Goal: Task Accomplishment & Management: Manage account settings

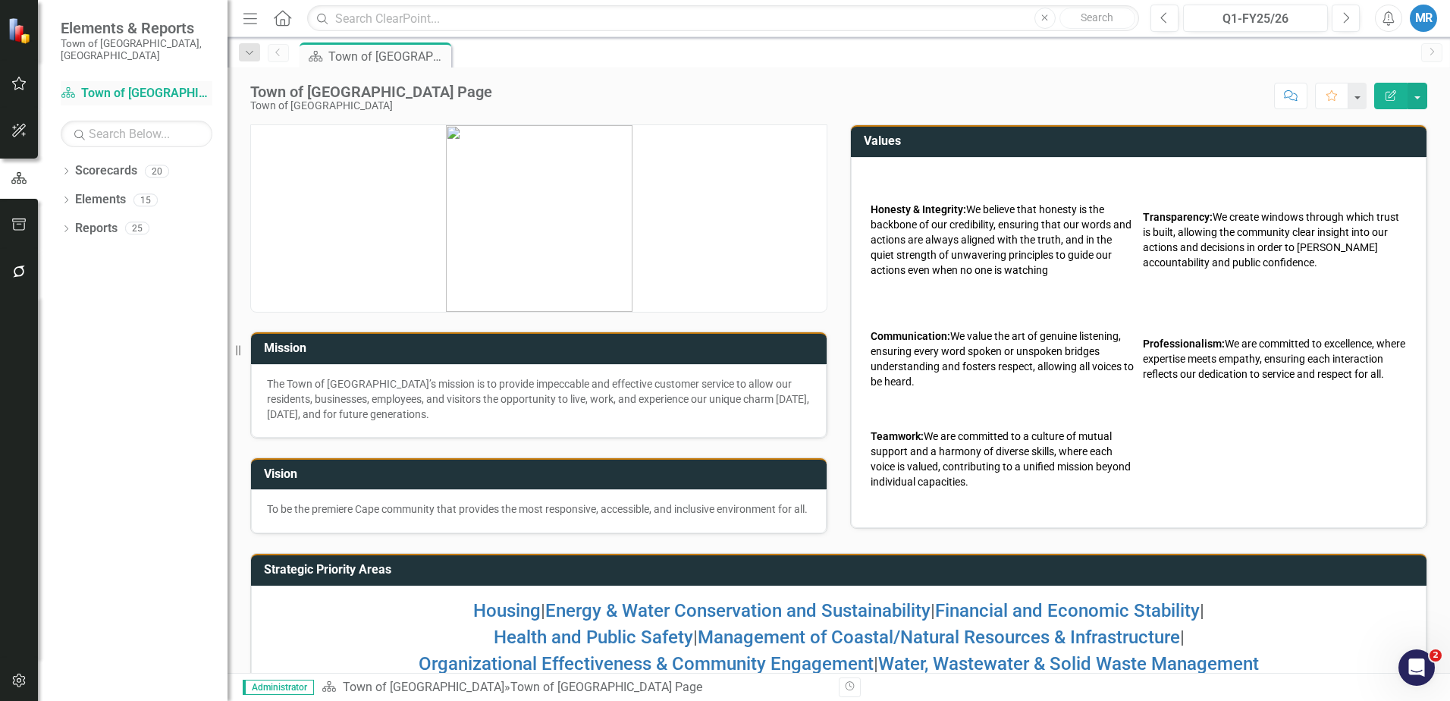
click at [136, 85] on link "Scorecard Town of [GEOGRAPHIC_DATA]" at bounding box center [137, 93] width 152 height 17
click at [121, 162] on link "Scorecards" at bounding box center [106, 170] width 62 height 17
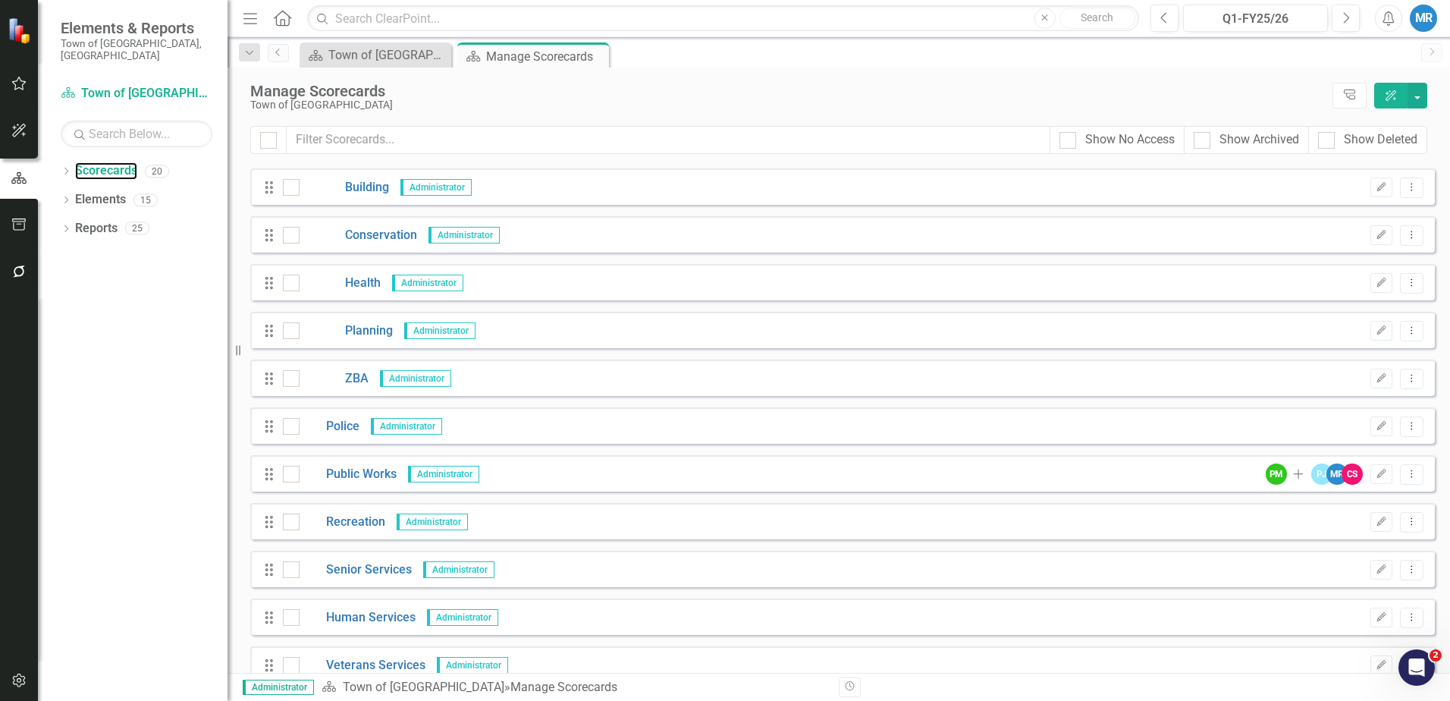
scroll to position [448, 0]
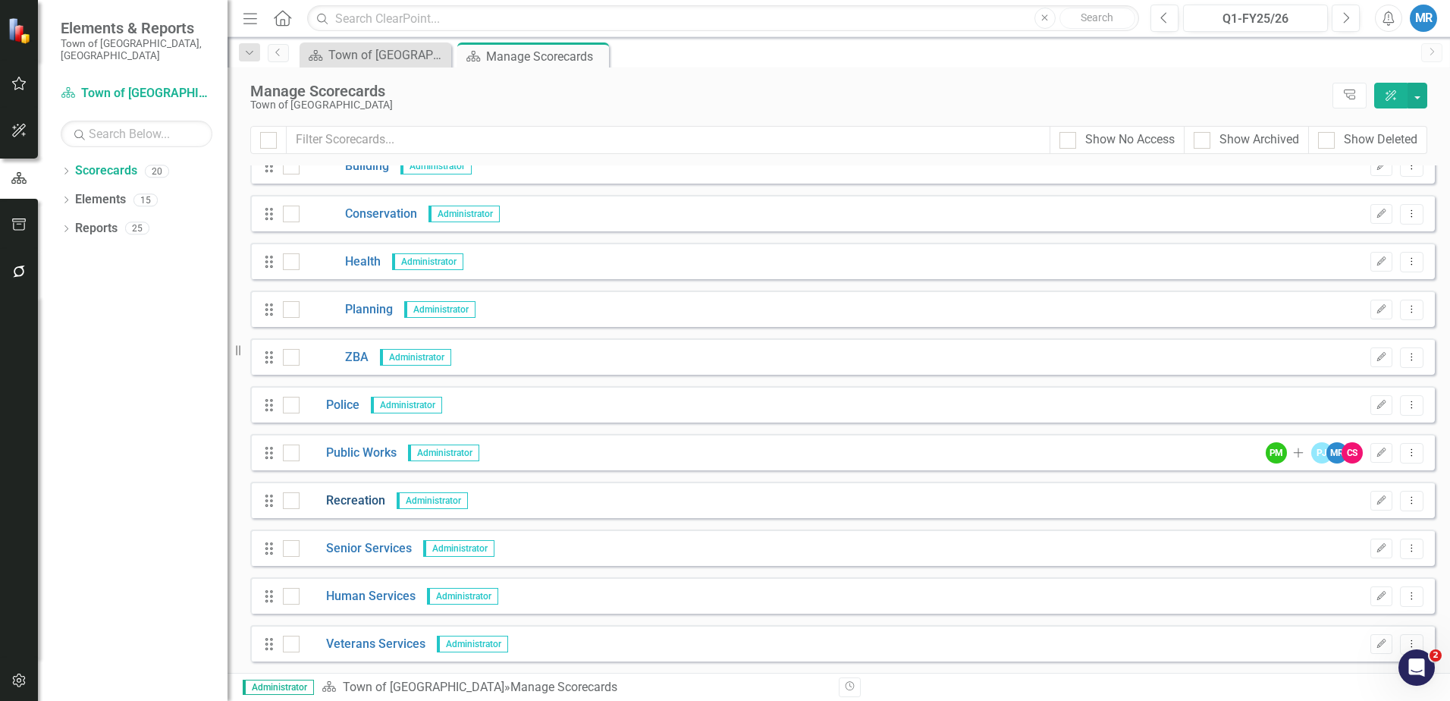
click at [350, 499] on link "Recreation" at bounding box center [342, 500] width 86 height 17
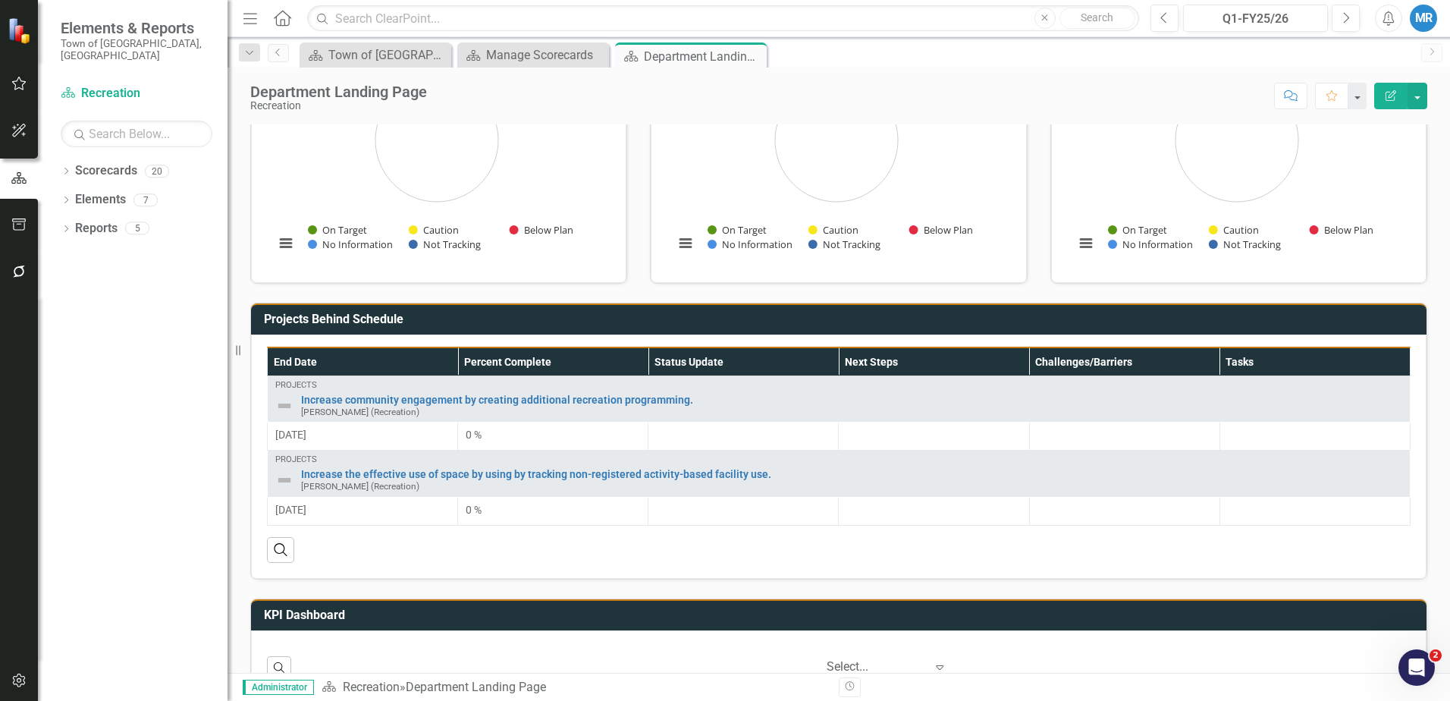
scroll to position [374, 0]
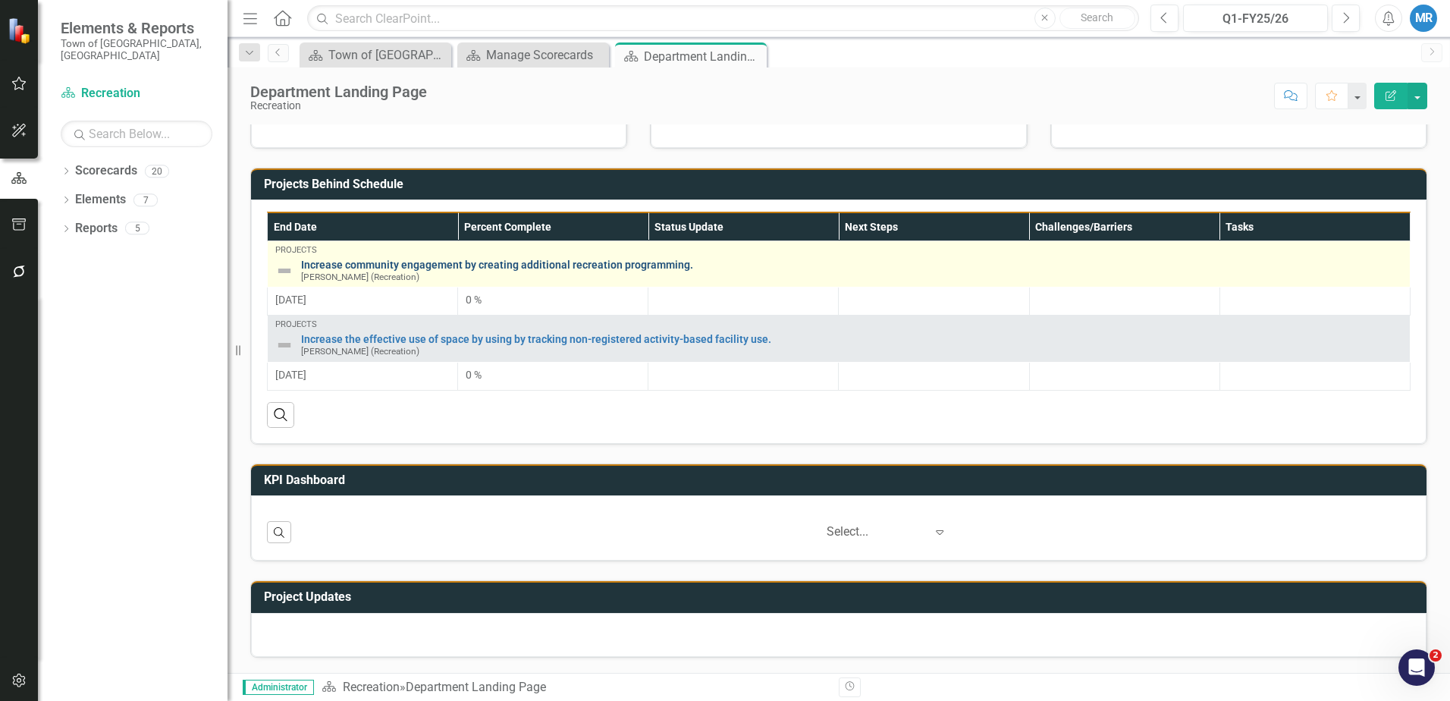
click at [491, 265] on link "Increase community engagement by creating additional recreation programming." at bounding box center [851, 264] width 1101 height 11
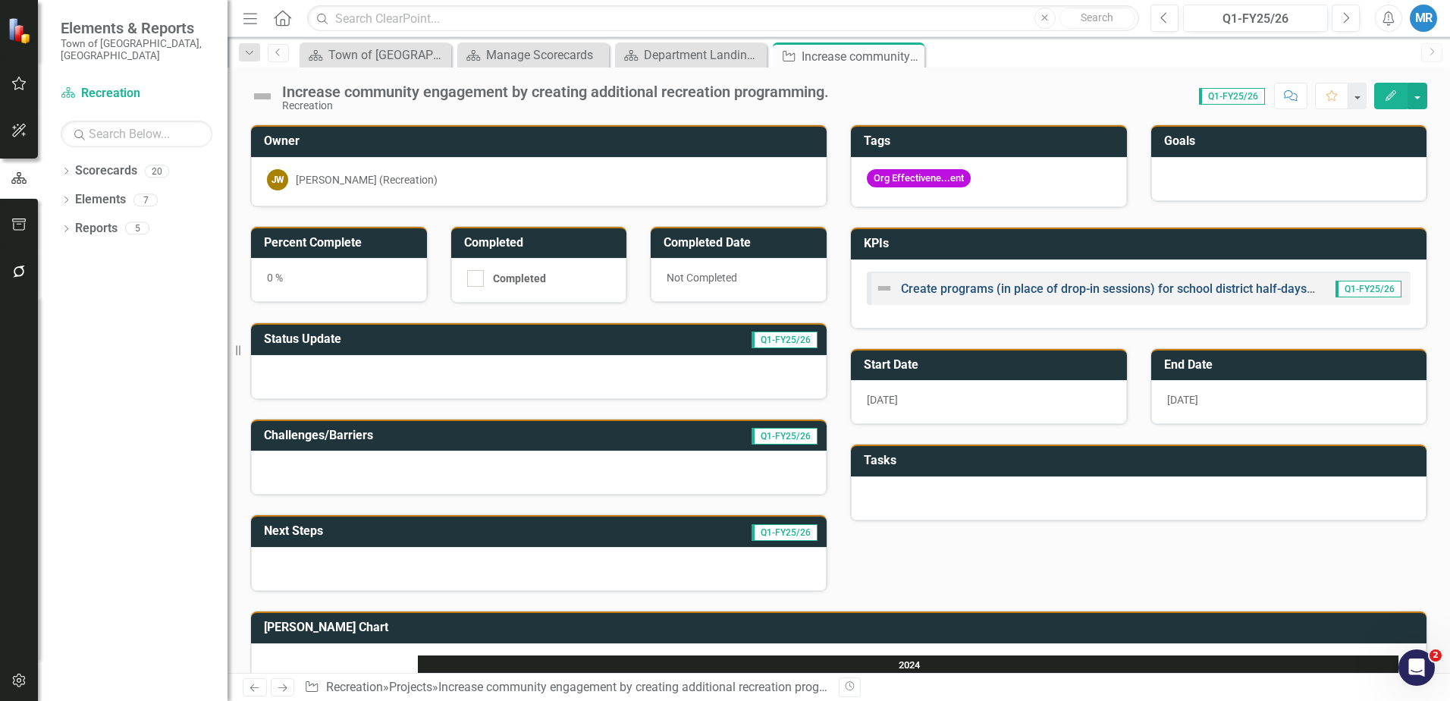
click at [1248, 293] on link "Create programs (in place of drop-in sessions) for school district half-days an…" at bounding box center [1270, 288] width 738 height 14
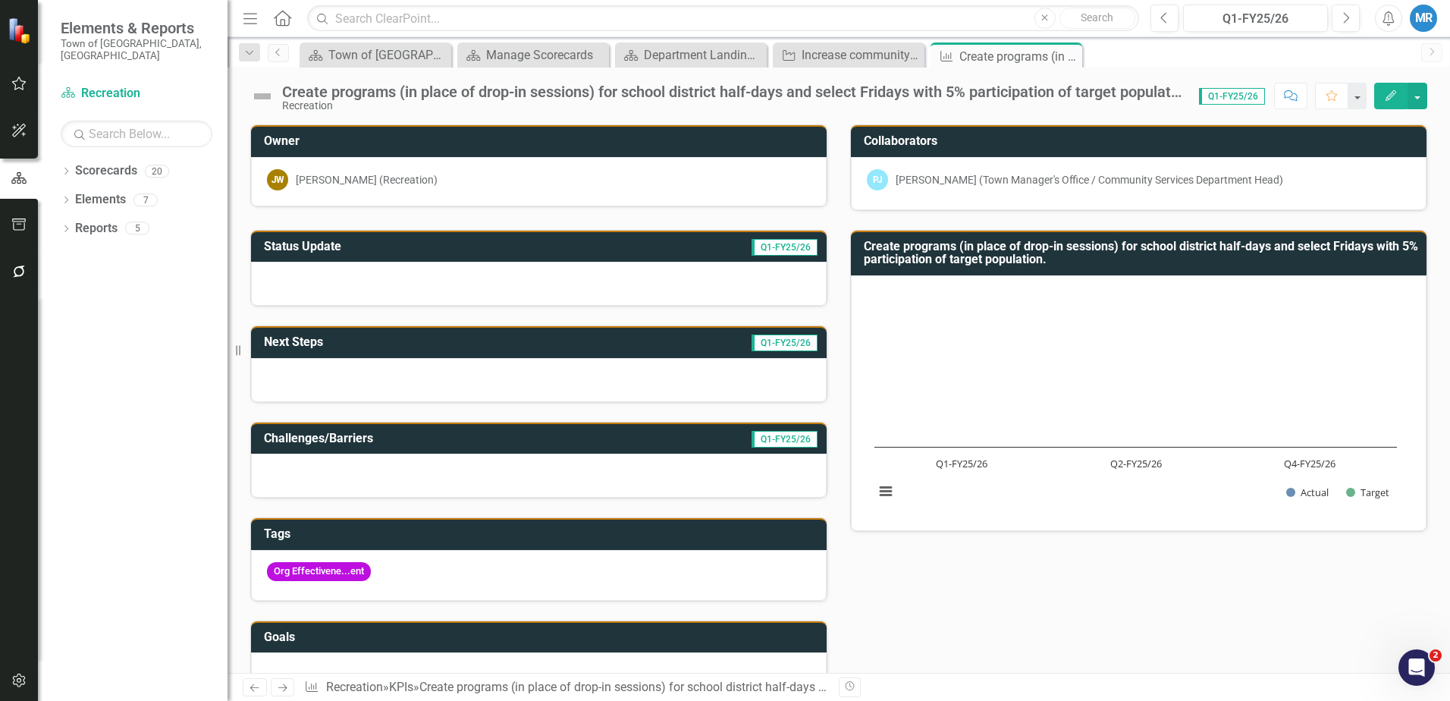
click at [1249, 95] on span "Q1-FY25/26" at bounding box center [1232, 96] width 66 height 17
click at [1246, 97] on span "Q1-FY25/26" at bounding box center [1232, 96] width 66 height 17
click at [1245, 98] on span "Q1-FY25/26" at bounding box center [1232, 96] width 66 height 17
drag, startPoint x: 1245, startPoint y: 98, endPoint x: 1227, endPoint y: 99, distance: 18.3
click at [1227, 99] on span "Q1-FY25/26" at bounding box center [1232, 96] width 66 height 17
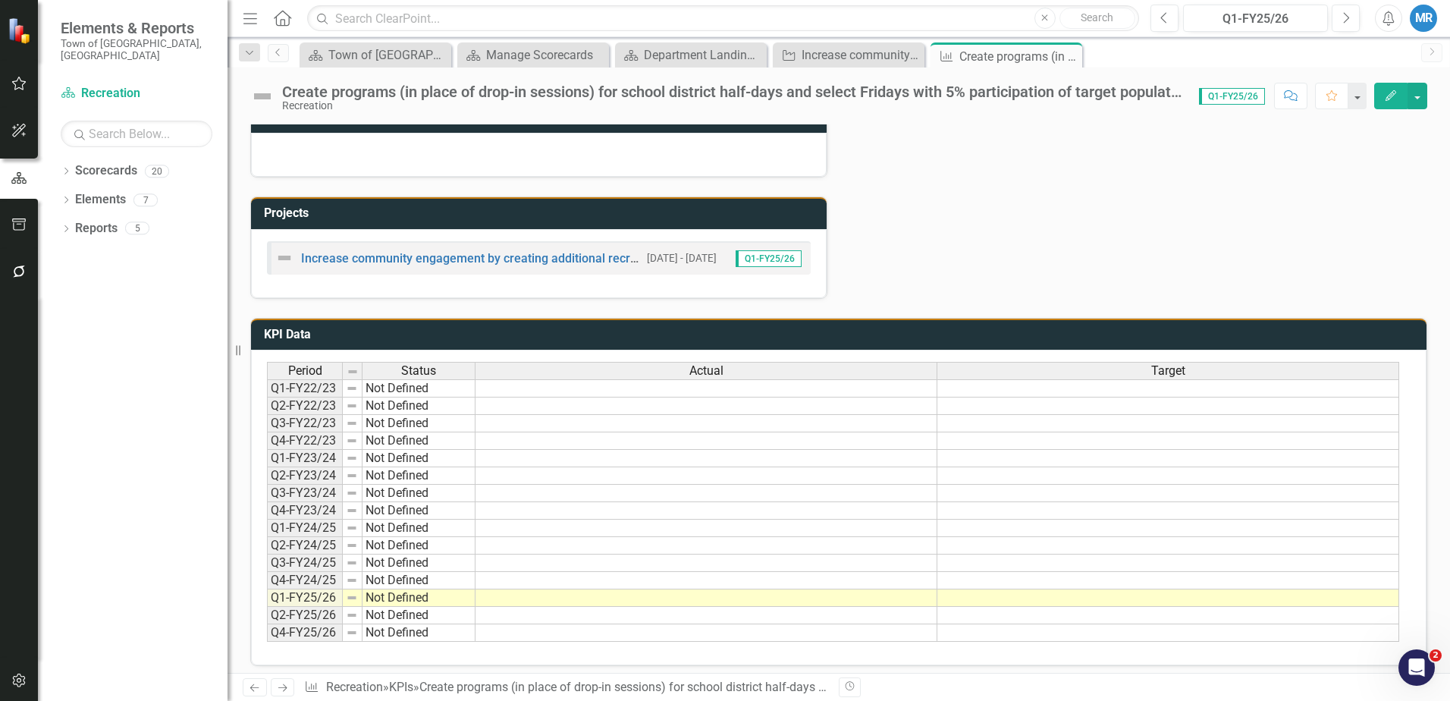
scroll to position [528, 0]
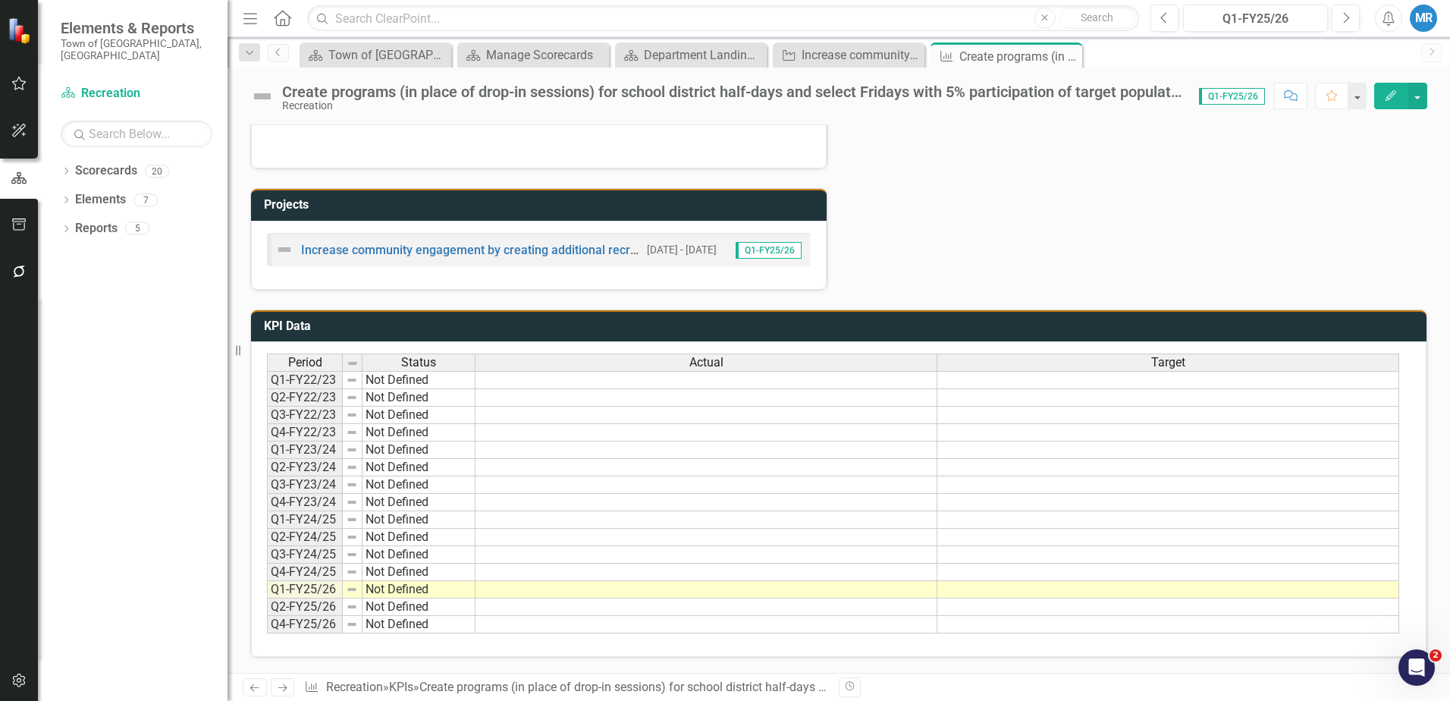
click at [762, 249] on span "Q1-FY25/26" at bounding box center [768, 250] width 66 height 17
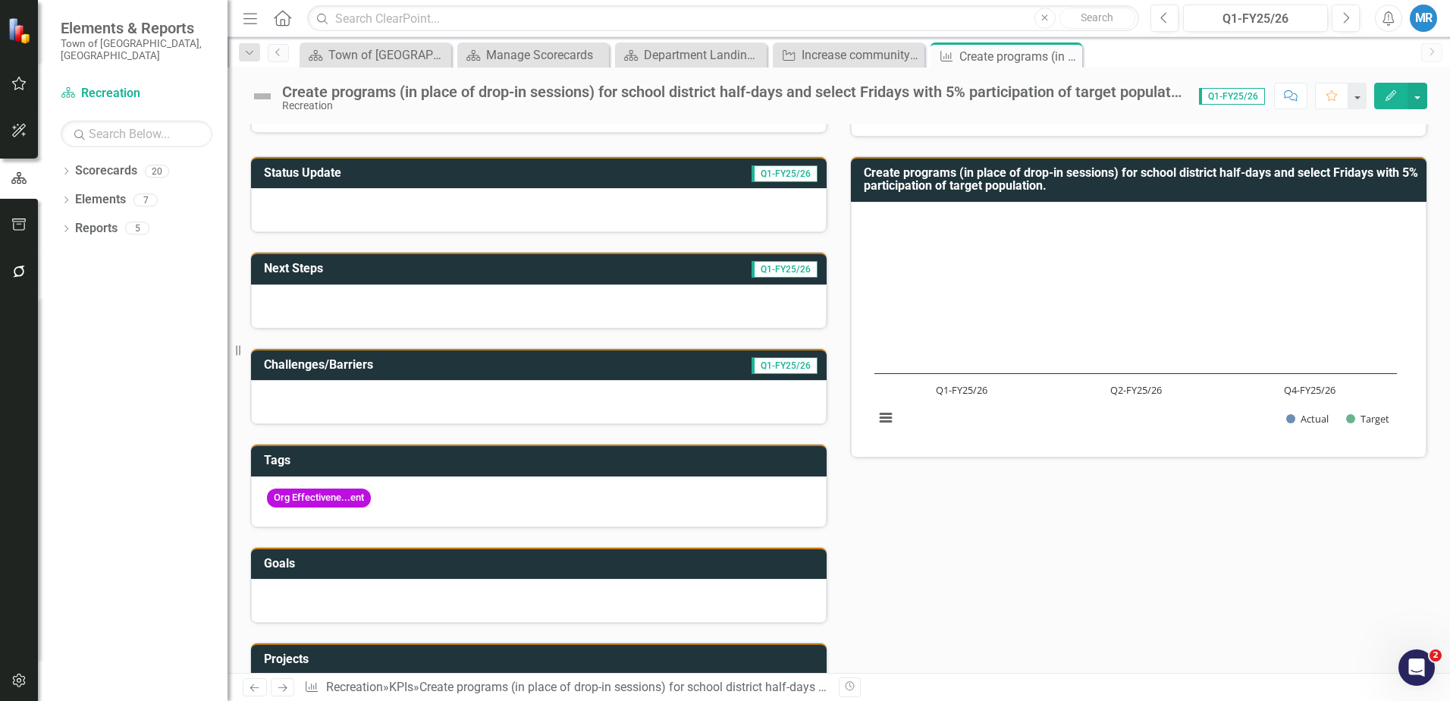
scroll to position [0, 0]
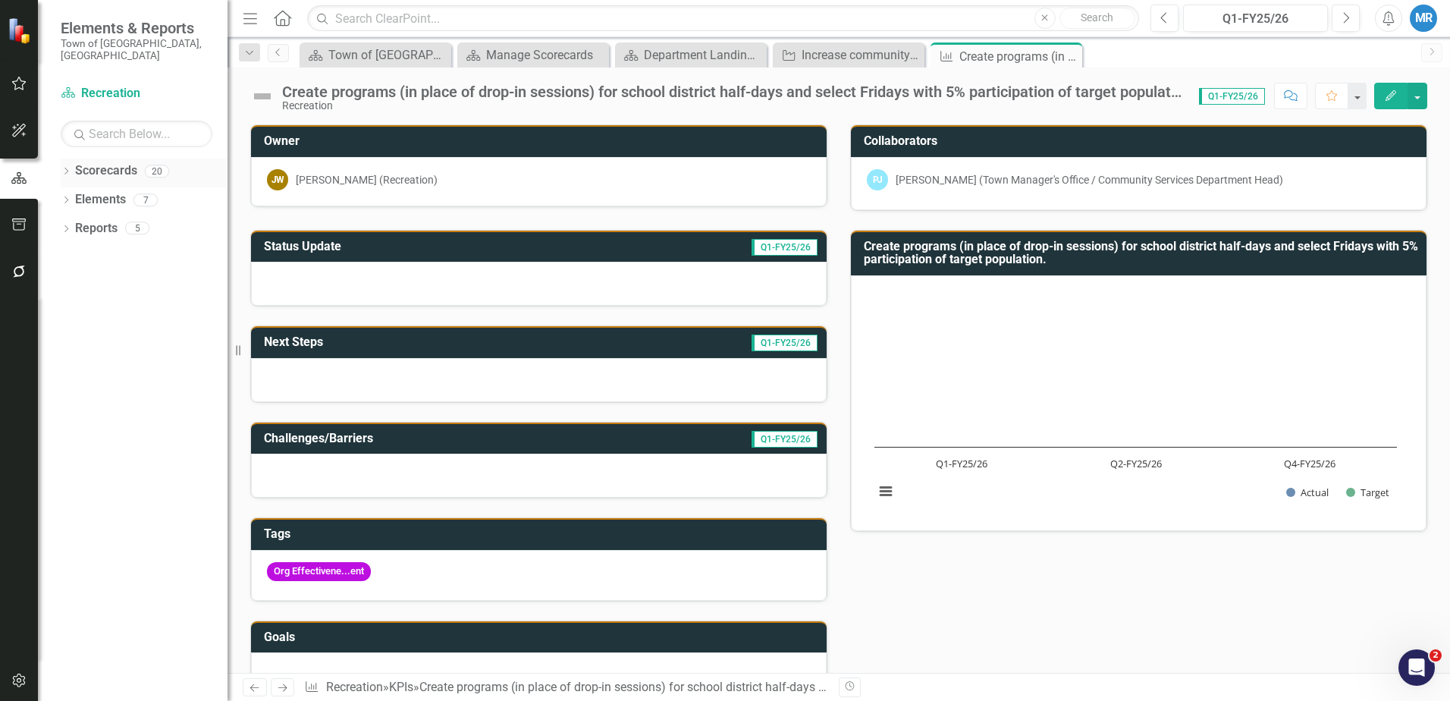
click at [96, 162] on link "Scorecards" at bounding box center [106, 170] width 62 height 17
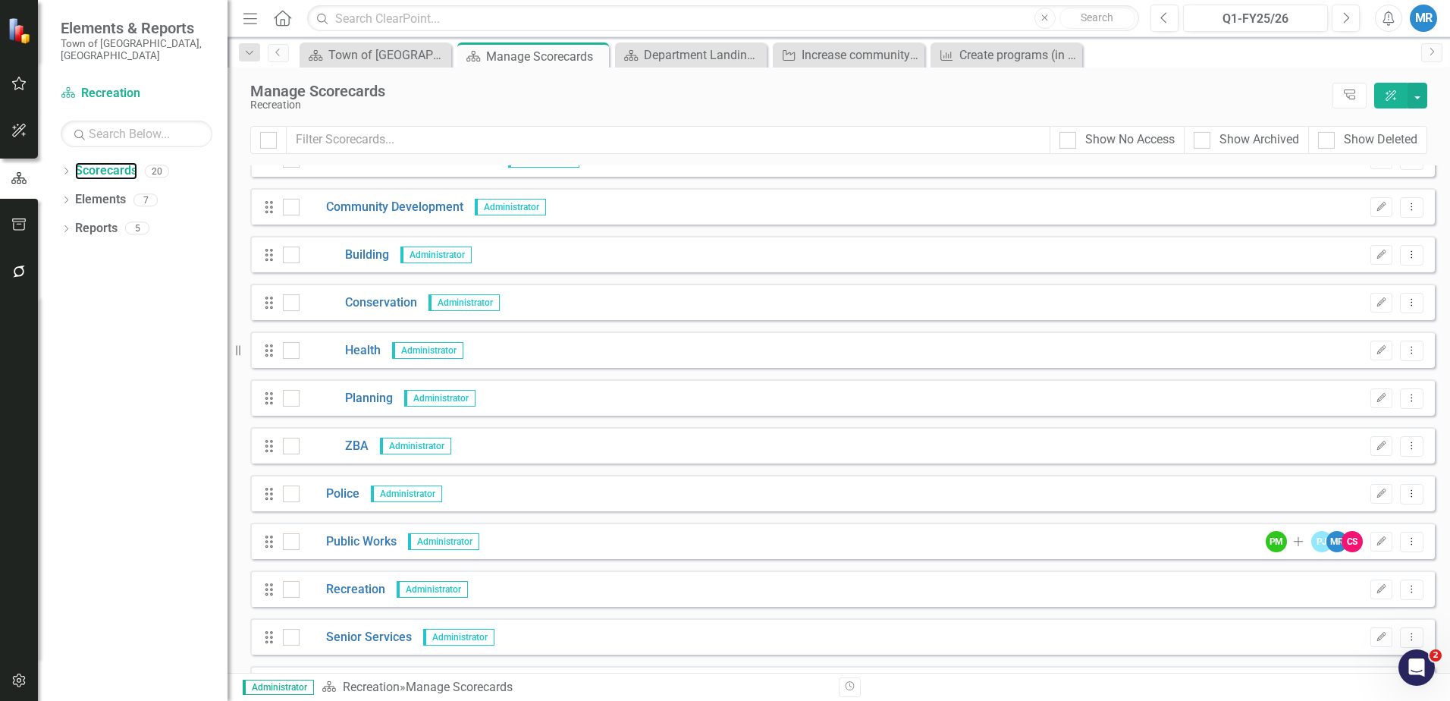
scroll to position [448, 0]
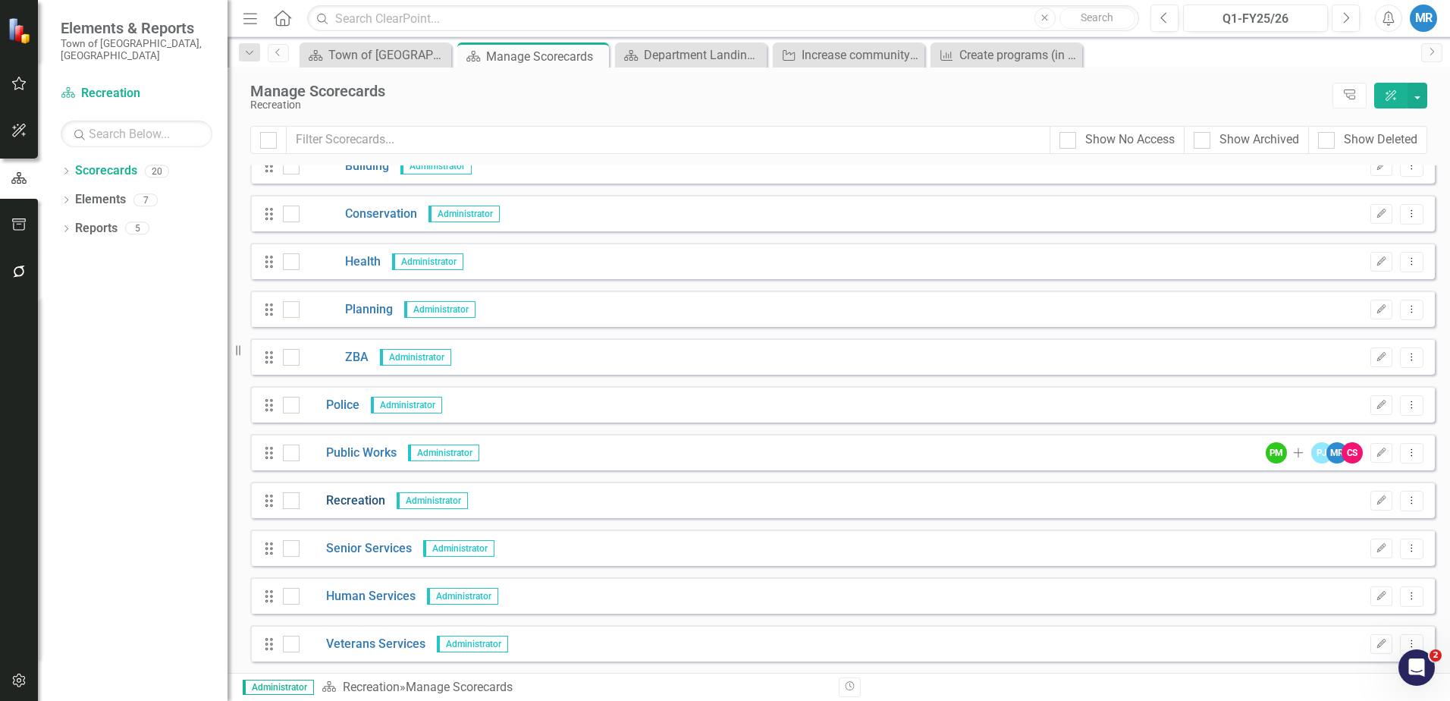
click at [344, 497] on link "Recreation" at bounding box center [342, 500] width 86 height 17
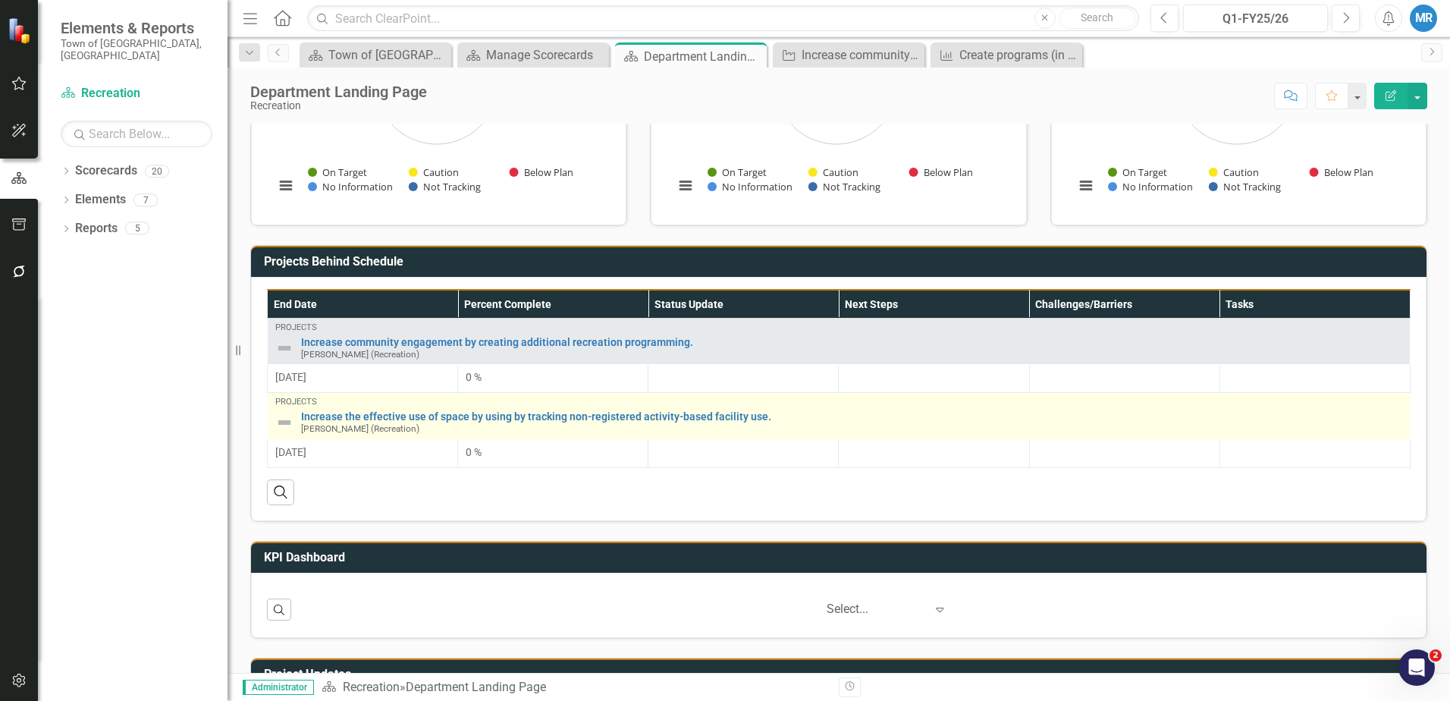
scroll to position [303, 0]
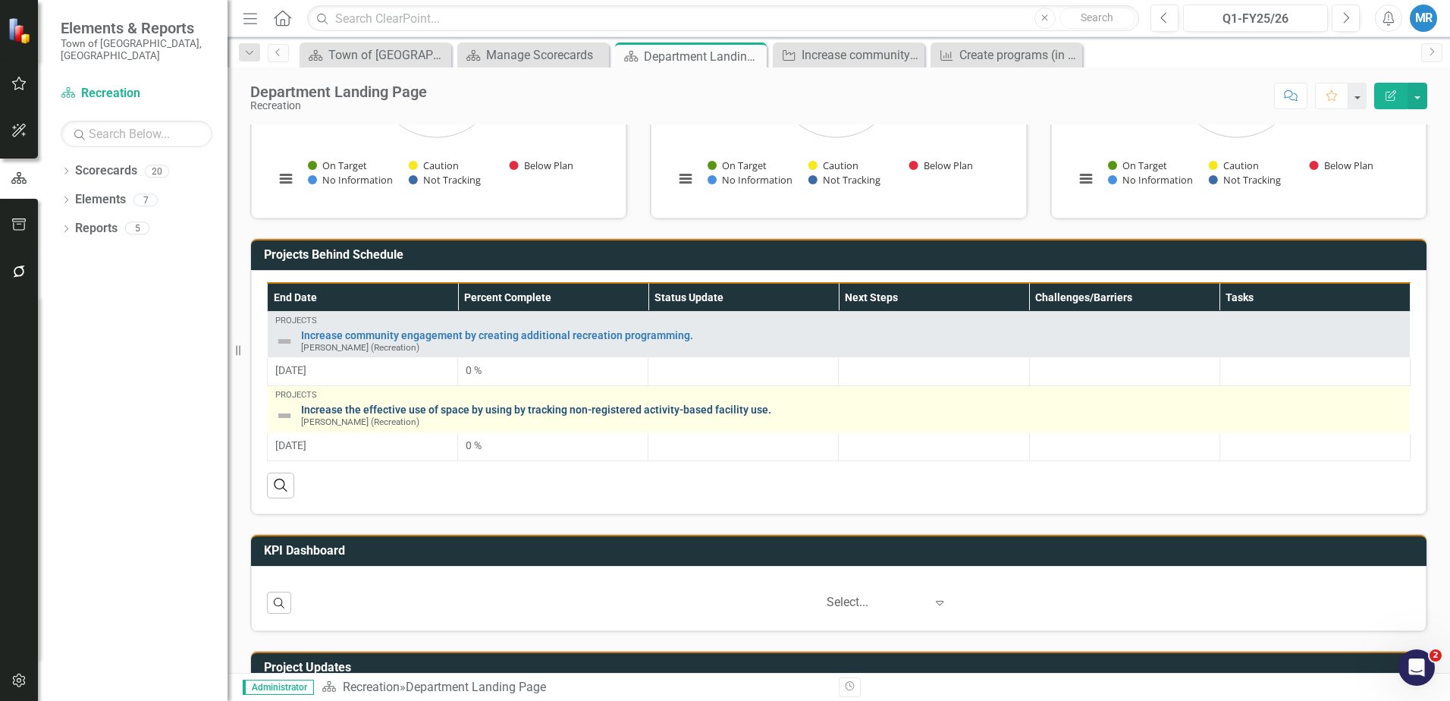
click at [575, 415] on link "Increase the effective use of space by using by tracking non-registered activit…" at bounding box center [851, 409] width 1101 height 11
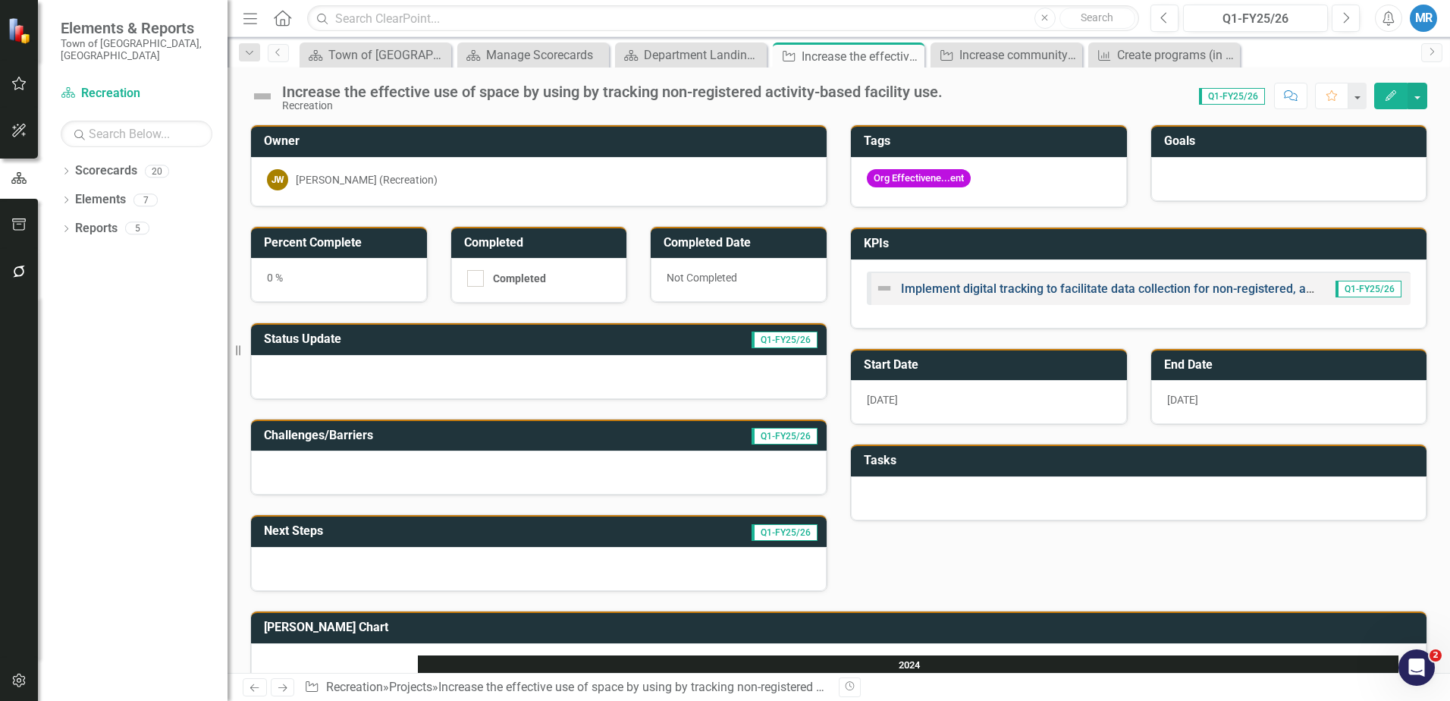
click at [1162, 288] on link "Implement digital tracking to facilitate data collection for non-registered, ac…" at bounding box center [1239, 288] width 676 height 14
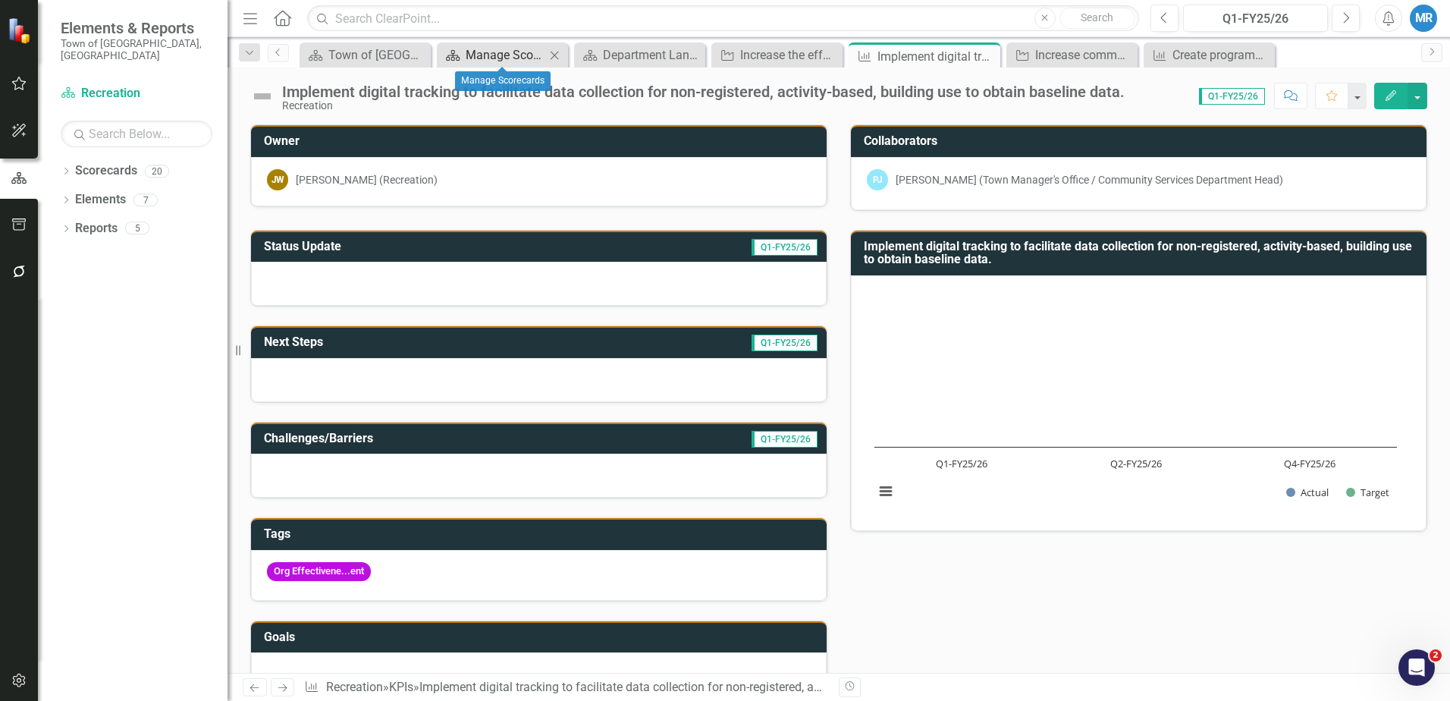
click at [485, 52] on div "Manage Scorecards" at bounding box center [506, 54] width 80 height 19
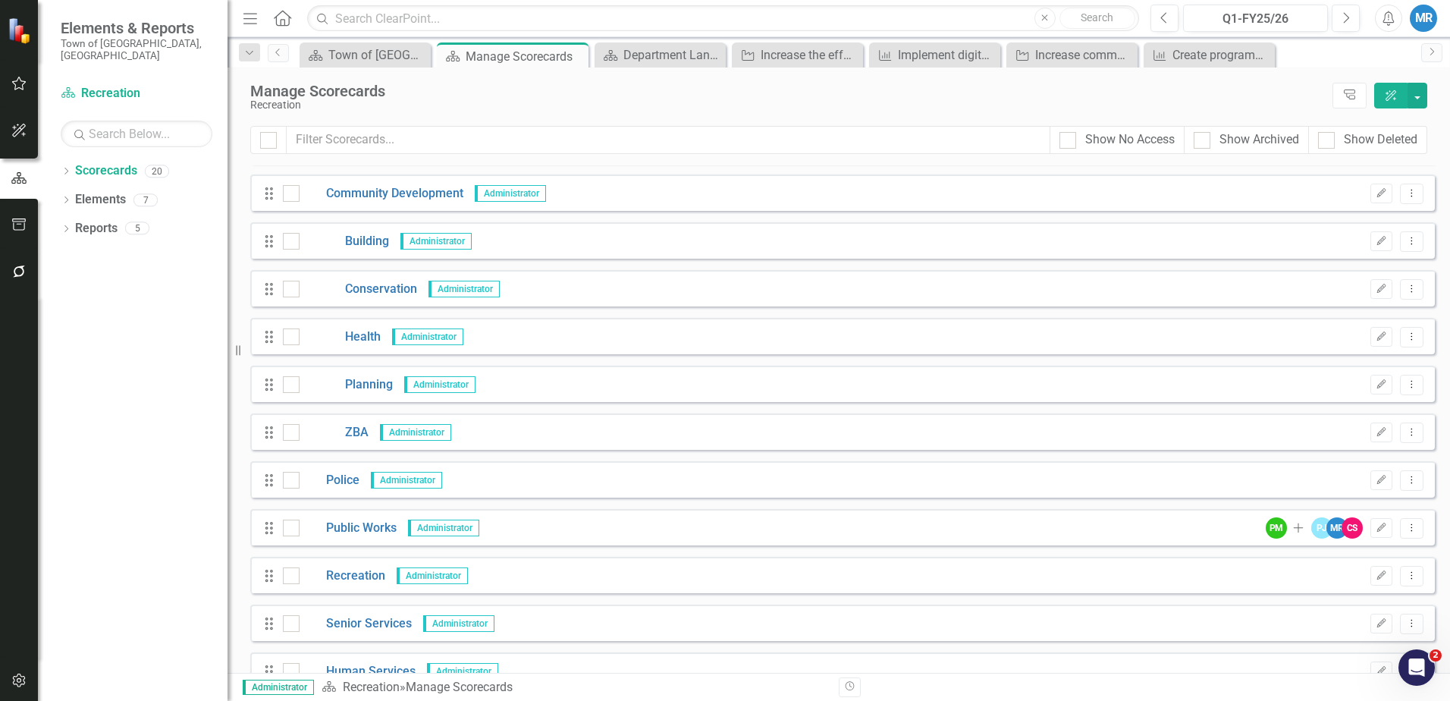
scroll to position [379, 0]
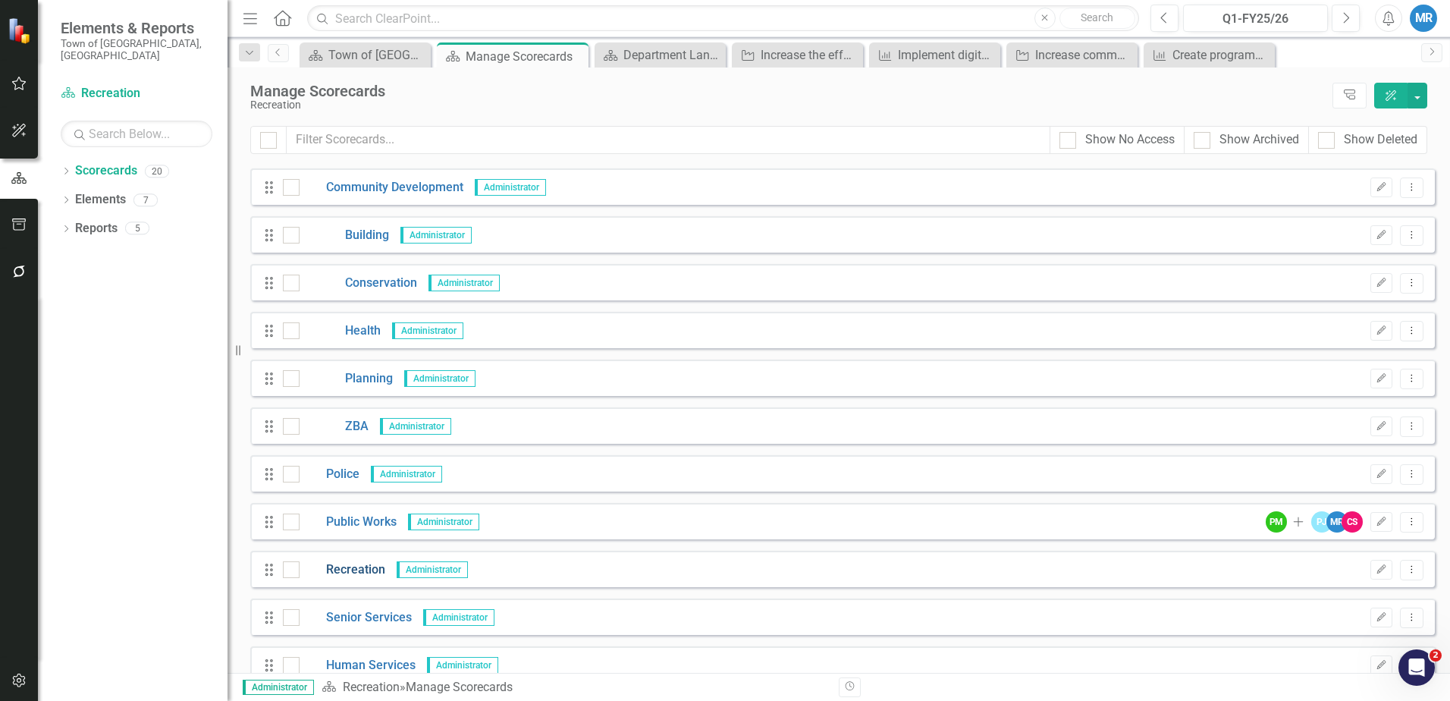
click at [353, 571] on link "Recreation" at bounding box center [342, 569] width 86 height 17
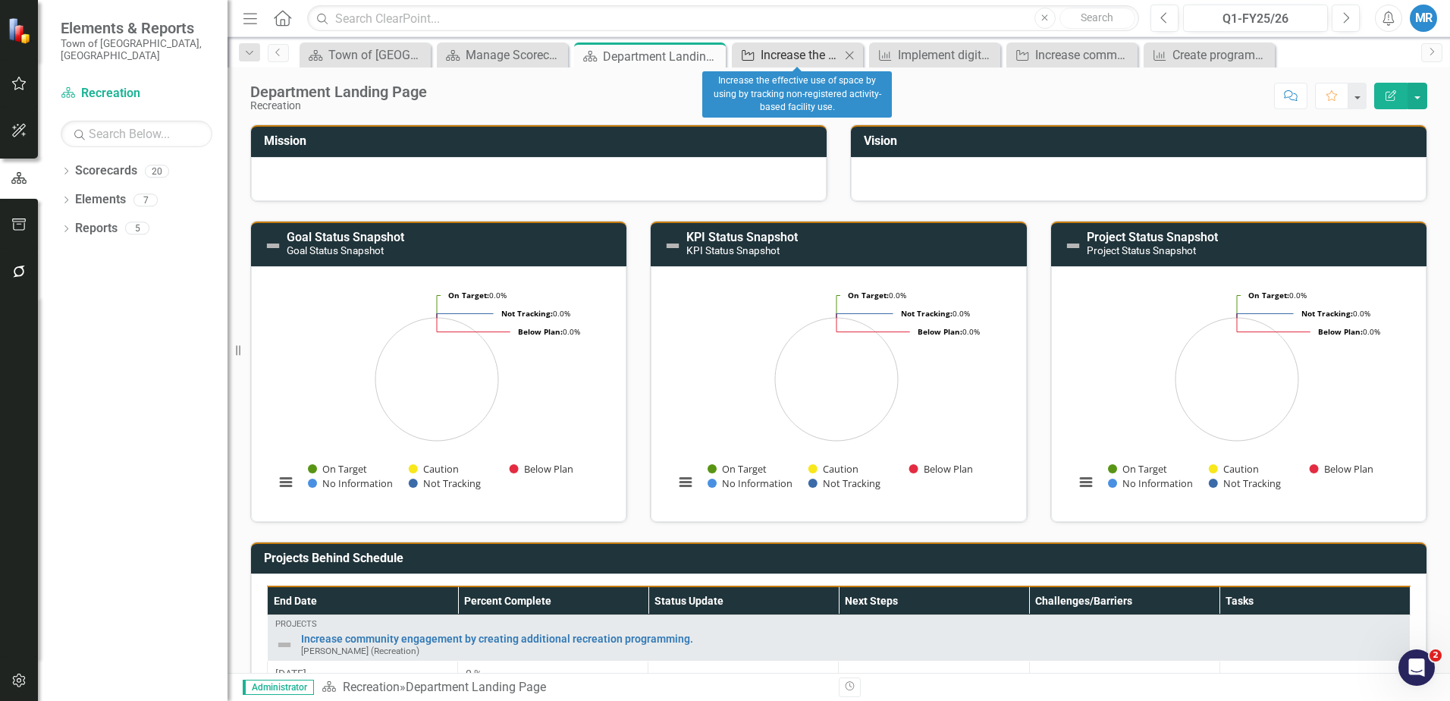
click at [791, 52] on div "Increase the effective use of space by using by tracking non-registered activit…" at bounding box center [800, 54] width 80 height 19
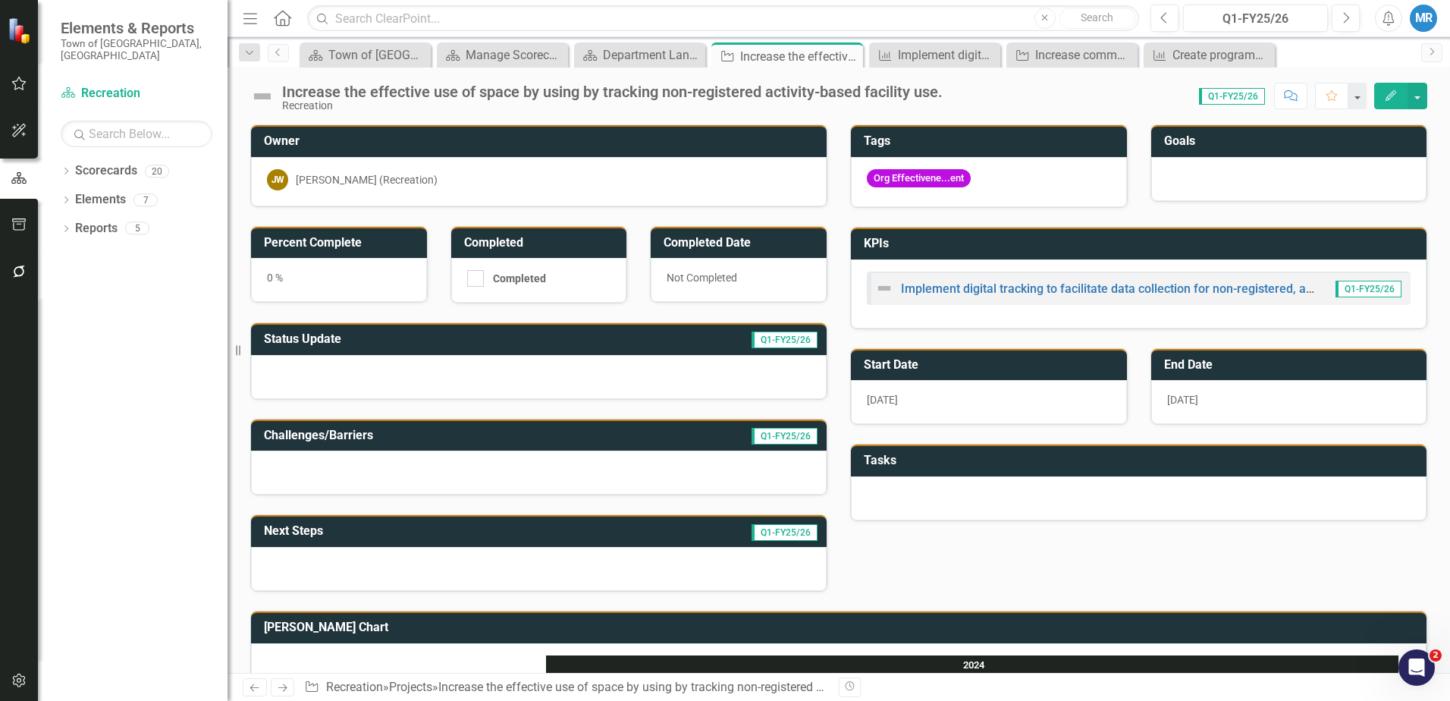
click at [1227, 95] on span "Q1-FY25/26" at bounding box center [1232, 96] width 66 height 17
click at [1236, 98] on span "Q1-FY25/26" at bounding box center [1232, 96] width 66 height 17
click at [22, 86] on icon "button" at bounding box center [19, 83] width 16 height 12
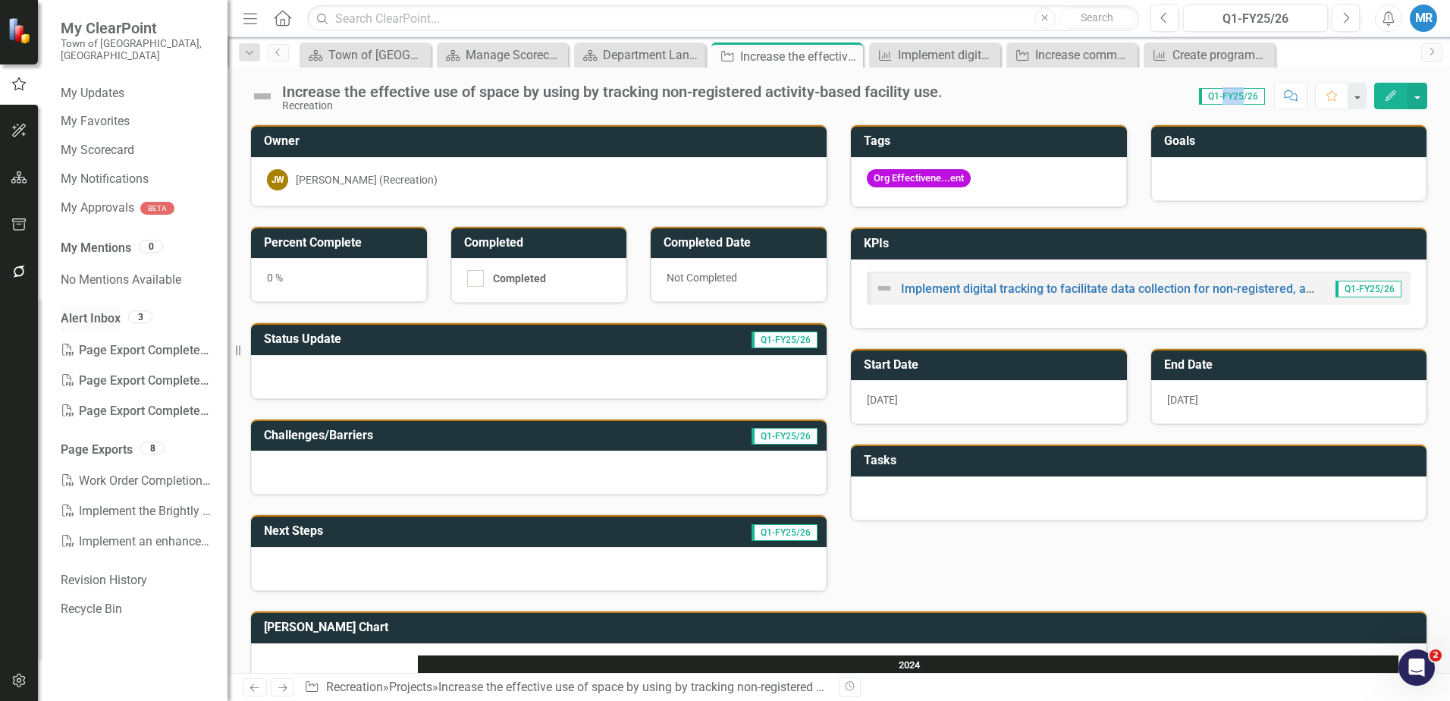
click at [107, 310] on link "Alert Inbox" at bounding box center [91, 318] width 60 height 17
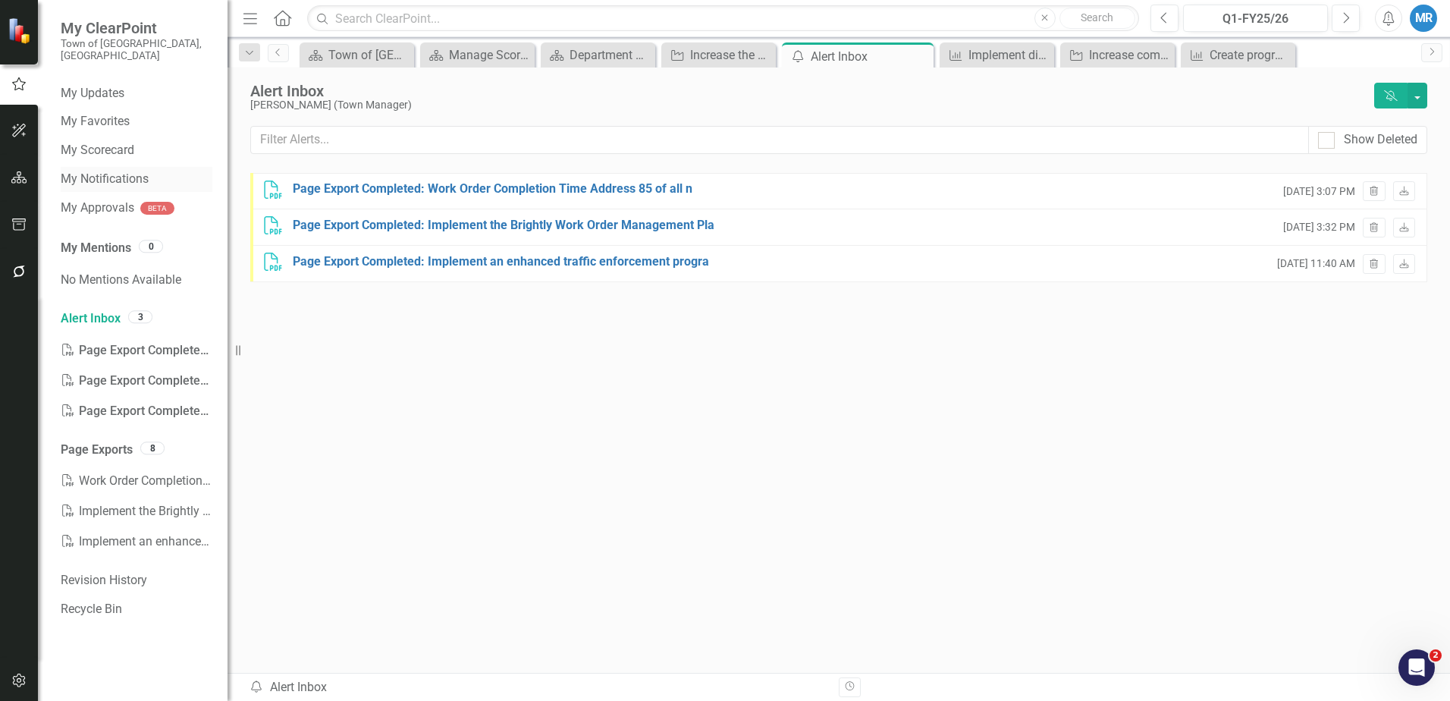
click at [100, 171] on link "My Notifications" at bounding box center [137, 179] width 152 height 17
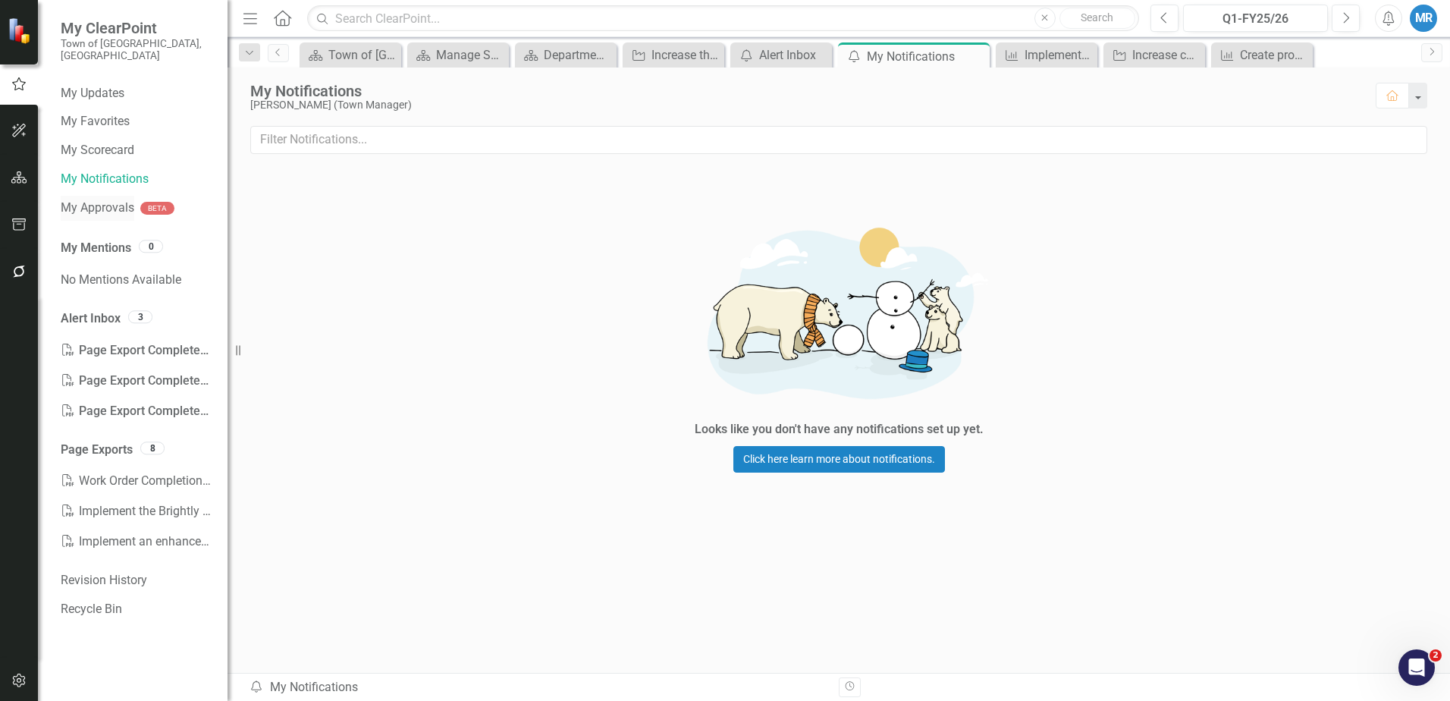
click at [120, 199] on link "My Approvals" at bounding box center [98, 207] width 74 height 17
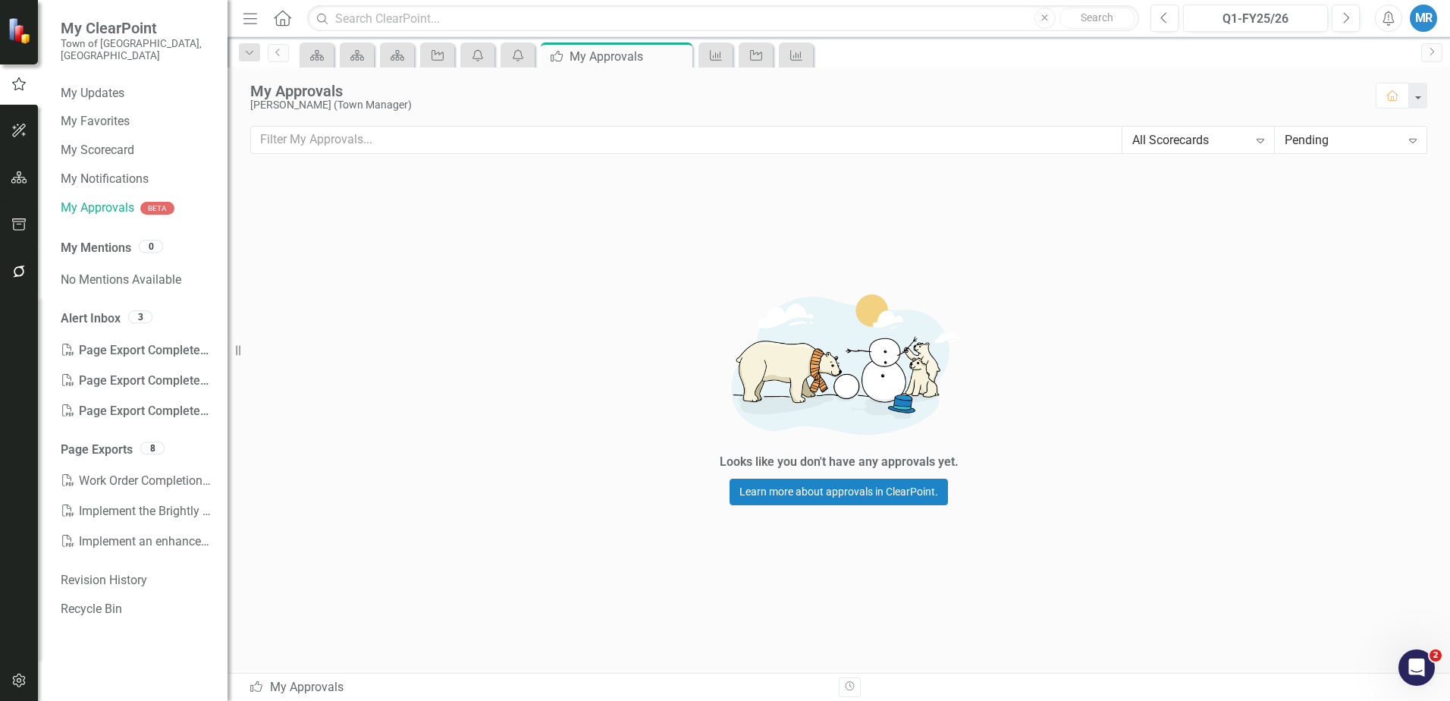
click at [27, 39] on img at bounding box center [21, 30] width 27 height 27
click at [20, 181] on icon "button" at bounding box center [19, 177] width 16 height 12
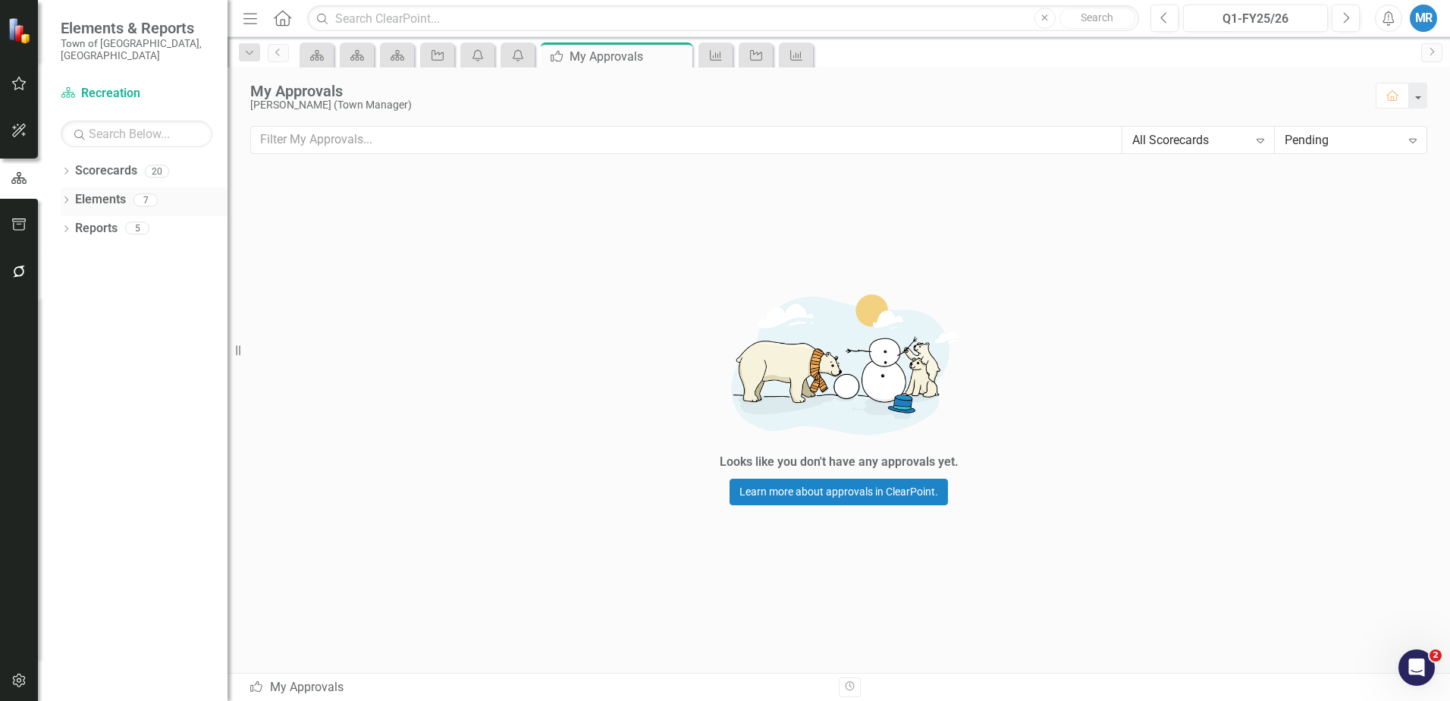
click at [105, 191] on link "Elements" at bounding box center [100, 199] width 51 height 17
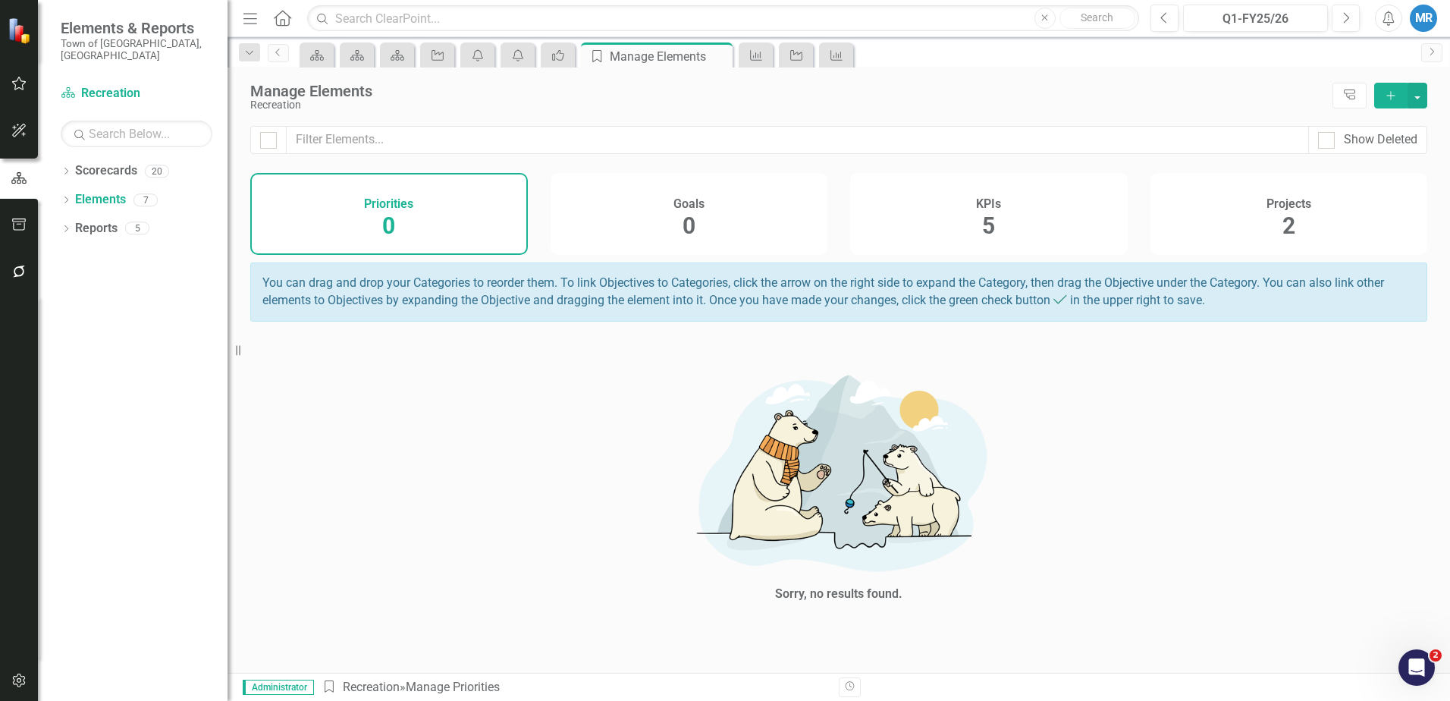
click at [989, 221] on span "5" at bounding box center [988, 225] width 13 height 27
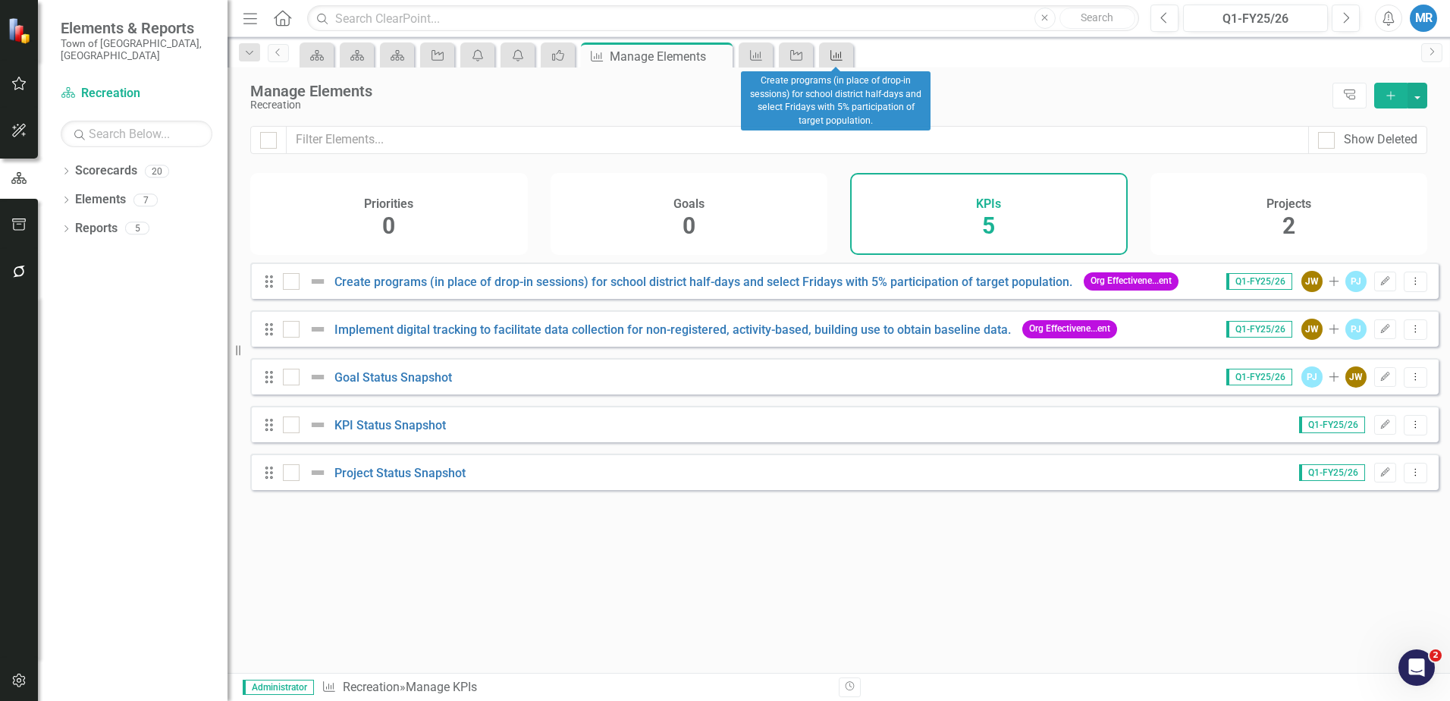
click at [841, 55] on icon at bounding box center [836, 55] width 12 height 11
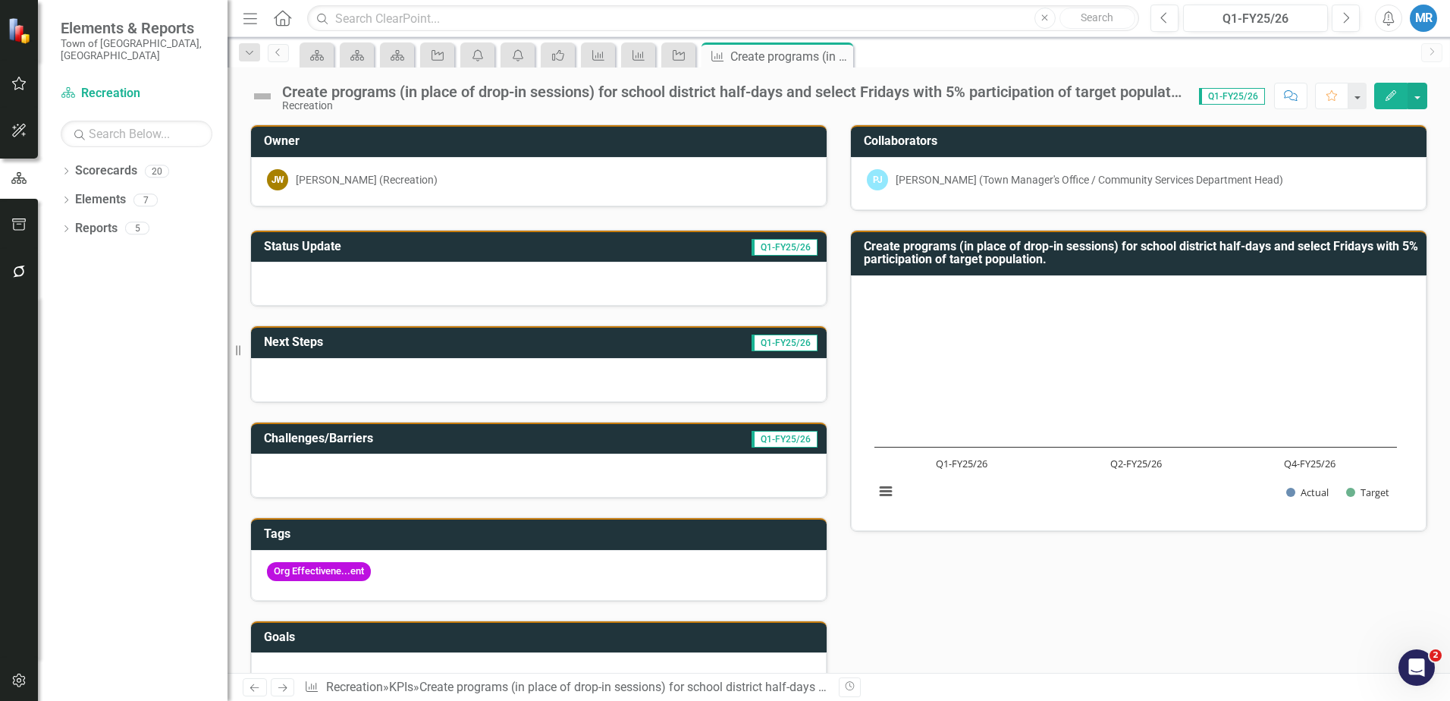
click at [89, 33] on span "Elements & Reports" at bounding box center [137, 28] width 152 height 18
click at [281, 17] on icon "Home" at bounding box center [282, 18] width 20 height 16
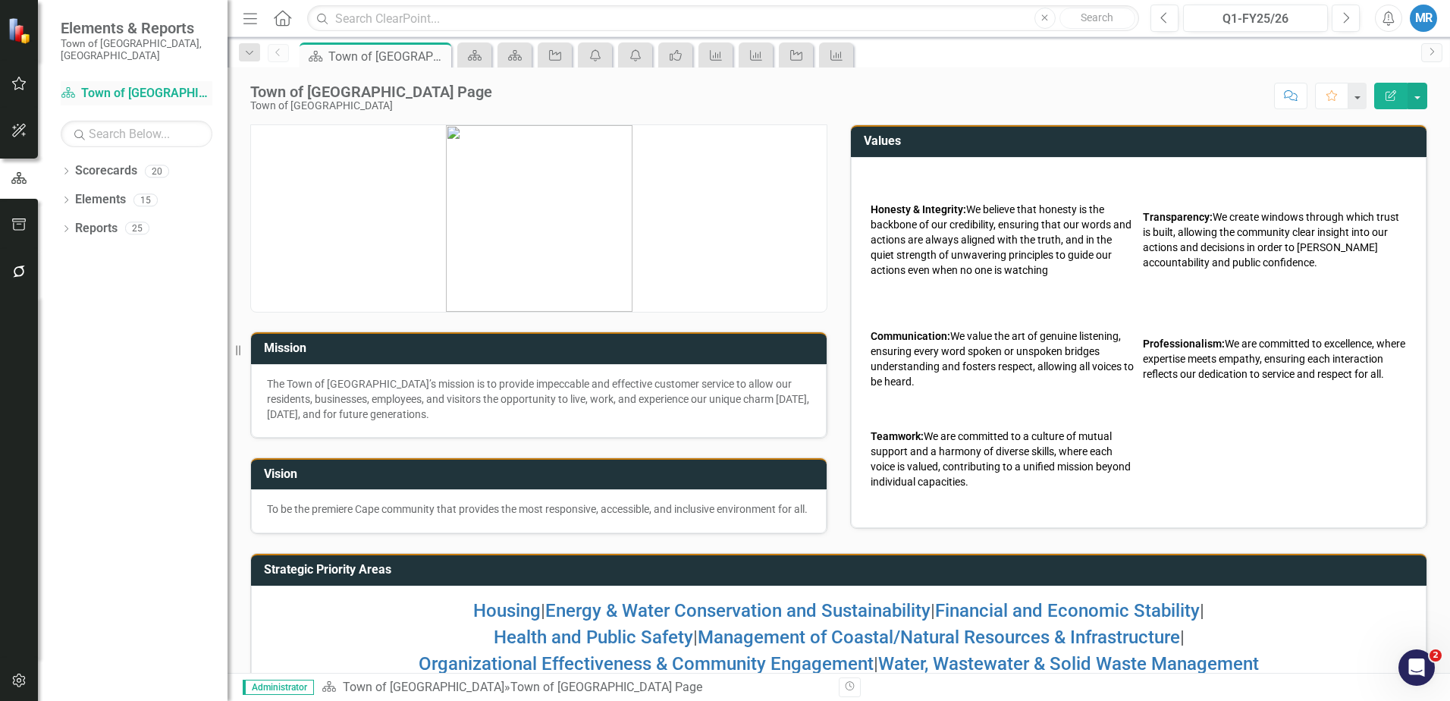
click at [124, 85] on link "Scorecard Town of [GEOGRAPHIC_DATA]" at bounding box center [137, 93] width 152 height 17
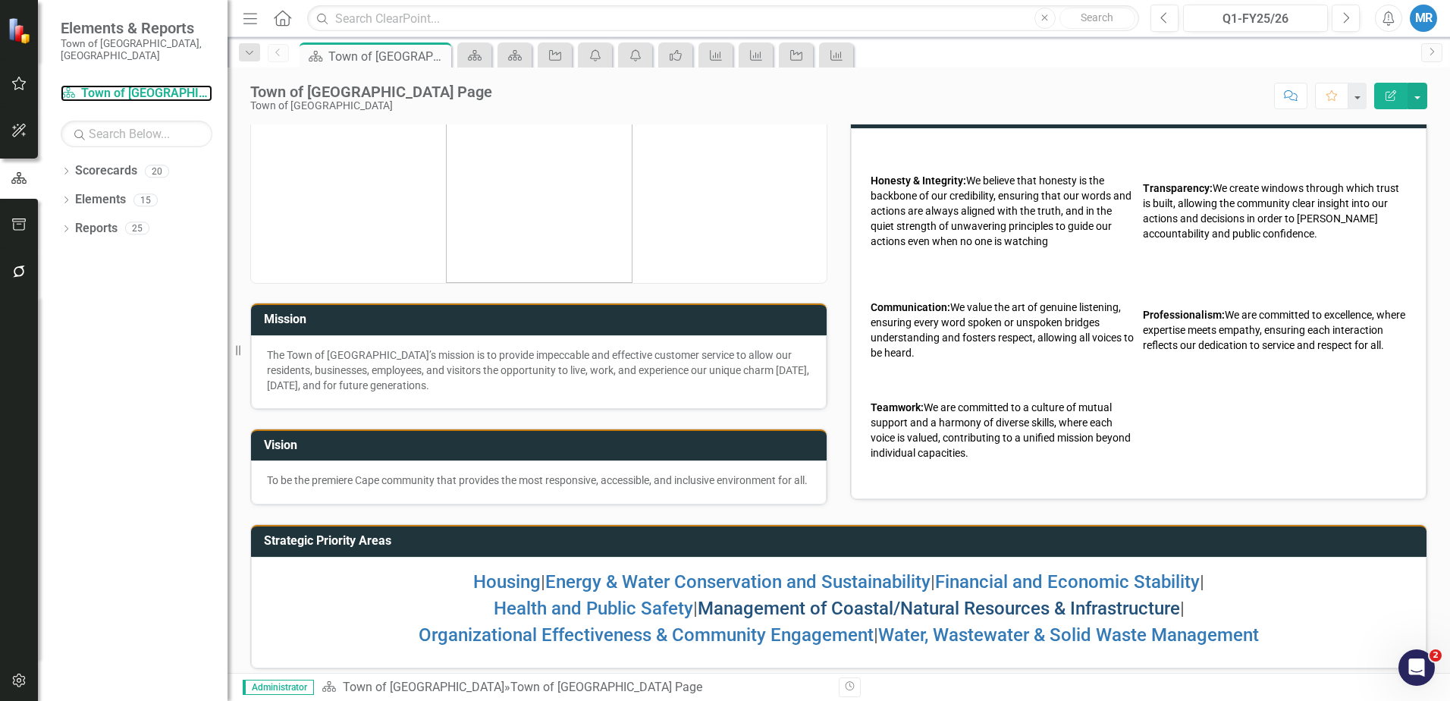
scroll to position [55, 0]
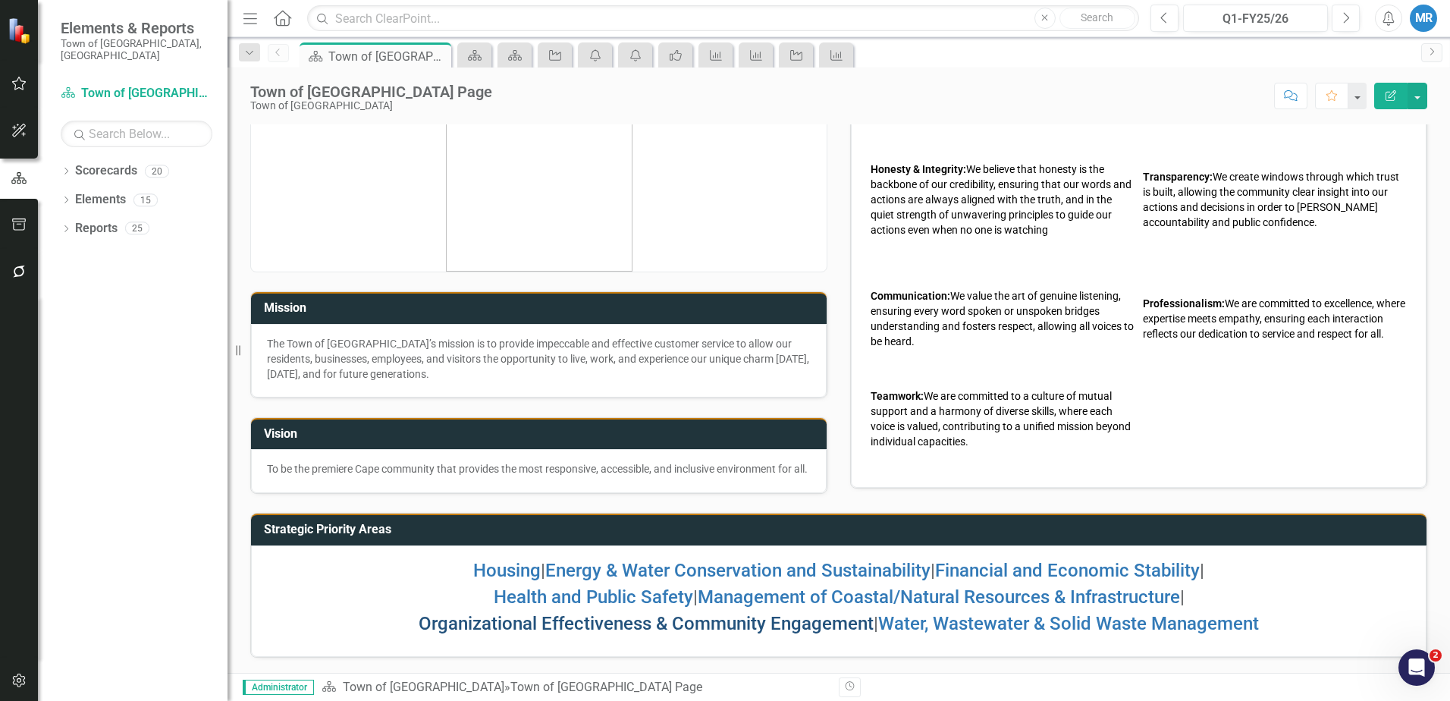
click at [593, 622] on link "Organizational Effectiveness & Community Engagement" at bounding box center [645, 623] width 455 height 21
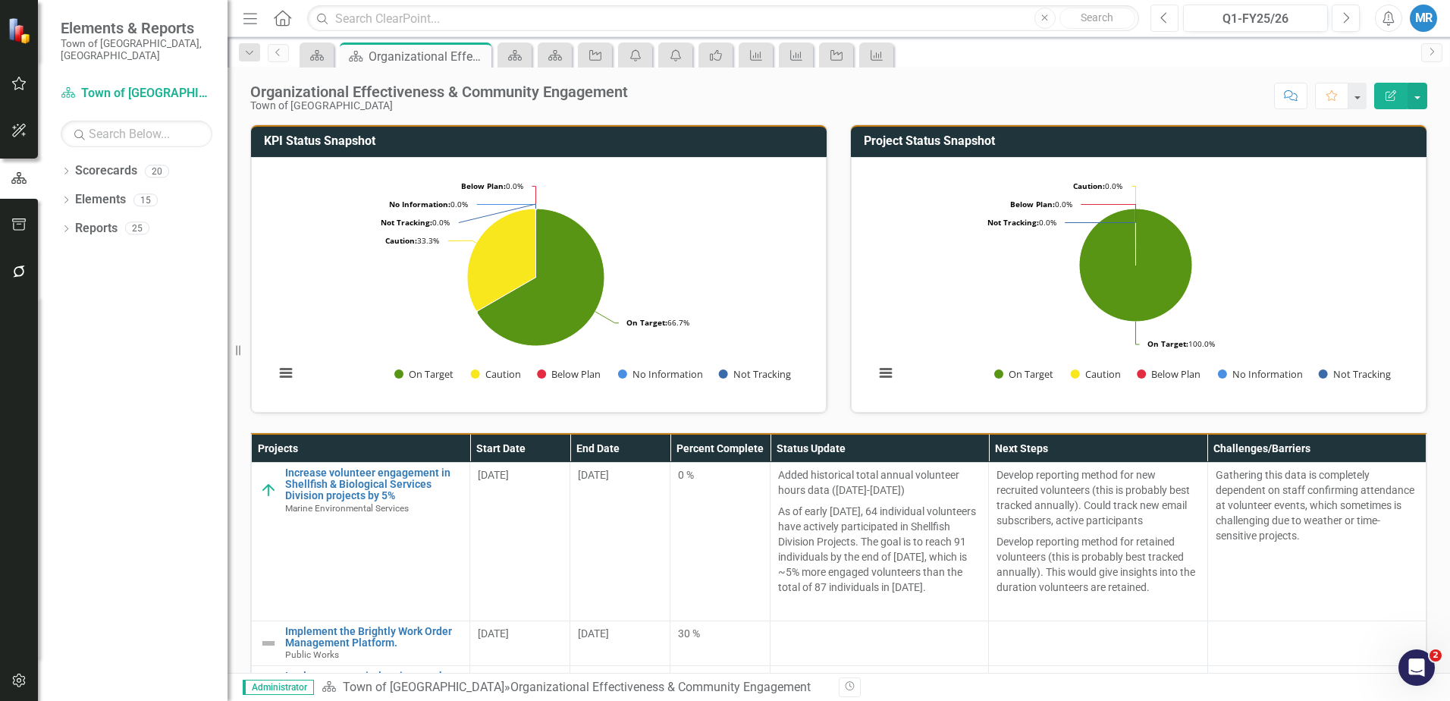
click at [1167, 20] on icon "Previous" at bounding box center [1164, 18] width 8 height 14
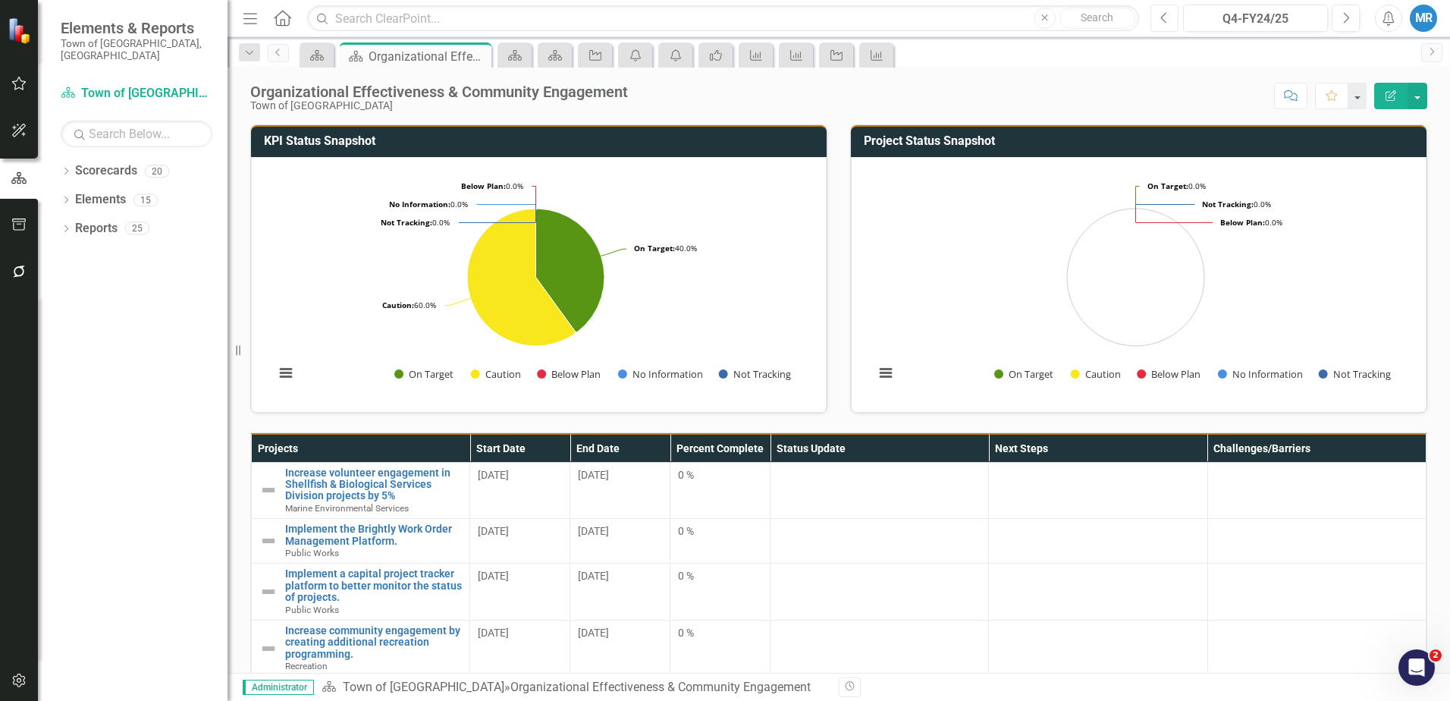
click at [1165, 22] on icon "Previous" at bounding box center [1164, 18] width 8 height 14
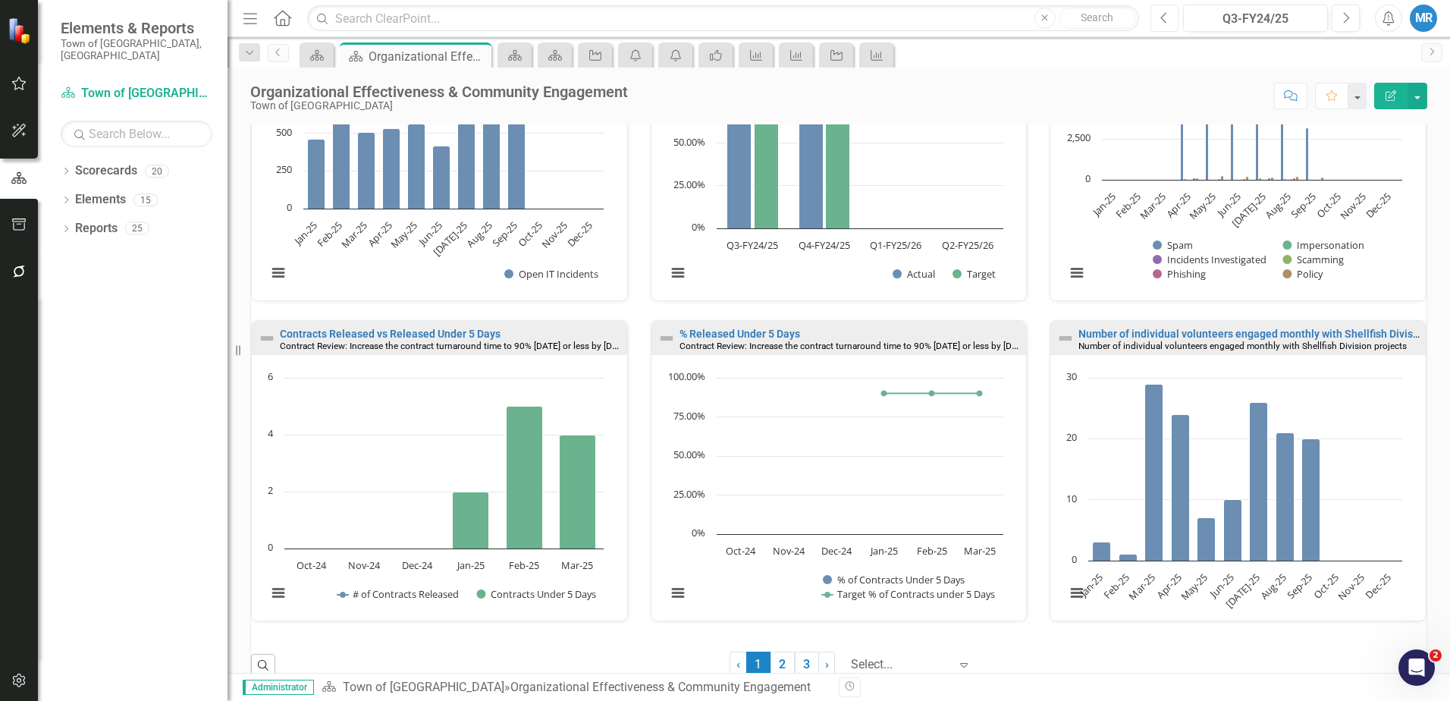
scroll to position [1677, 0]
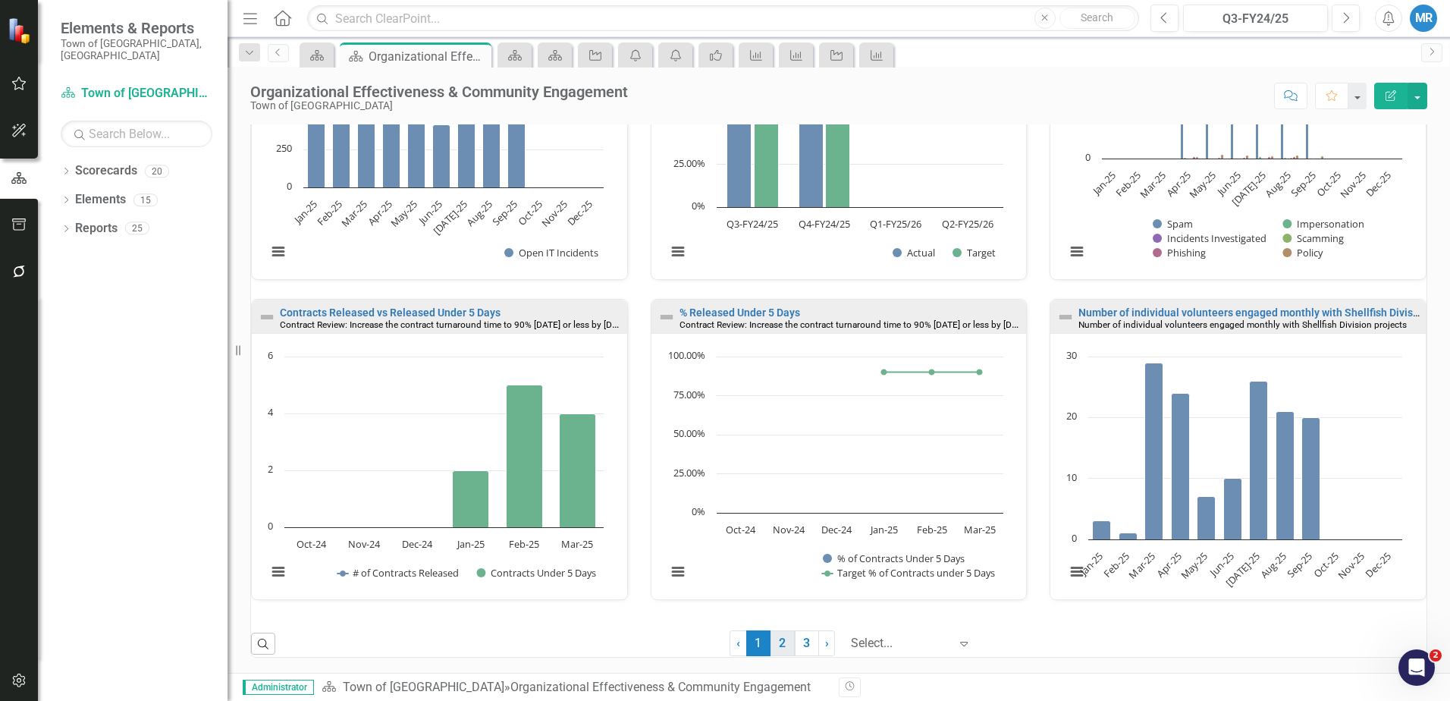
click at [770, 642] on link "2" at bounding box center [782, 643] width 24 height 26
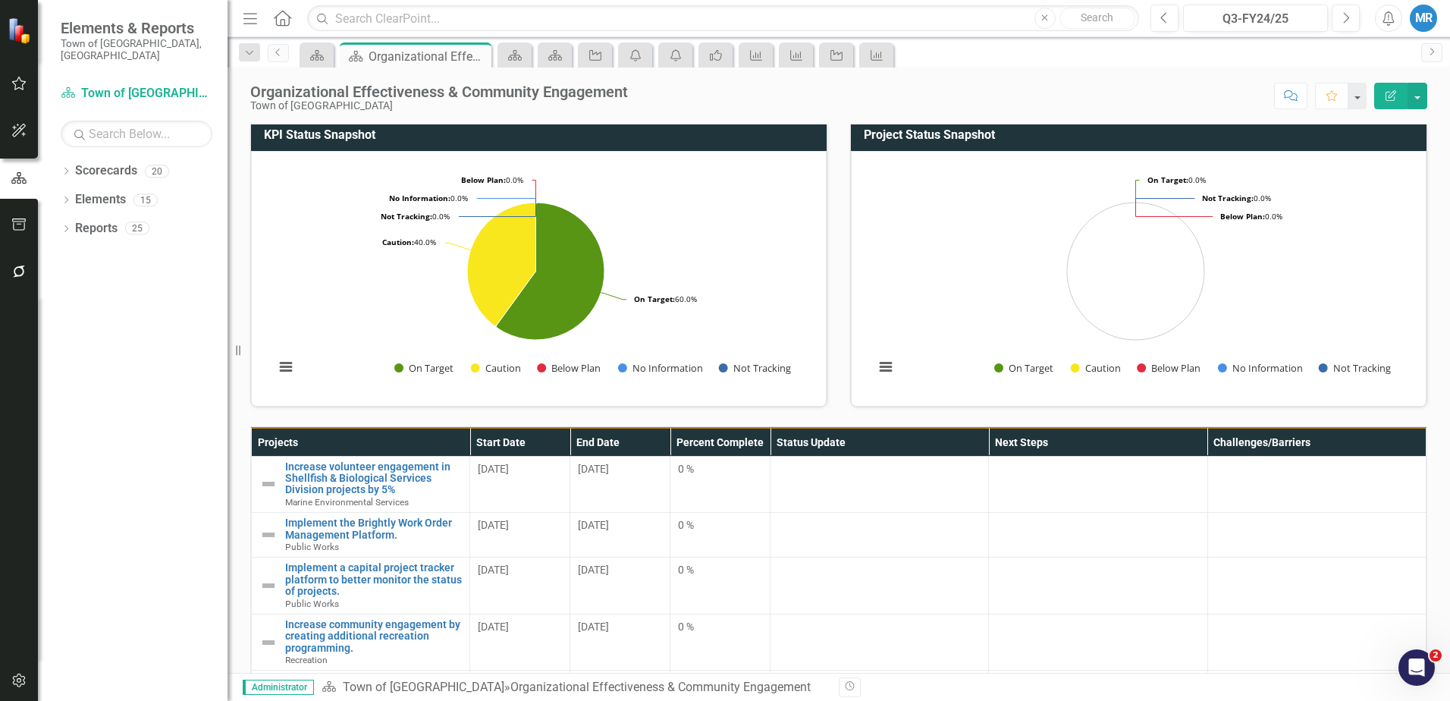
scroll to position [0, 0]
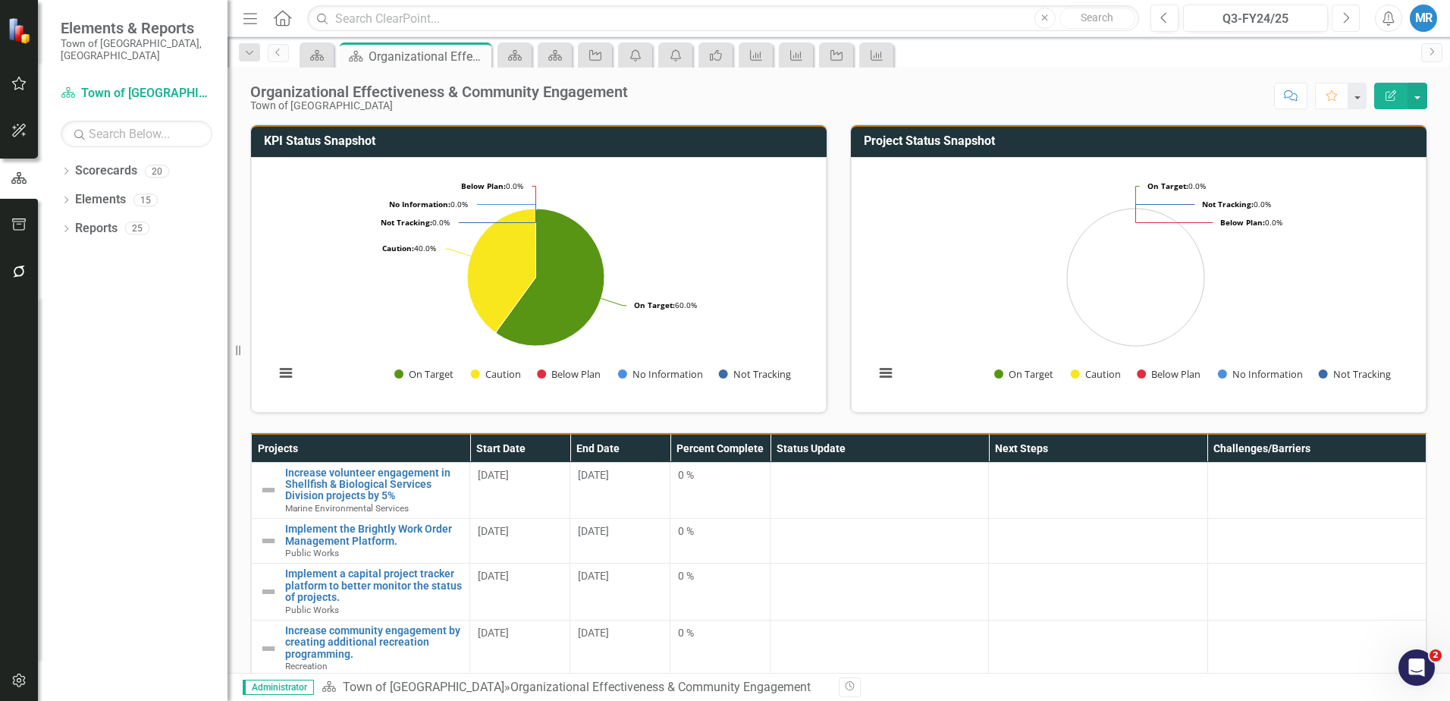
click at [1348, 21] on icon "Next" at bounding box center [1345, 18] width 8 height 14
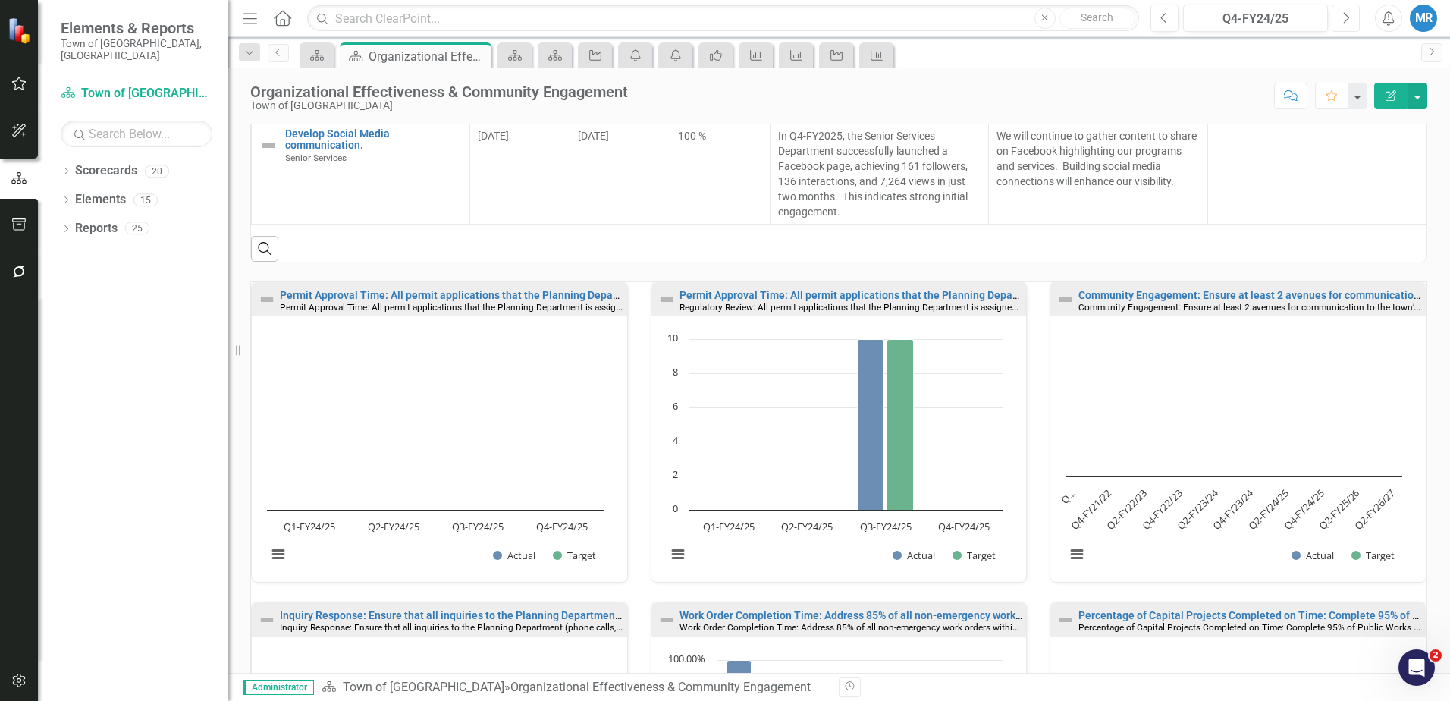
scroll to position [758, 0]
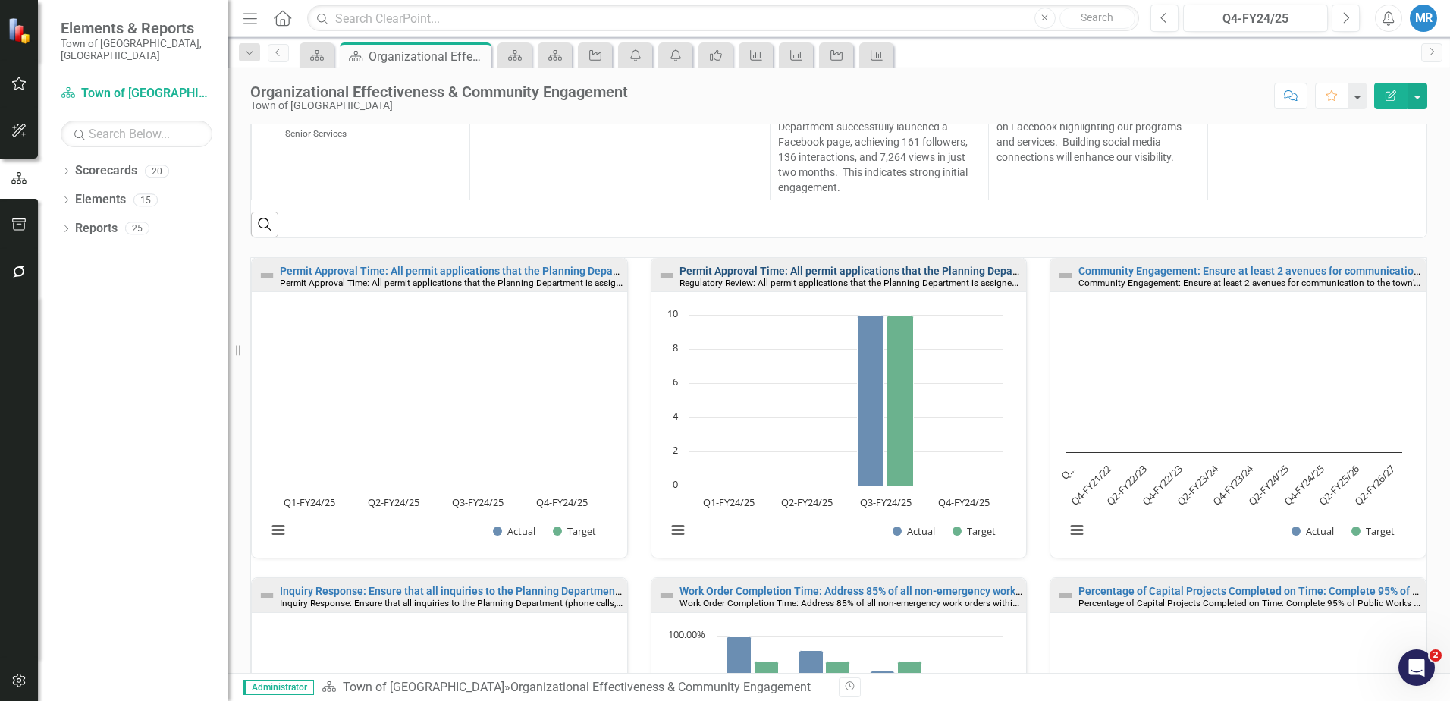
click at [770, 269] on link "Permit Approval Time: All permit applications that the Planning Department is a…" at bounding box center [972, 271] width 587 height 12
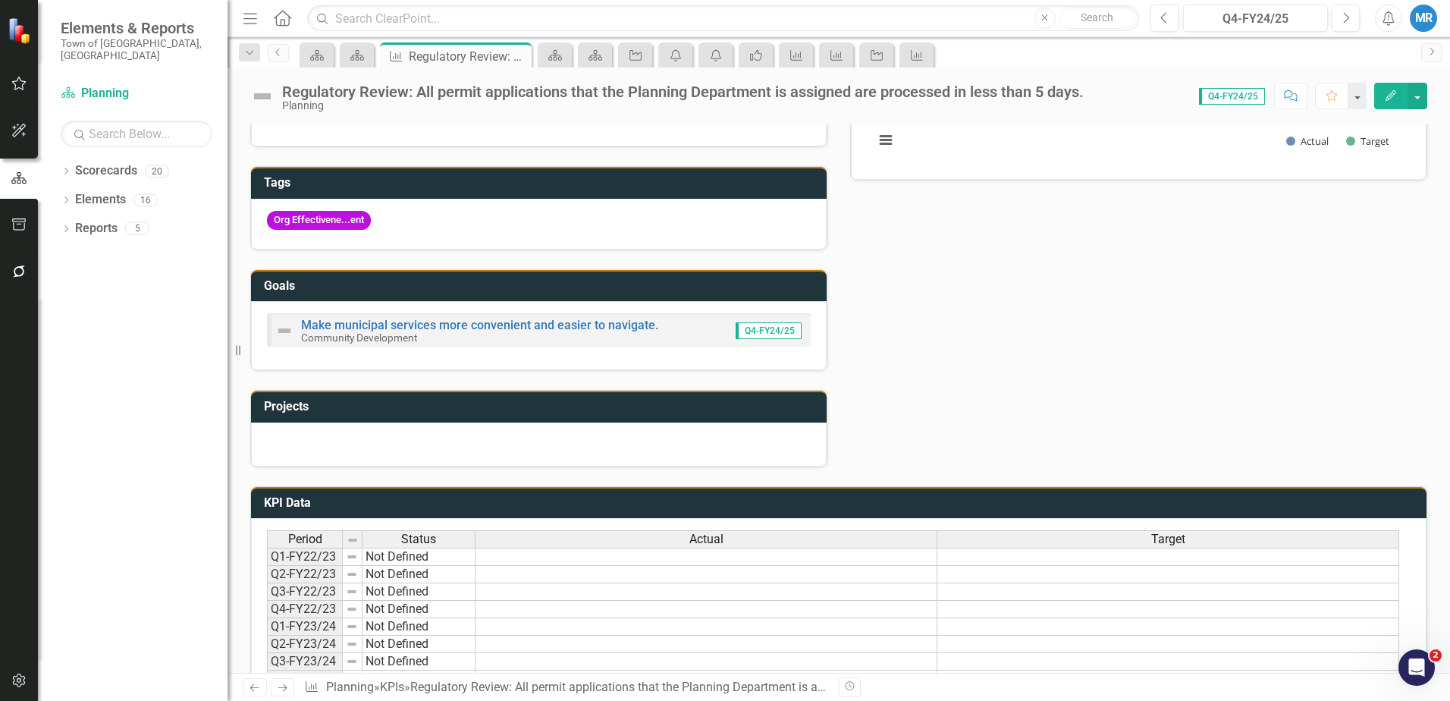
scroll to position [149, 0]
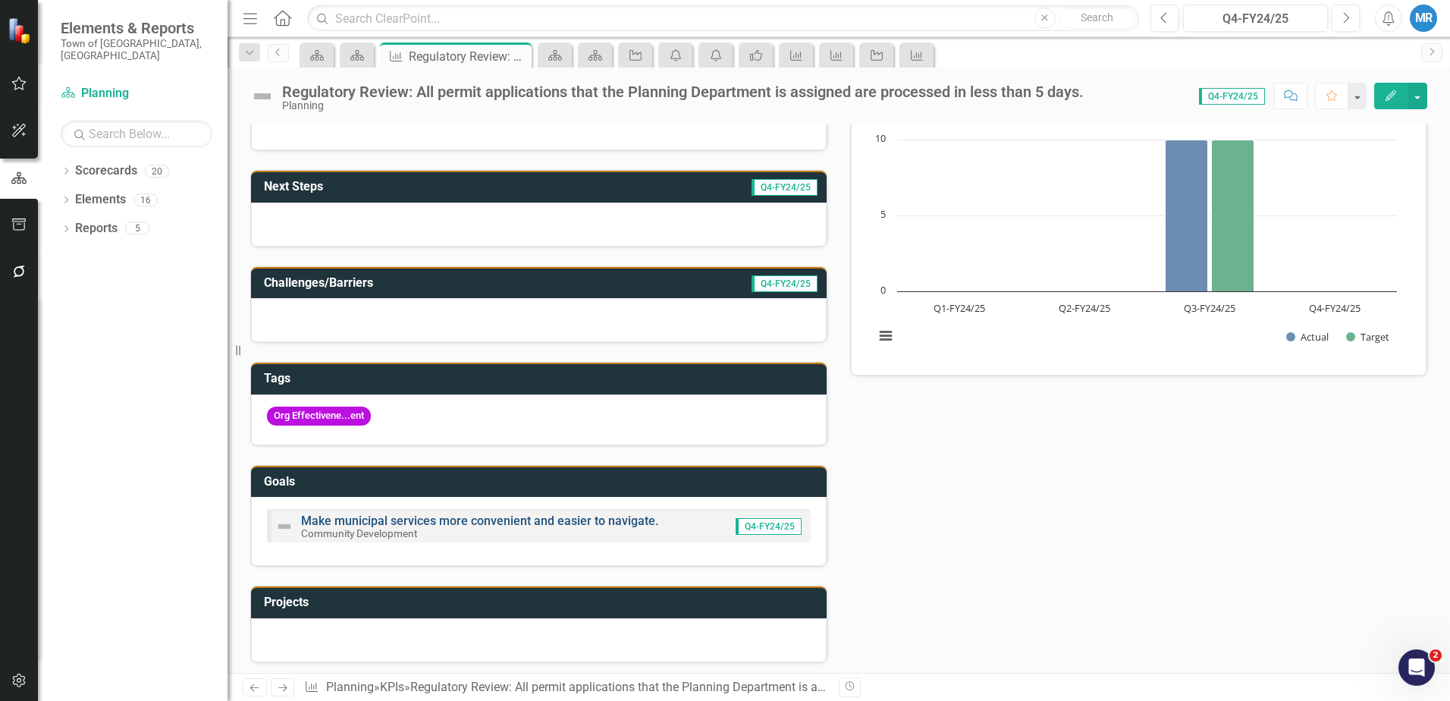
click at [505, 523] on link "Make municipal services more convenient and easier to navigate." at bounding box center [479, 520] width 357 height 14
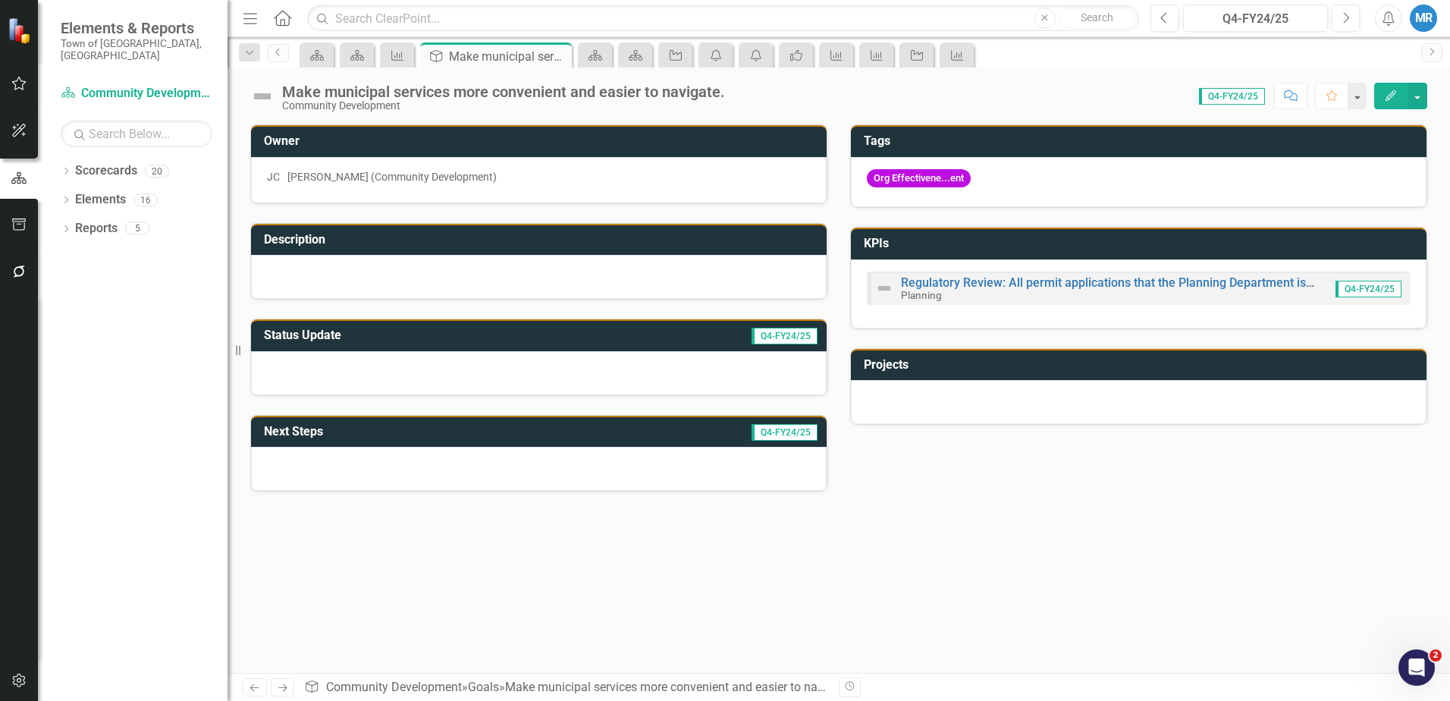
click at [279, 17] on icon "Home" at bounding box center [282, 18] width 20 height 16
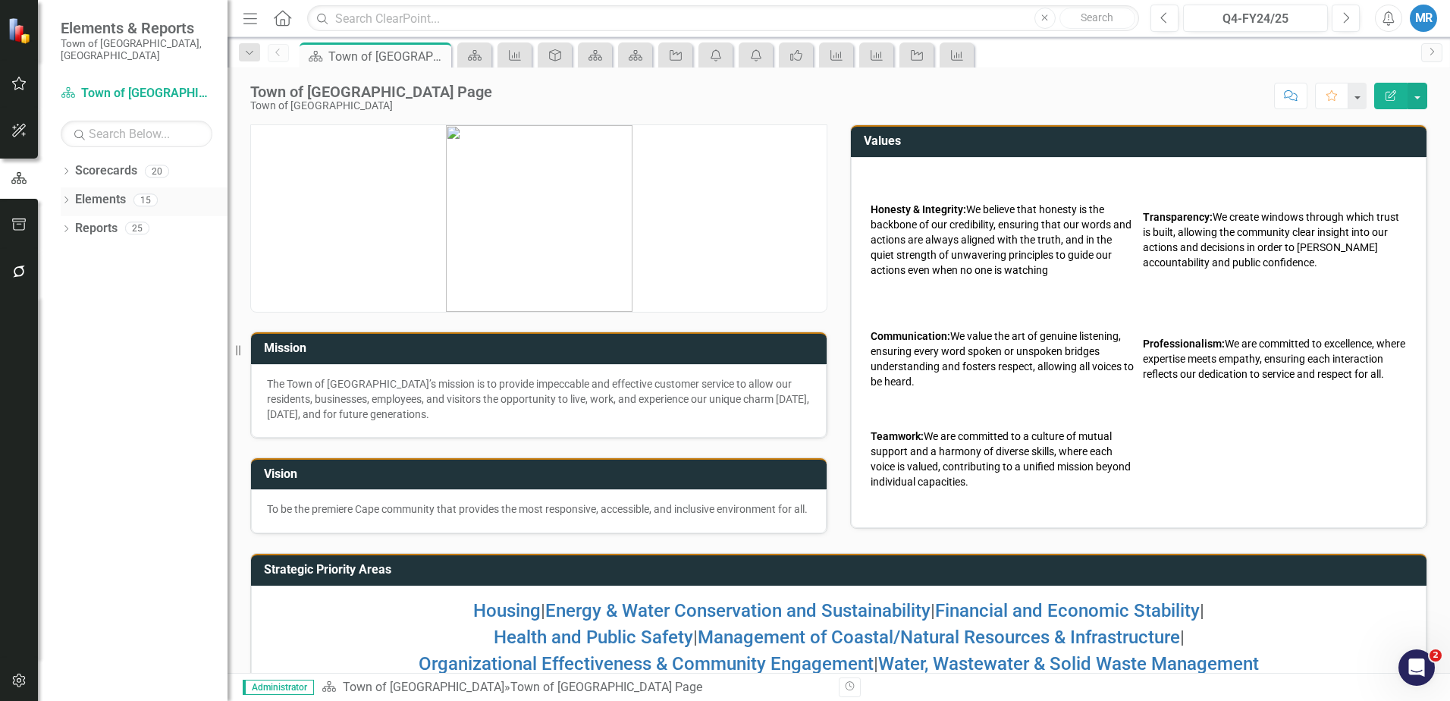
click at [106, 191] on link "Elements" at bounding box center [100, 199] width 51 height 17
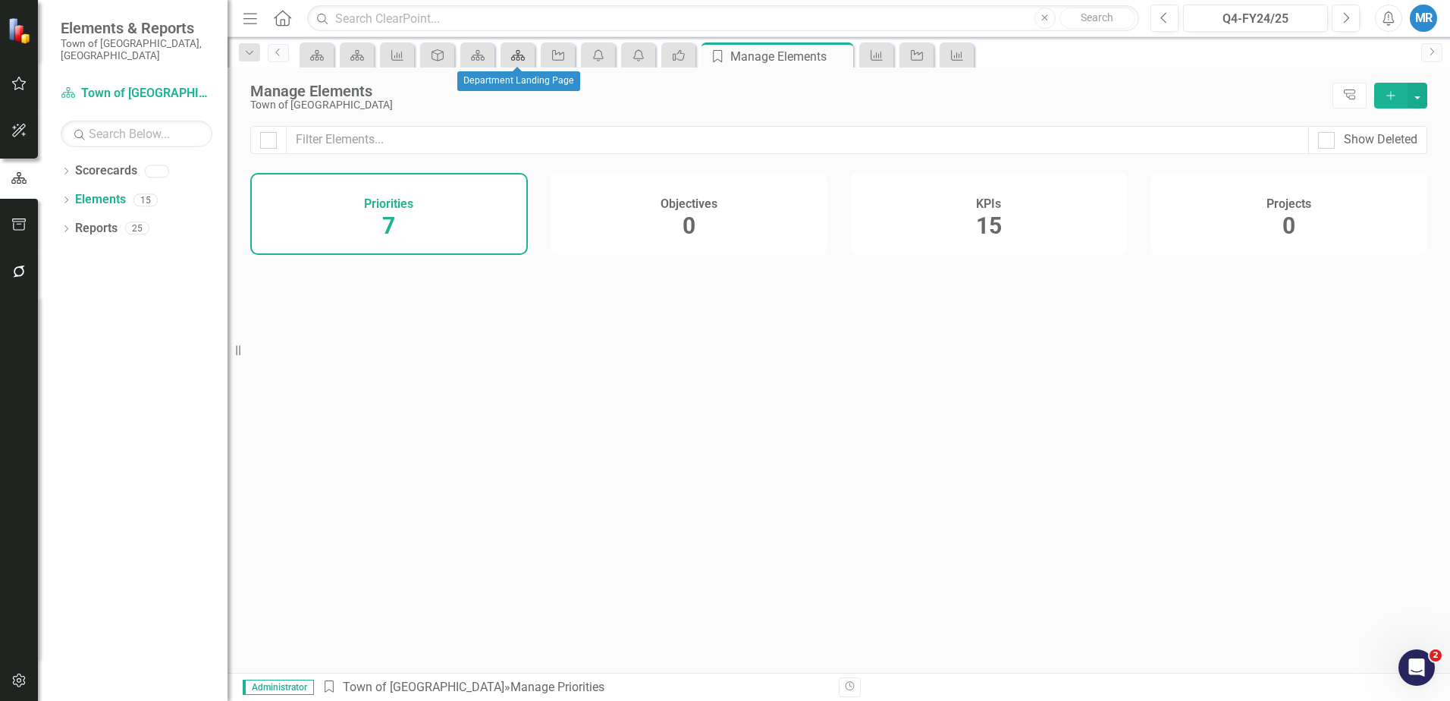
click at [519, 58] on icon at bounding box center [518, 55] width 14 height 11
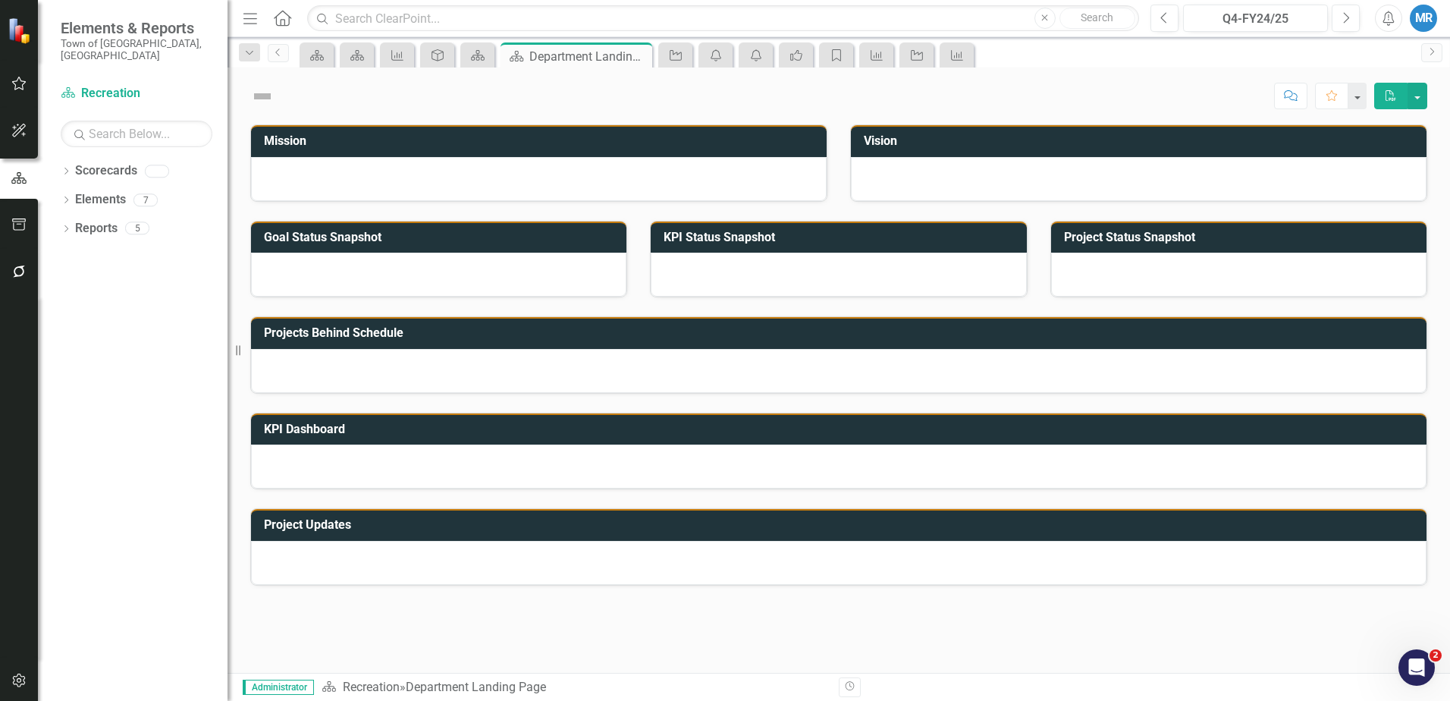
click at [285, 18] on icon "Home" at bounding box center [282, 18] width 20 height 16
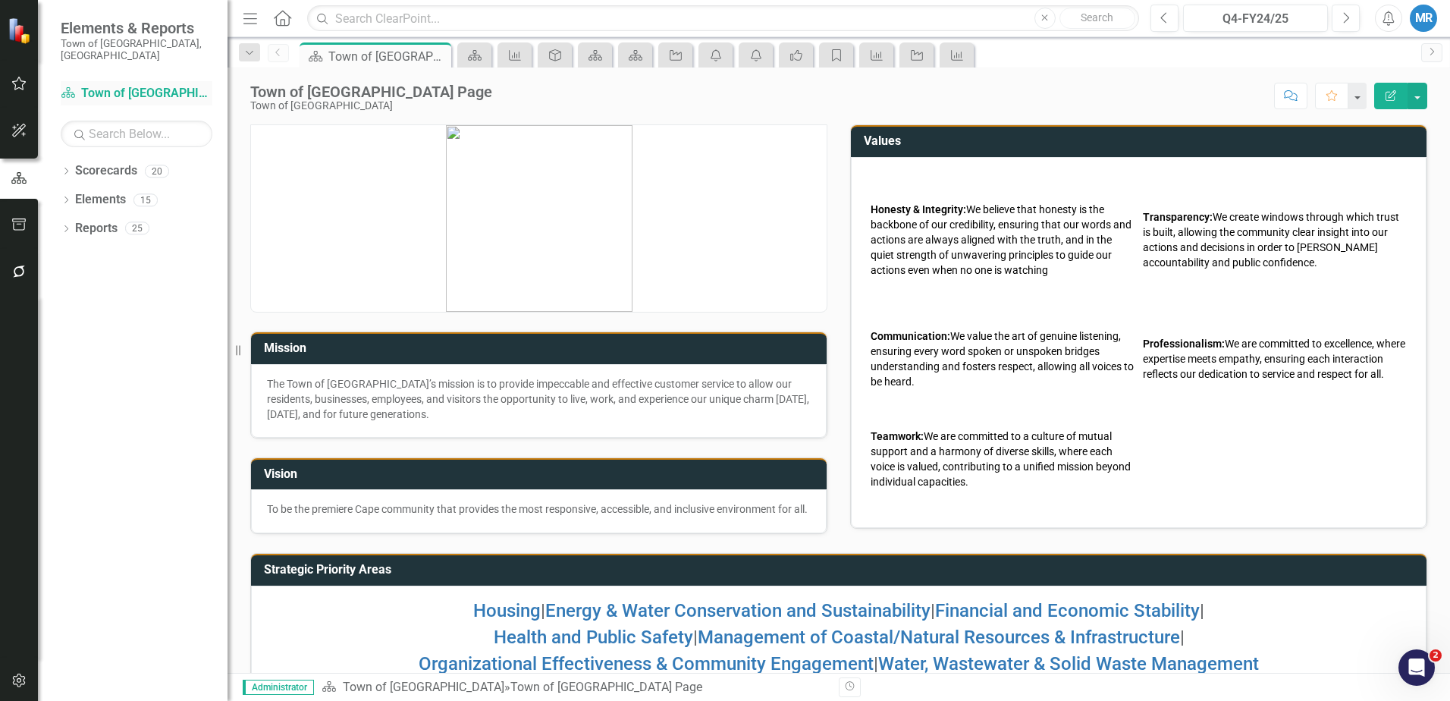
click at [151, 85] on link "Scorecard Town of [GEOGRAPHIC_DATA]" at bounding box center [137, 93] width 152 height 17
click at [100, 191] on link "Elements" at bounding box center [100, 199] width 51 height 17
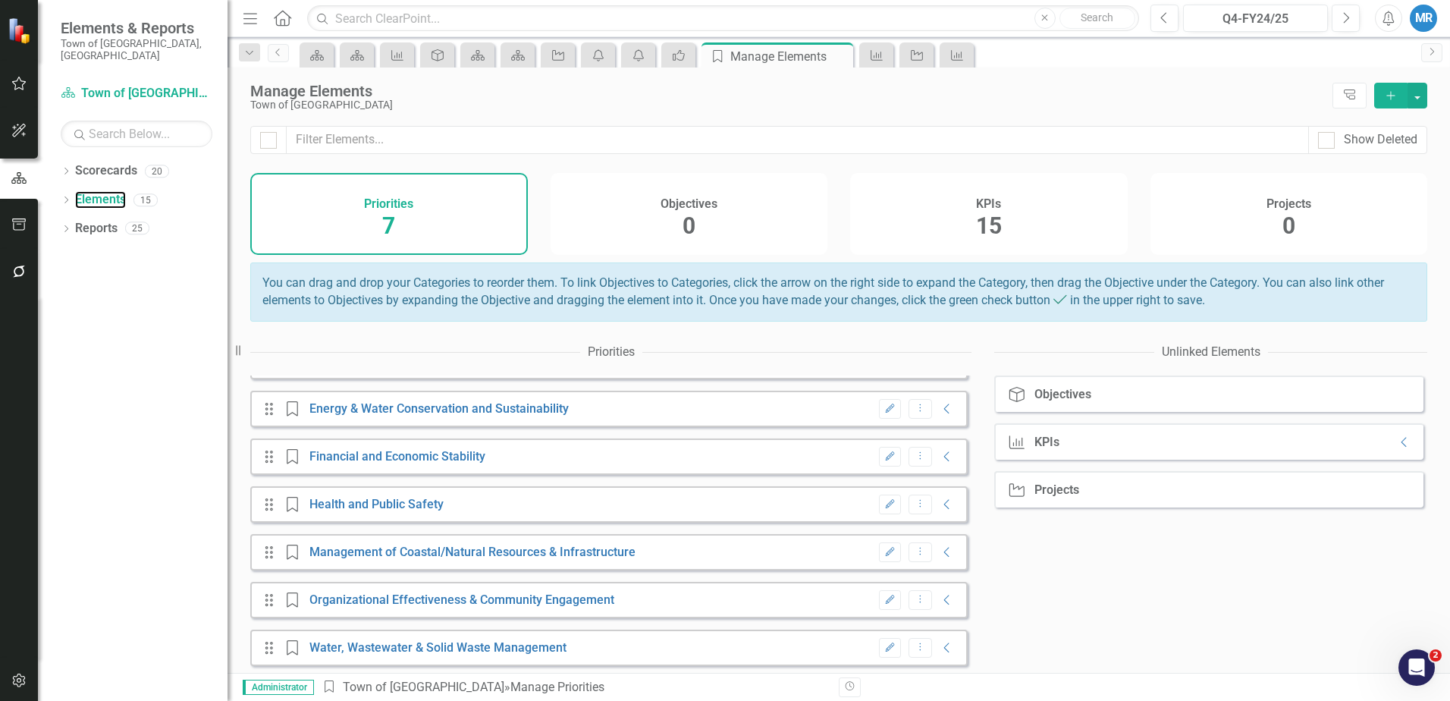
scroll to position [49, 0]
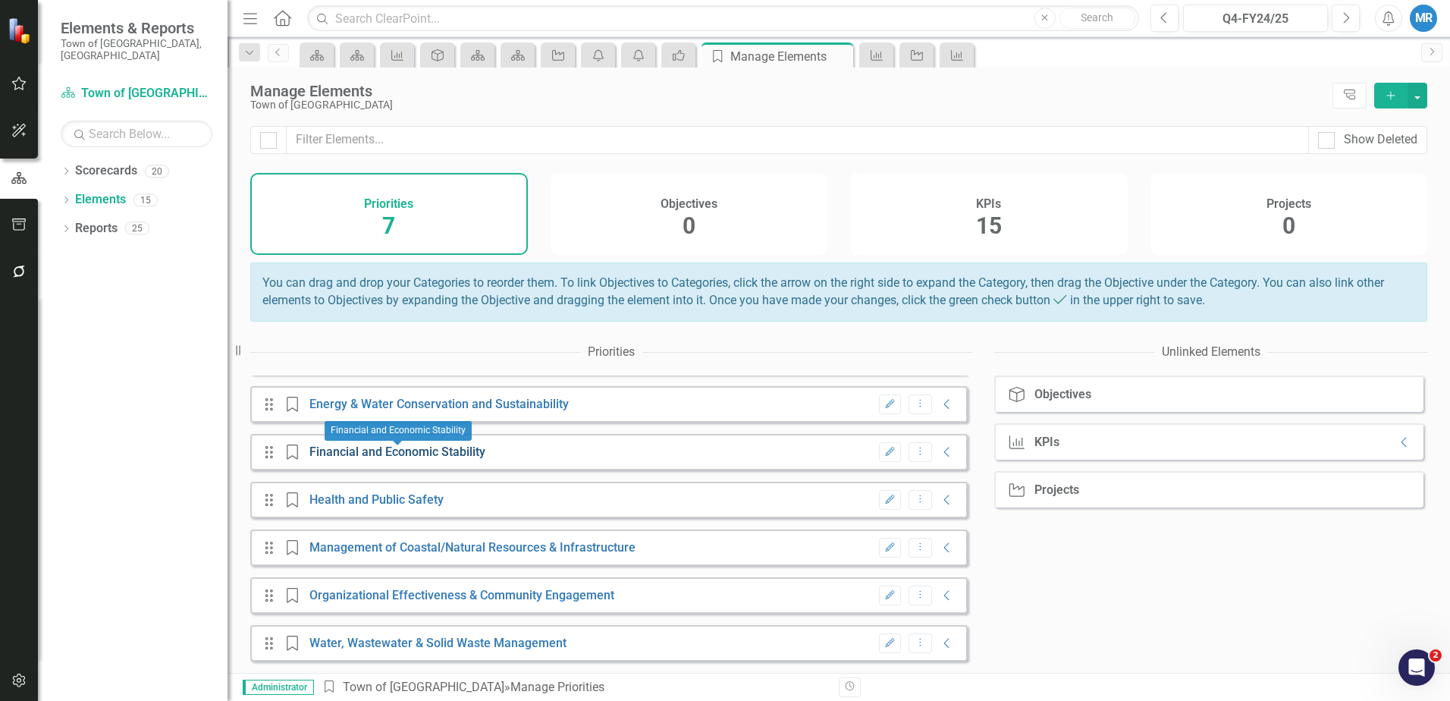
click at [425, 450] on link "Financial and Economic Stability" at bounding box center [397, 451] width 176 height 14
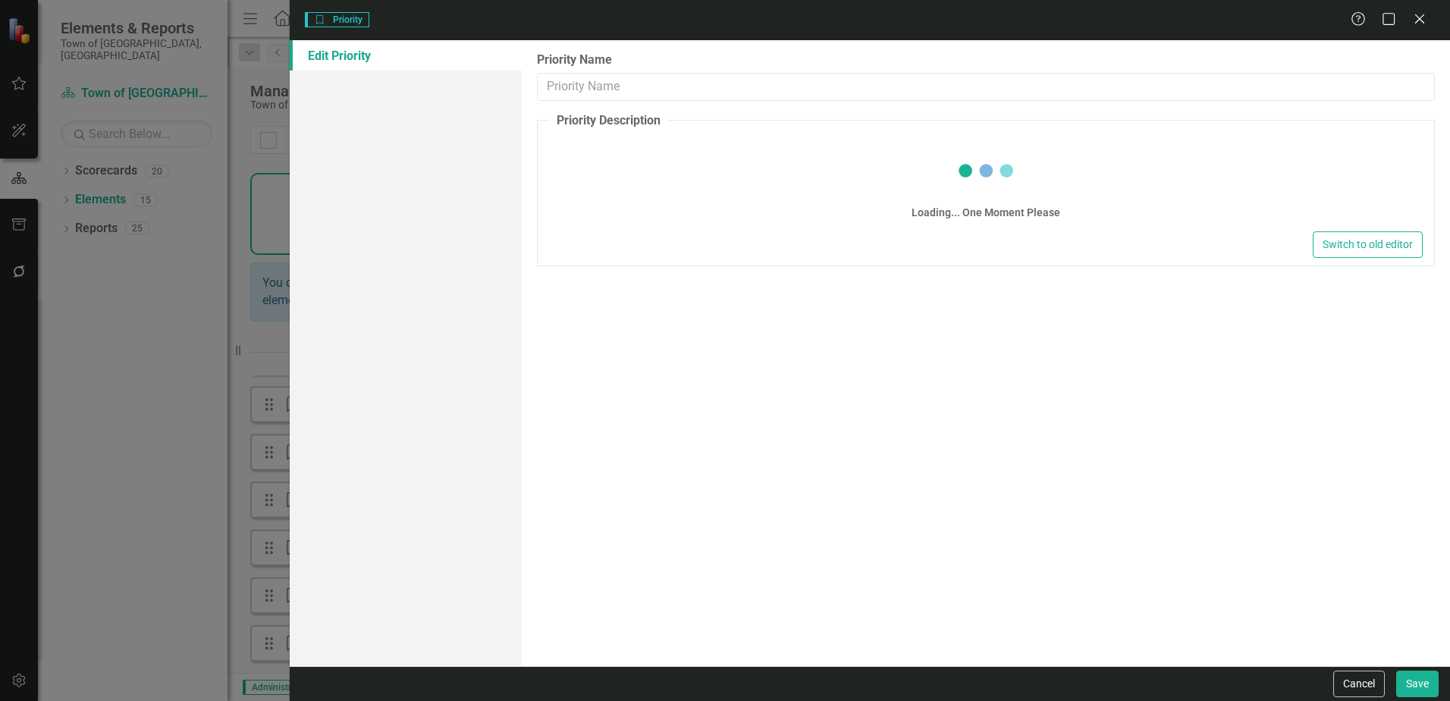
type input "Financial and Economic Stability"
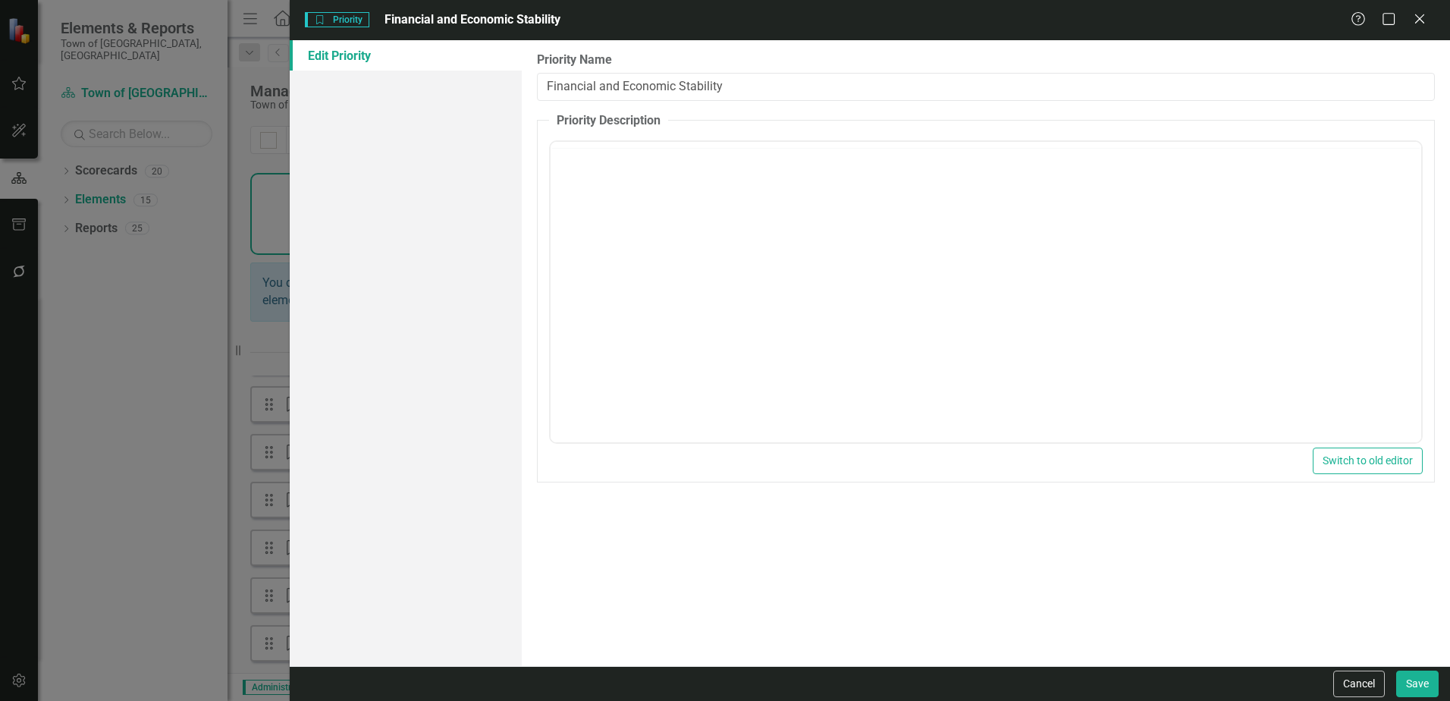
scroll to position [0, 0]
click at [1417, 679] on button "Save" at bounding box center [1417, 683] width 42 height 27
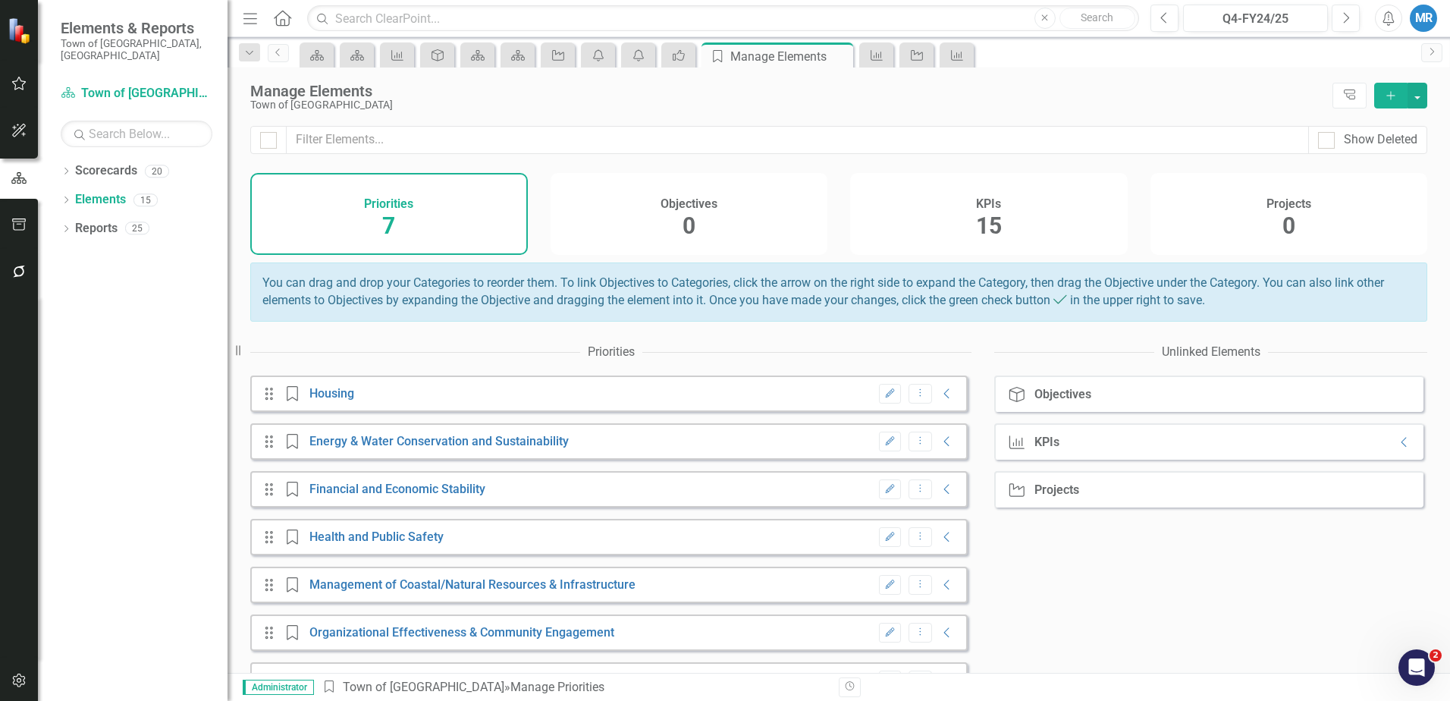
scroll to position [49, 0]
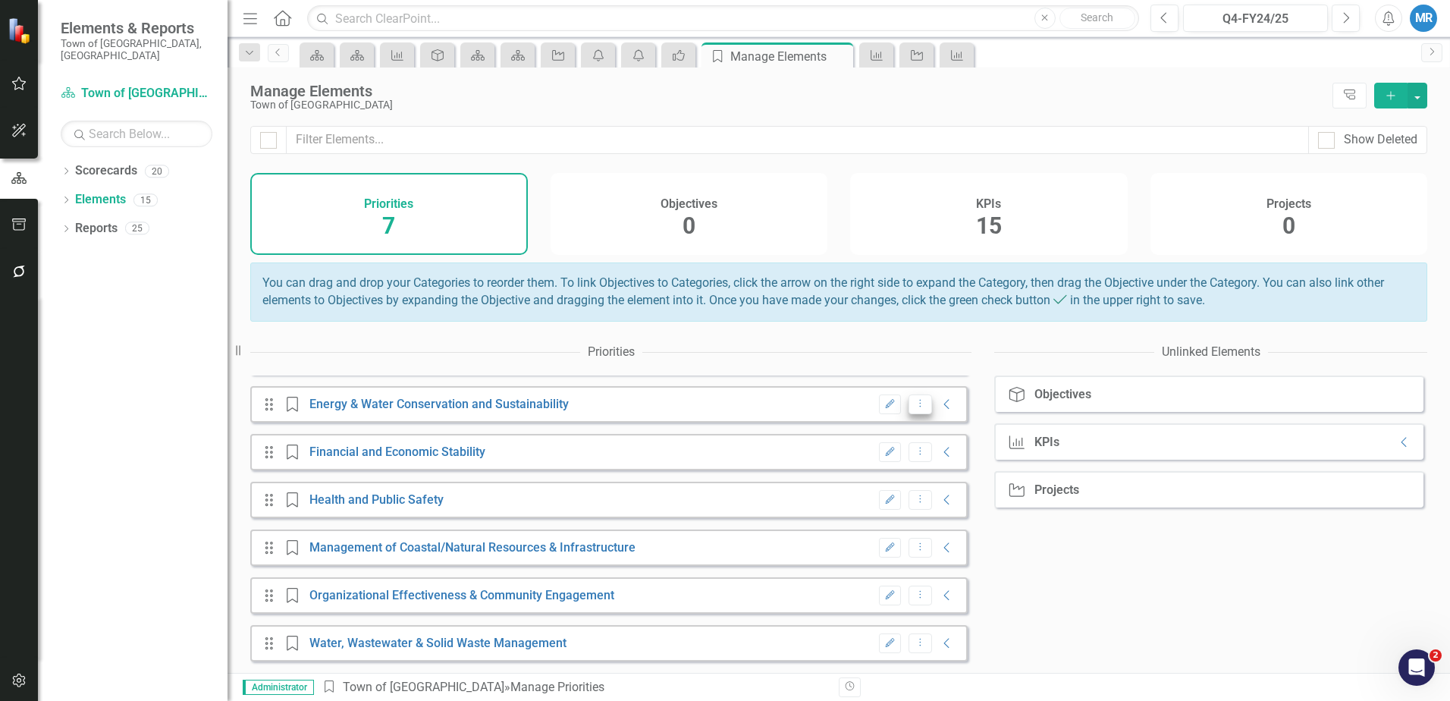
click at [914, 402] on icon "Dropdown Menu" at bounding box center [920, 403] width 13 height 10
click at [603, 54] on icon "icon.alertInbox" at bounding box center [598, 55] width 15 height 12
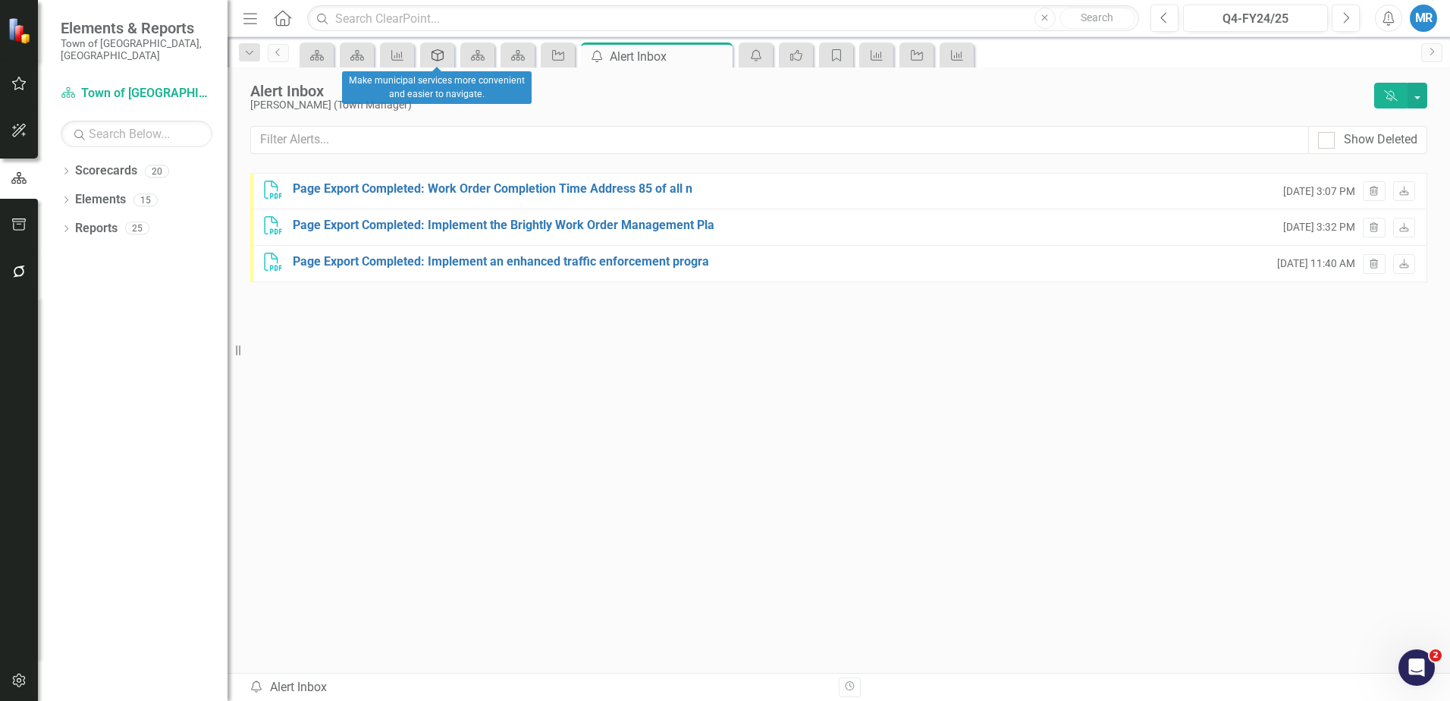
click at [438, 54] on icon at bounding box center [437, 55] width 12 height 12
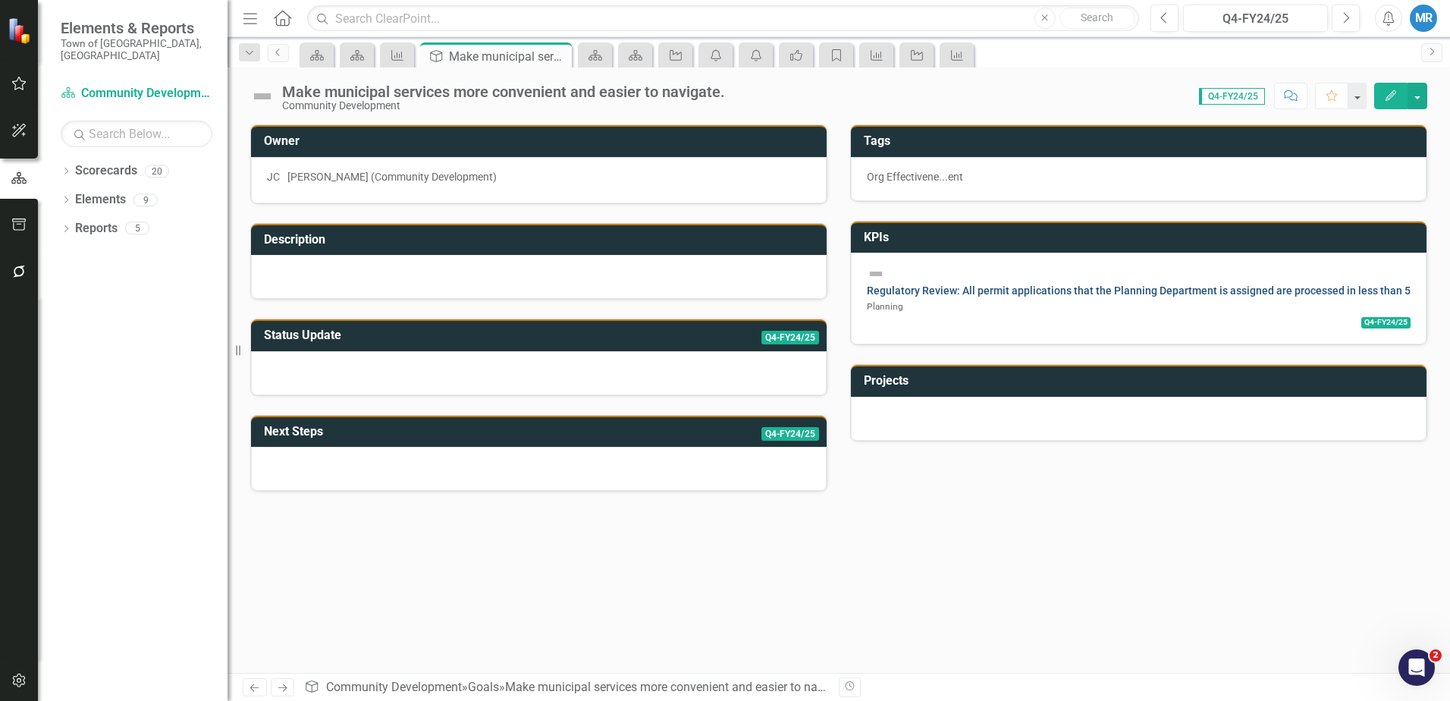
click at [1157, 284] on link "Regulatory Review: All permit applications that the Planning Department is assi…" at bounding box center [1153, 290] width 572 height 12
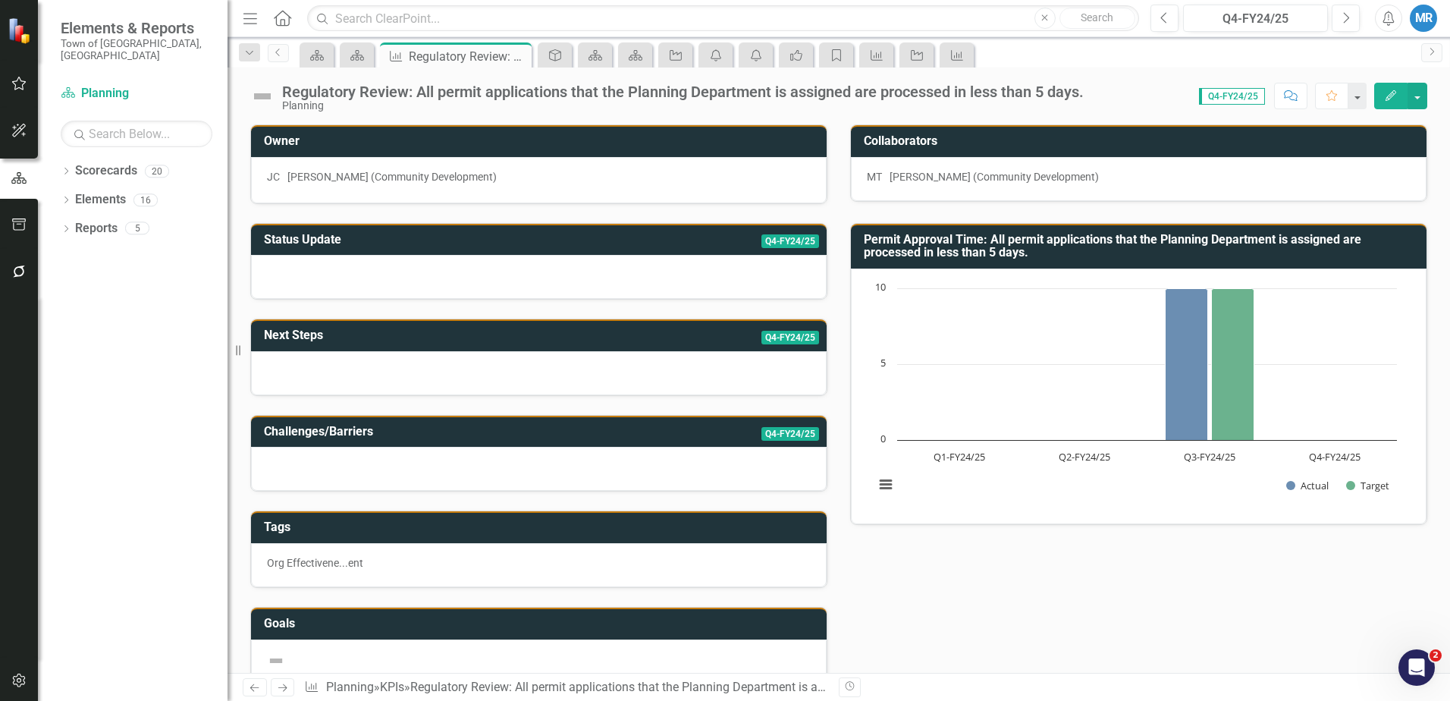
click at [1233, 96] on span "Q4-FY24/25" at bounding box center [1232, 96] width 66 height 17
click at [1360, 96] on button "button" at bounding box center [1356, 96] width 20 height 27
click at [1236, 105] on div "Score: 0.00 Q4-FY24/25 Completed Comment Favorite Edit" at bounding box center [1259, 96] width 336 height 26
click at [1234, 100] on span "Q4-FY24/25" at bounding box center [1232, 96] width 66 height 17
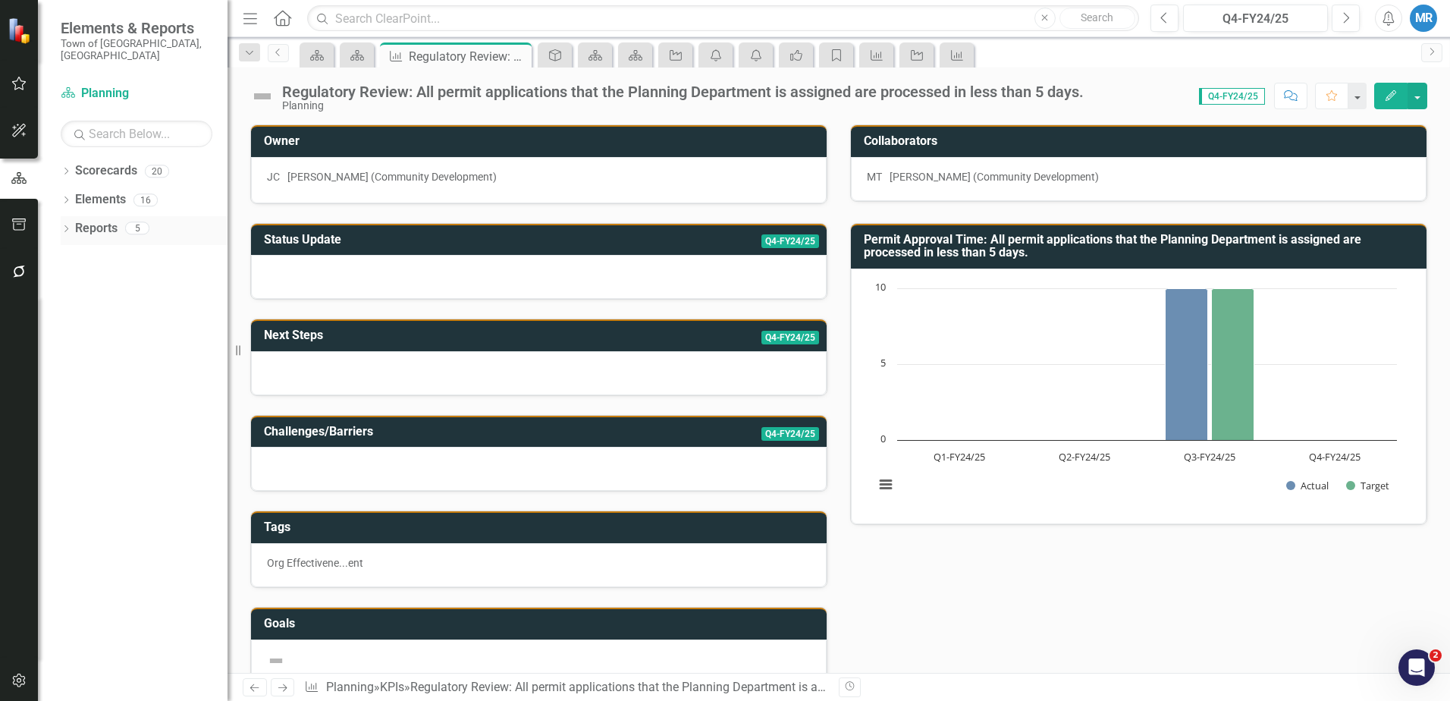
click at [105, 220] on link "Reports" at bounding box center [96, 228] width 42 height 17
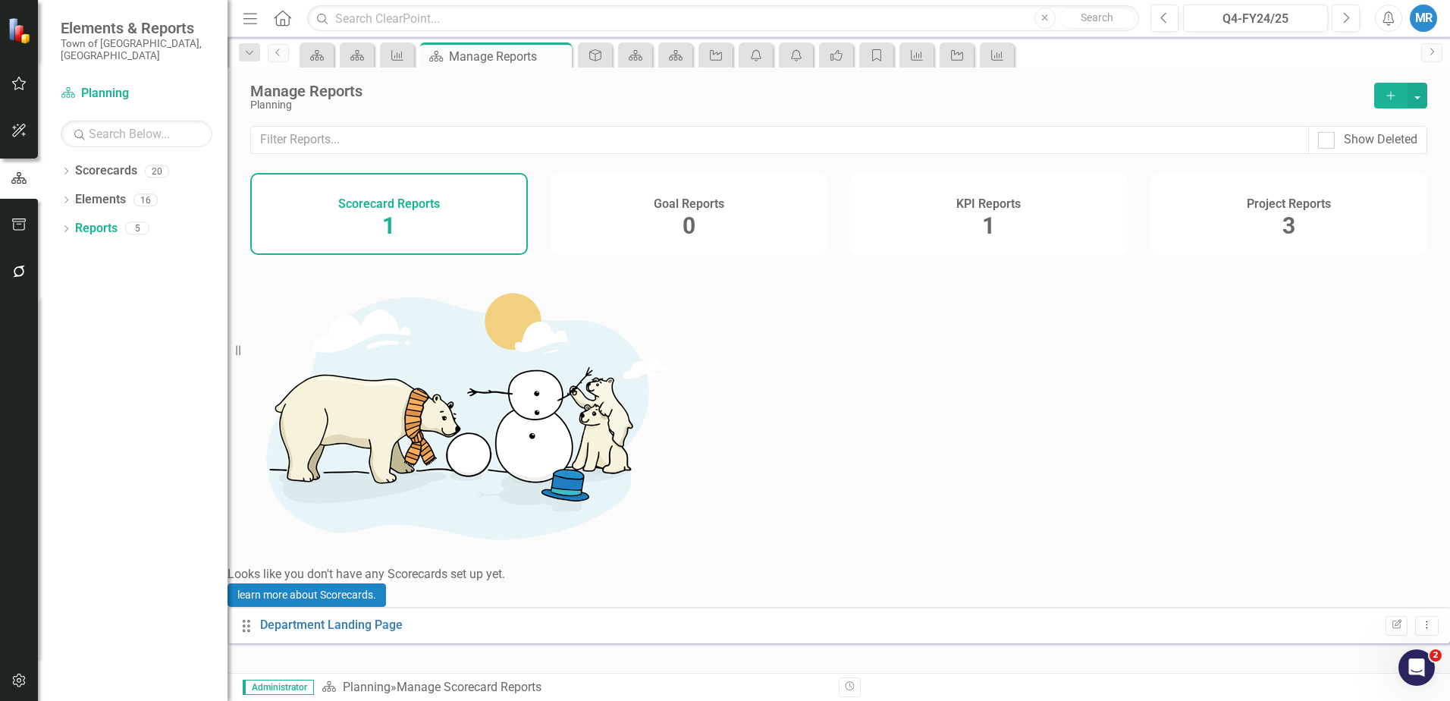
click at [409, 203] on h4 "Scorecard Reports" at bounding box center [389, 204] width 102 height 14
click at [365, 224] on div "Scorecard Reports 1" at bounding box center [388, 214] width 277 height 82
click at [991, 204] on h4 "KPI Reports" at bounding box center [988, 204] width 64 height 14
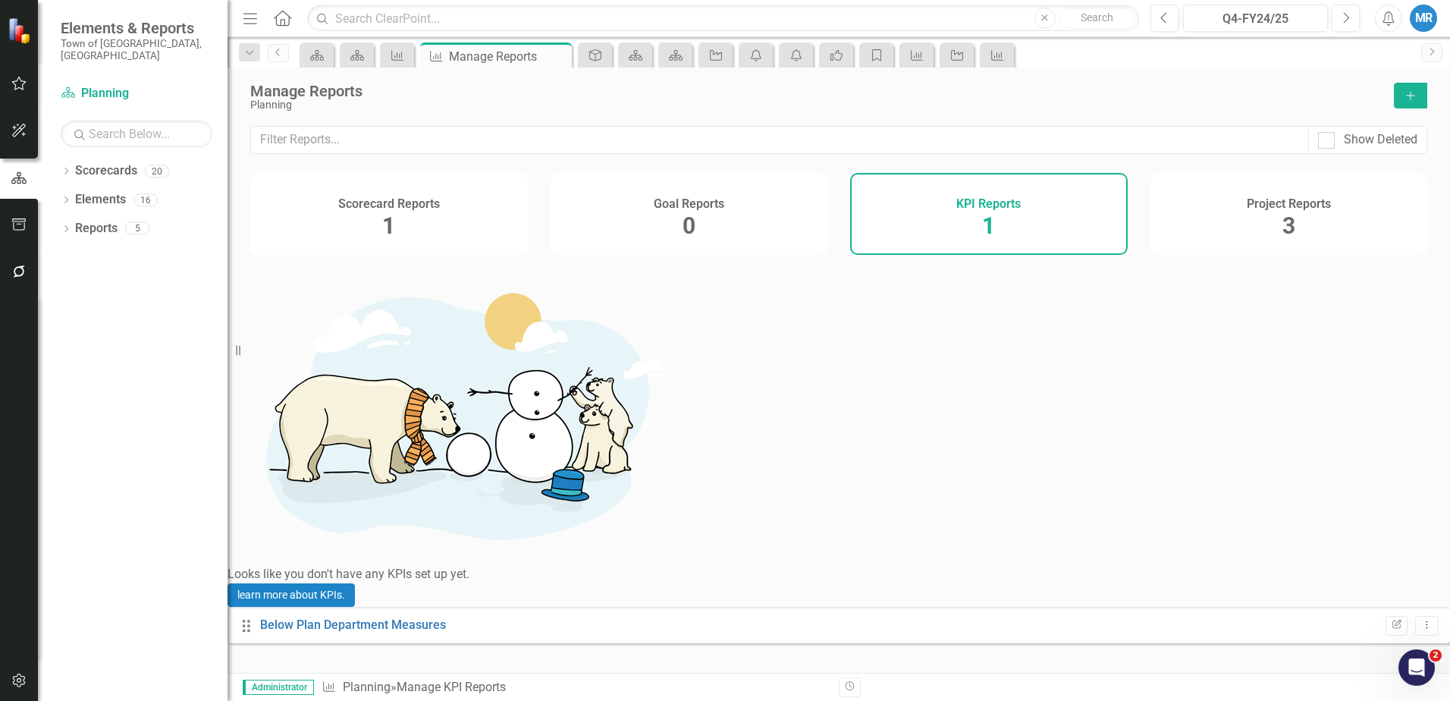
click at [388, 207] on h4 "Scorecard Reports" at bounding box center [389, 204] width 102 height 14
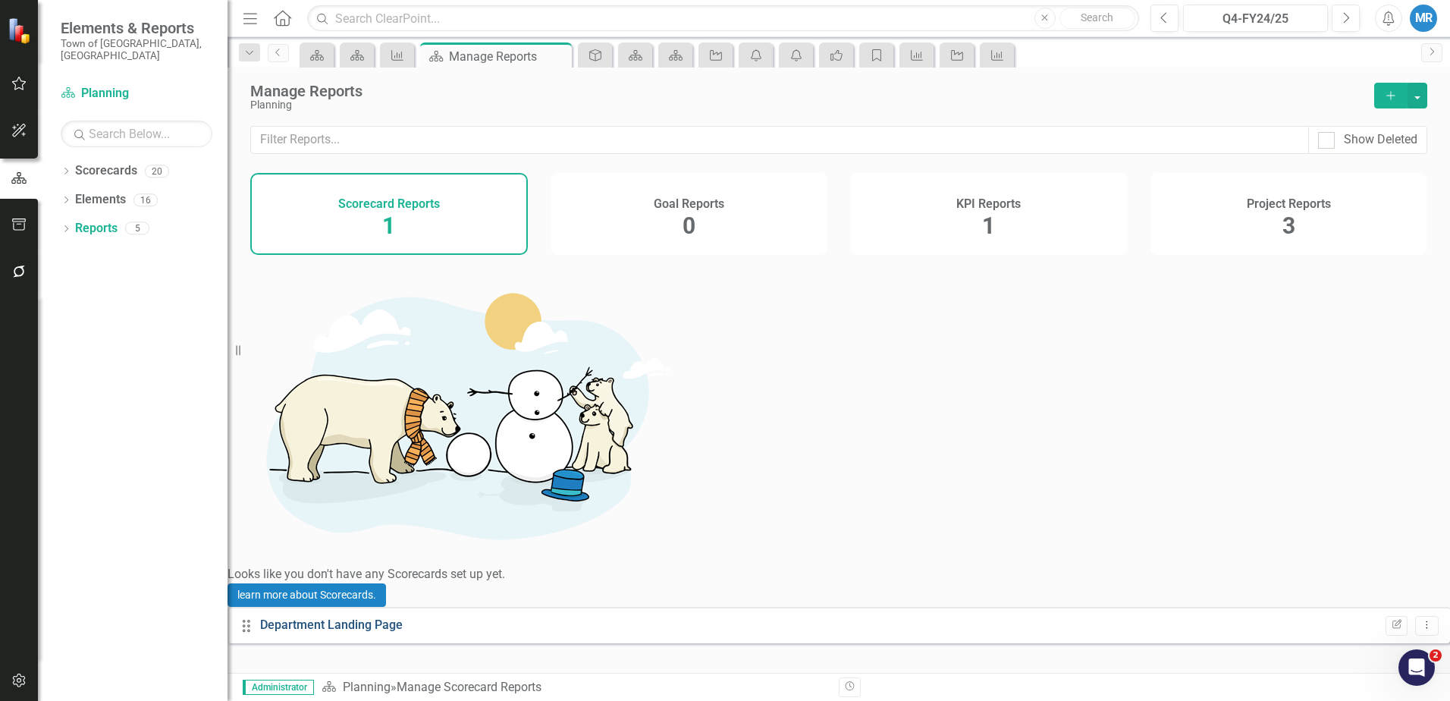
click at [380, 617] on link "Department Landing Page" at bounding box center [331, 624] width 143 height 14
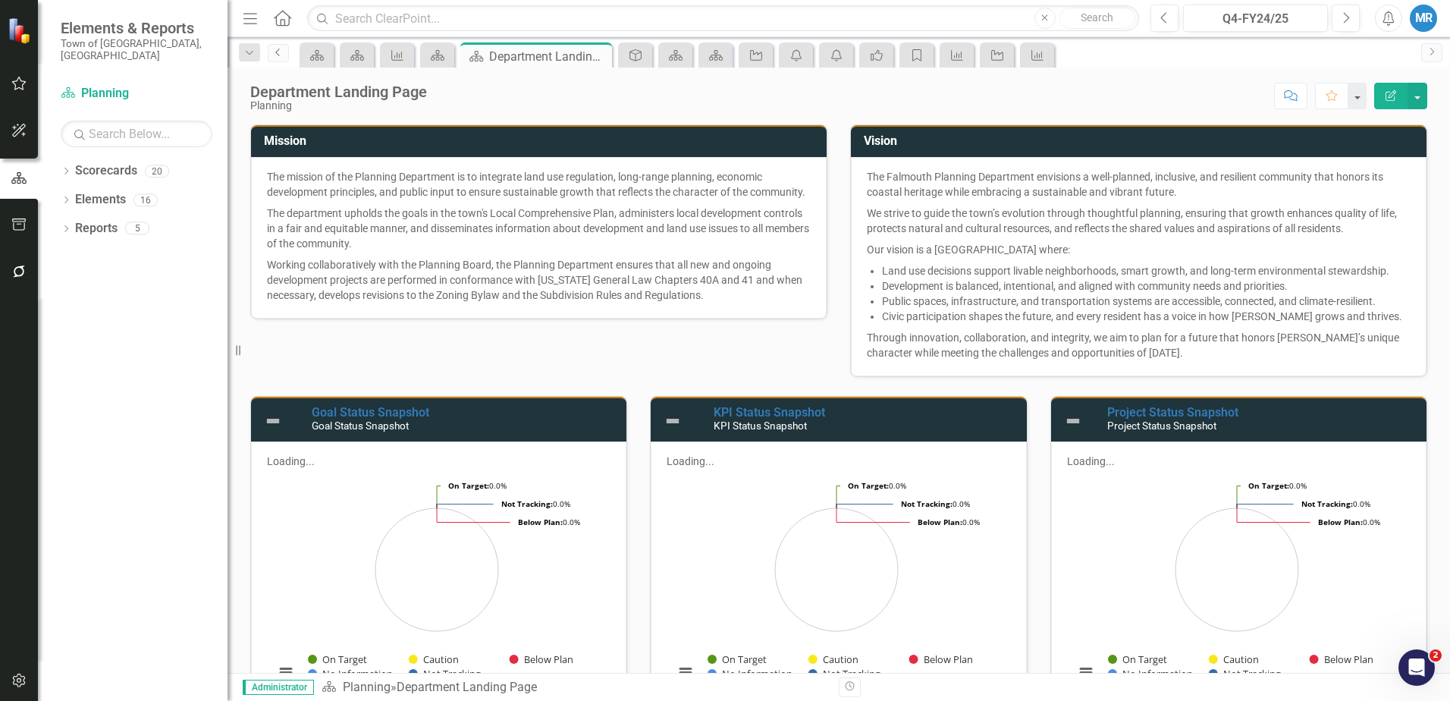
click at [280, 54] on icon "Previous" at bounding box center [278, 52] width 12 height 9
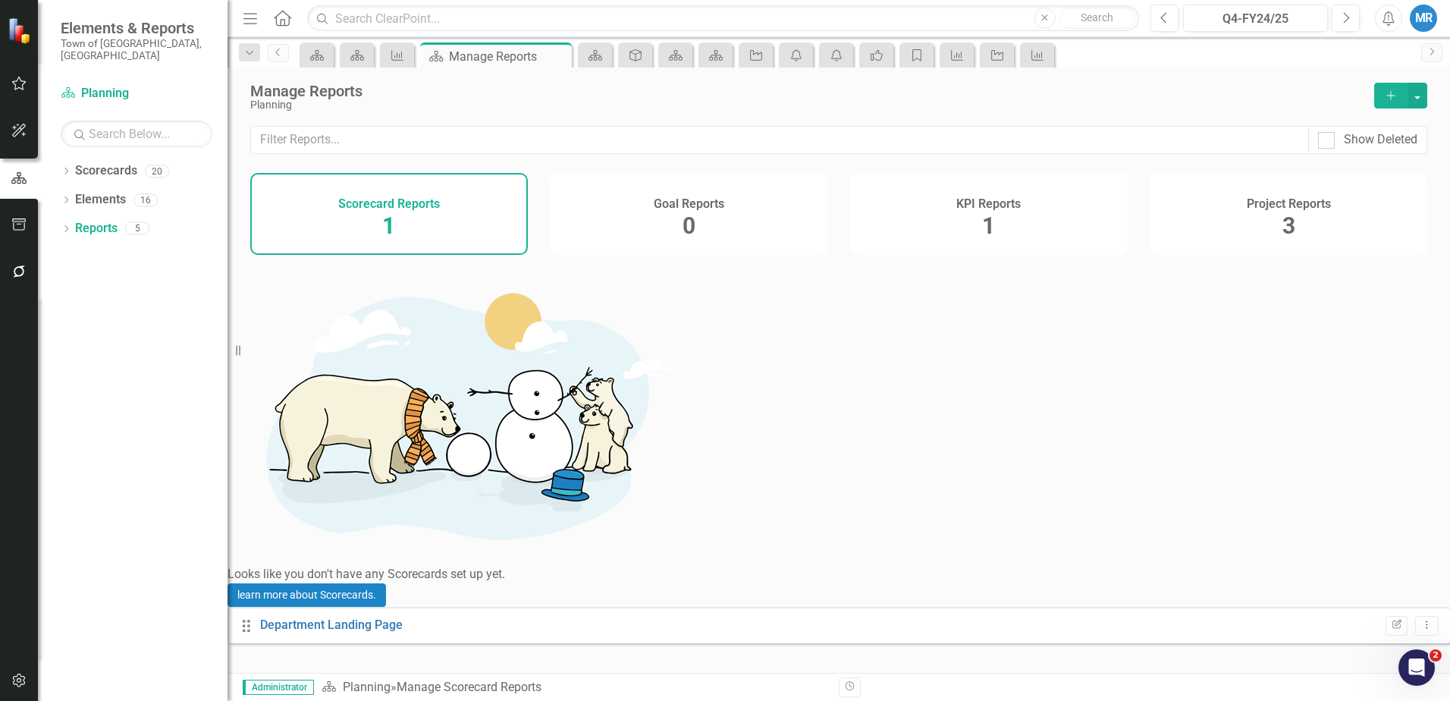
click at [987, 205] on h4 "KPI Reports" at bounding box center [988, 204] width 64 height 14
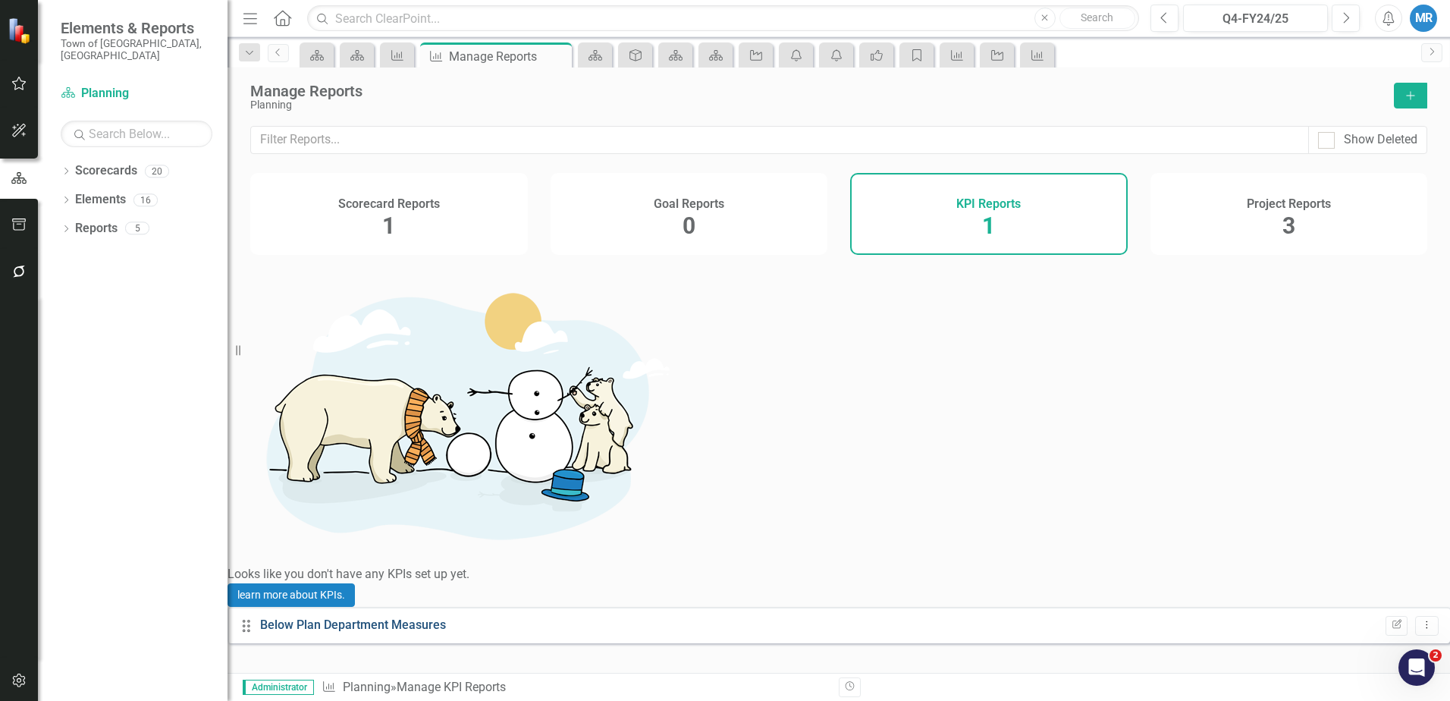
click at [371, 617] on link "Below Plan Department Measures" at bounding box center [353, 624] width 186 height 14
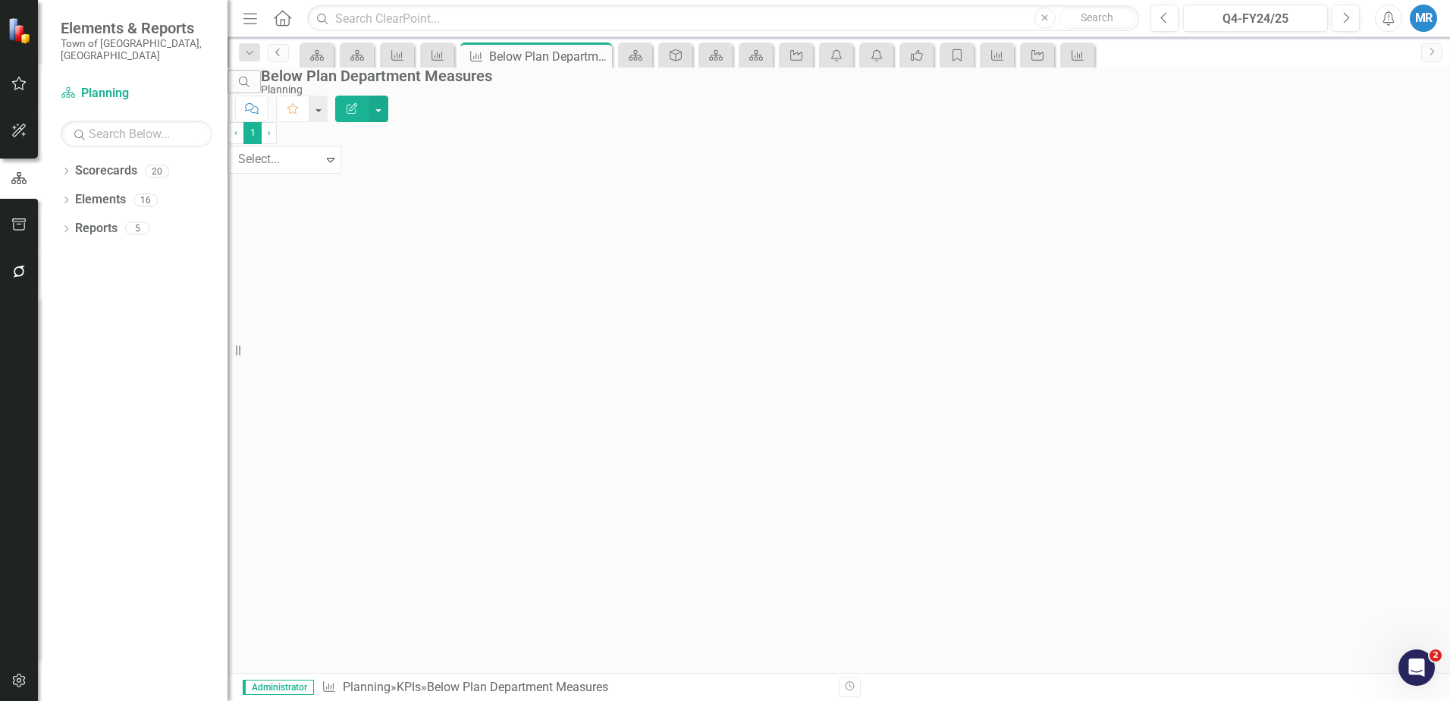
click at [281, 54] on icon "Previous" at bounding box center [278, 52] width 12 height 9
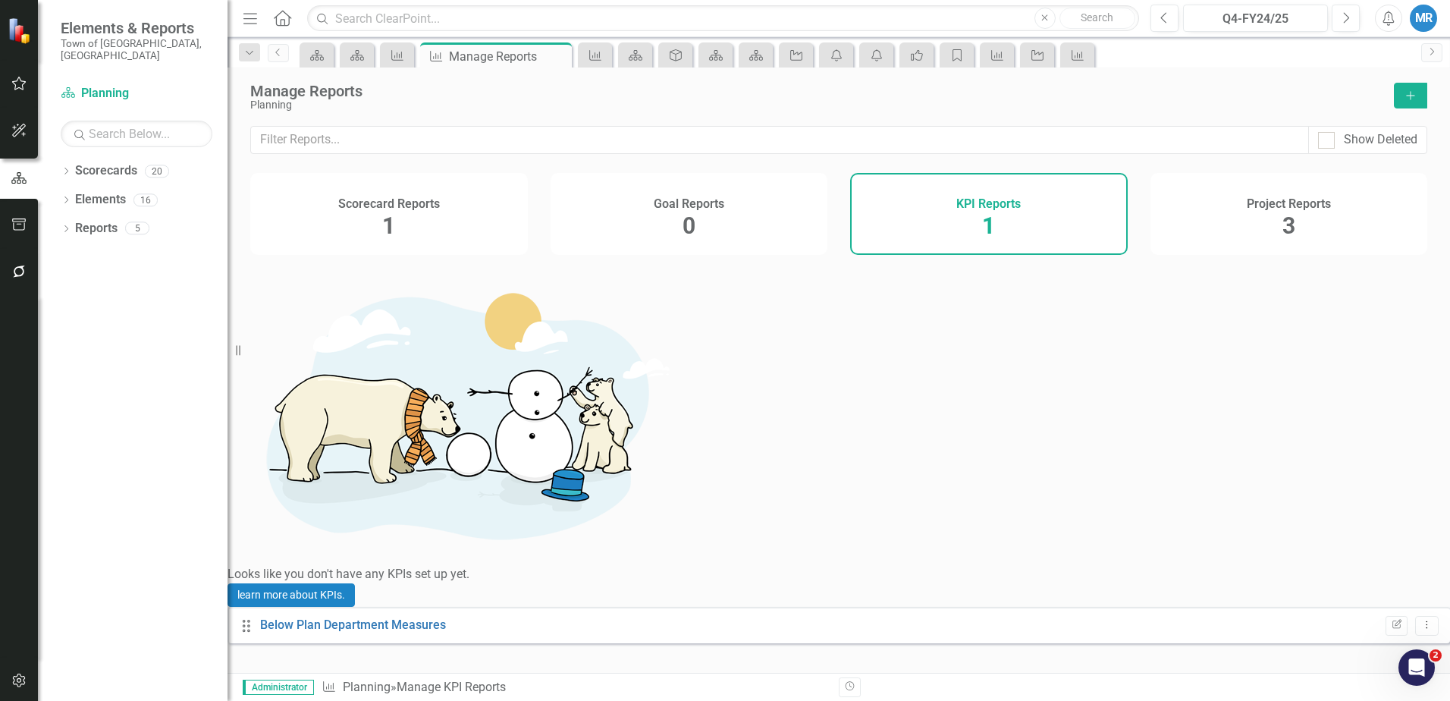
click at [1286, 224] on span "3" at bounding box center [1288, 225] width 13 height 27
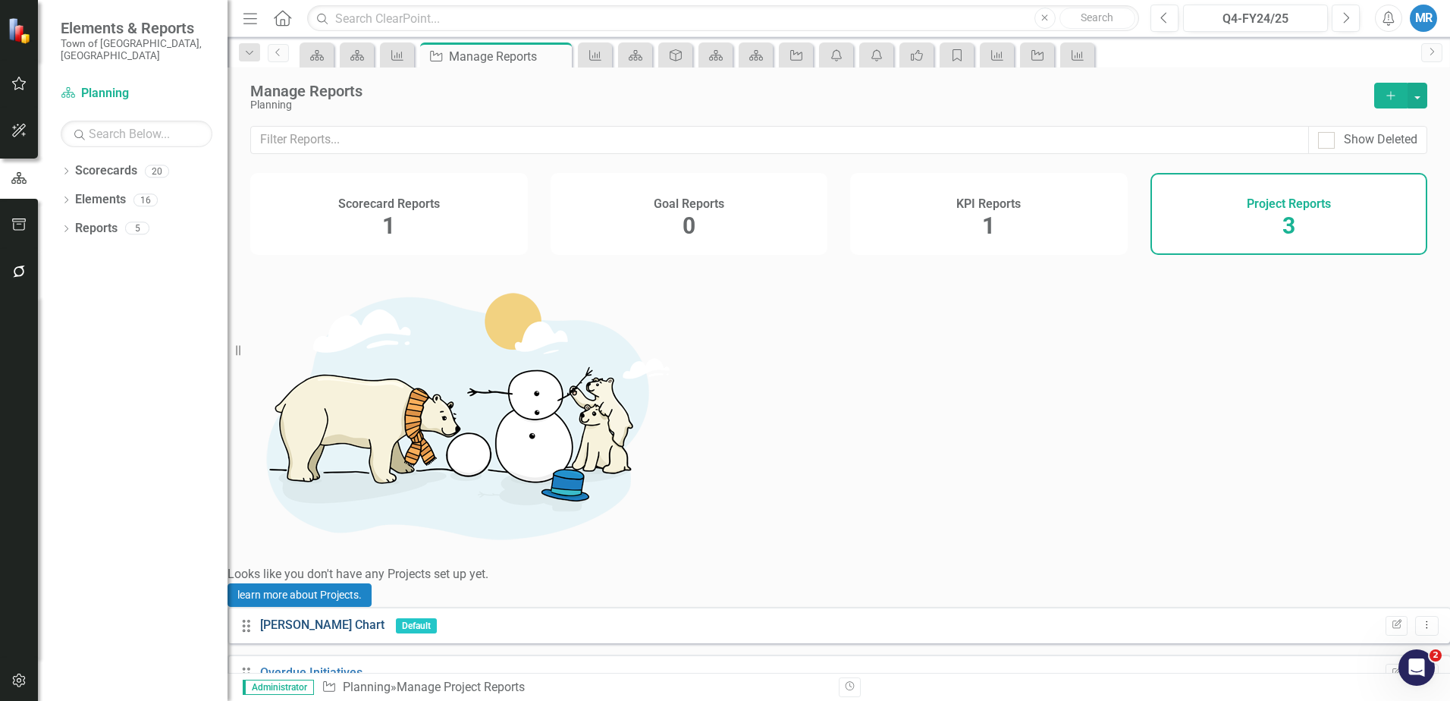
click at [321, 617] on link "[PERSON_NAME] Chart" at bounding box center [322, 624] width 124 height 14
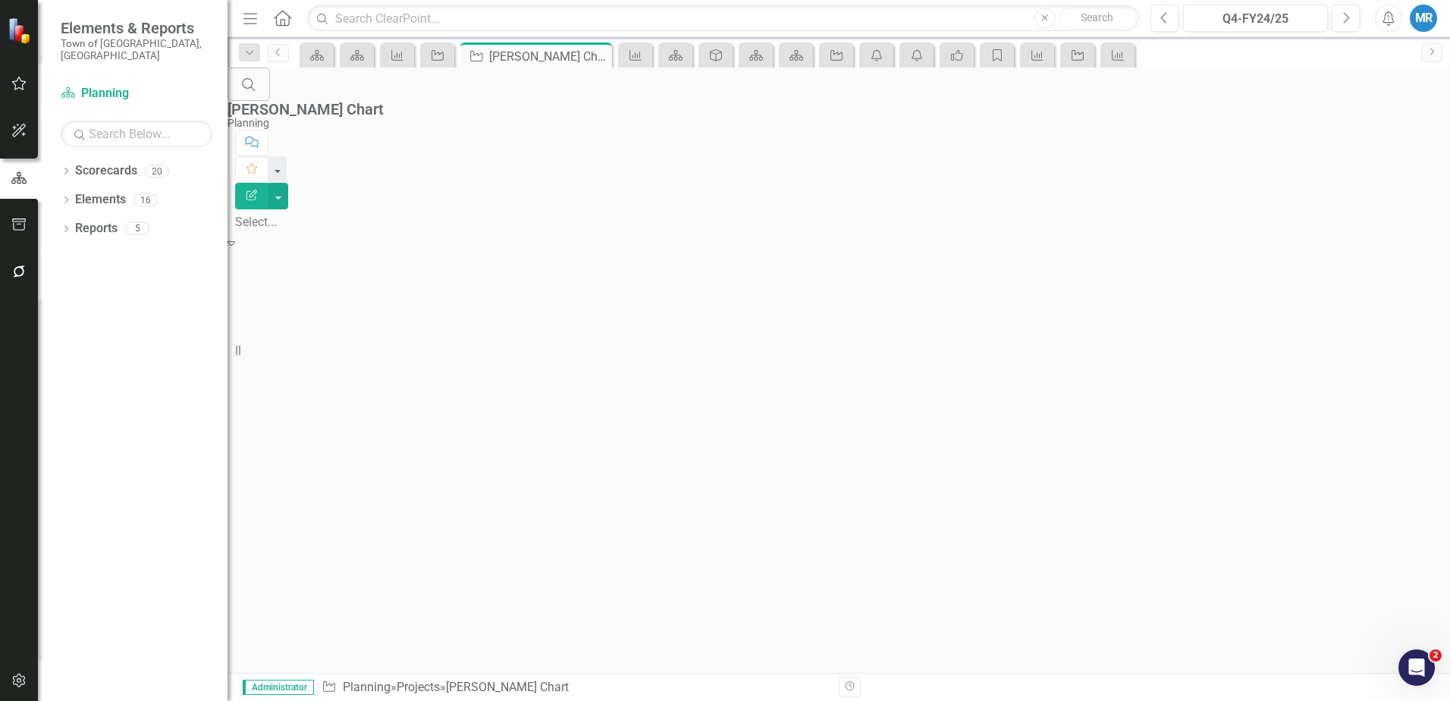
scroll to position [2, 0]
click at [235, 237] on icon "Expand" at bounding box center [231, 243] width 8 height 12
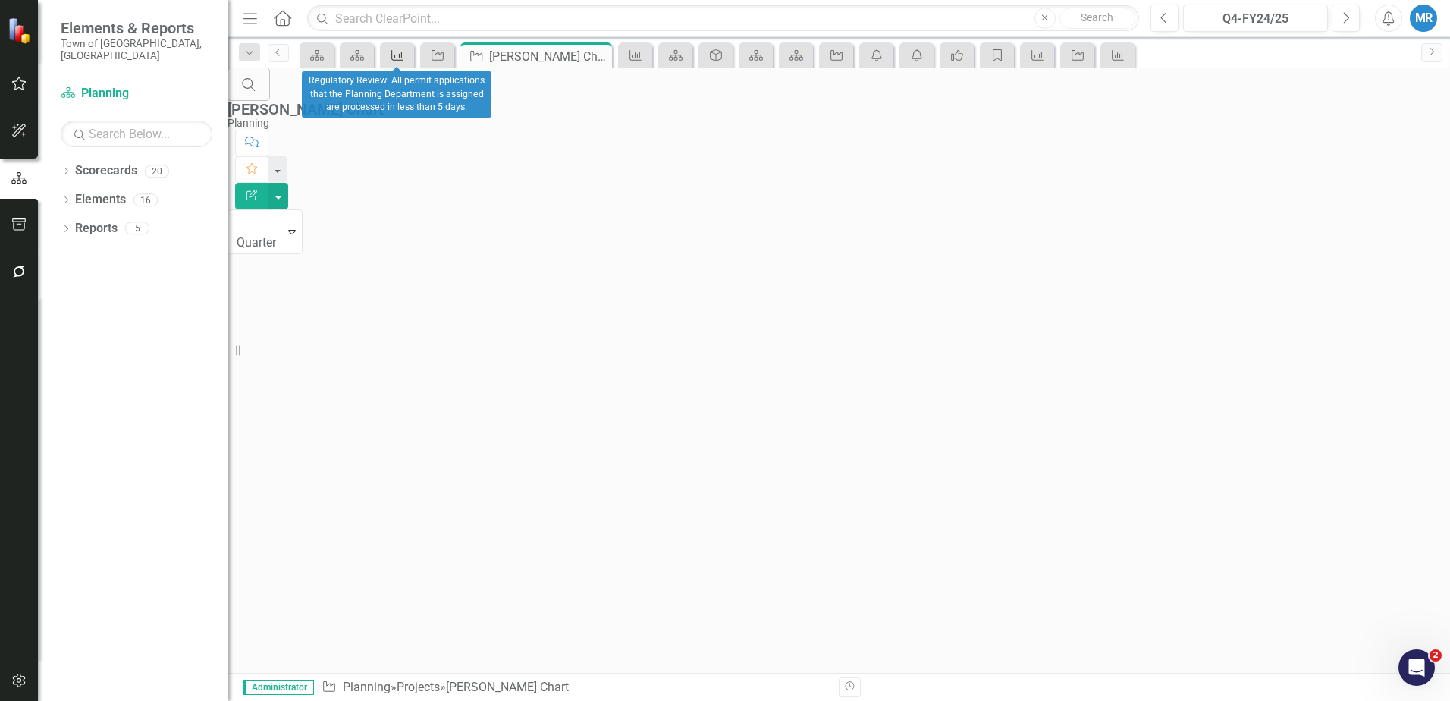
click at [397, 55] on icon at bounding box center [397, 55] width 12 height 11
